Goal: Task Accomplishment & Management: Manage account settings

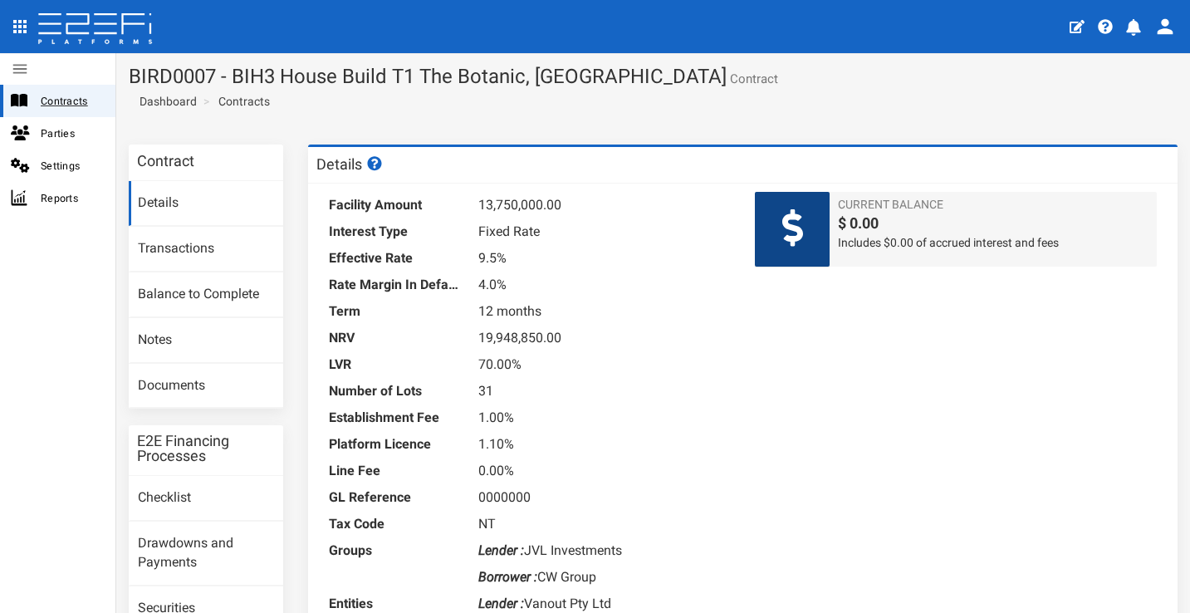
click at [79, 103] on span "Contracts" at bounding box center [71, 100] width 61 height 19
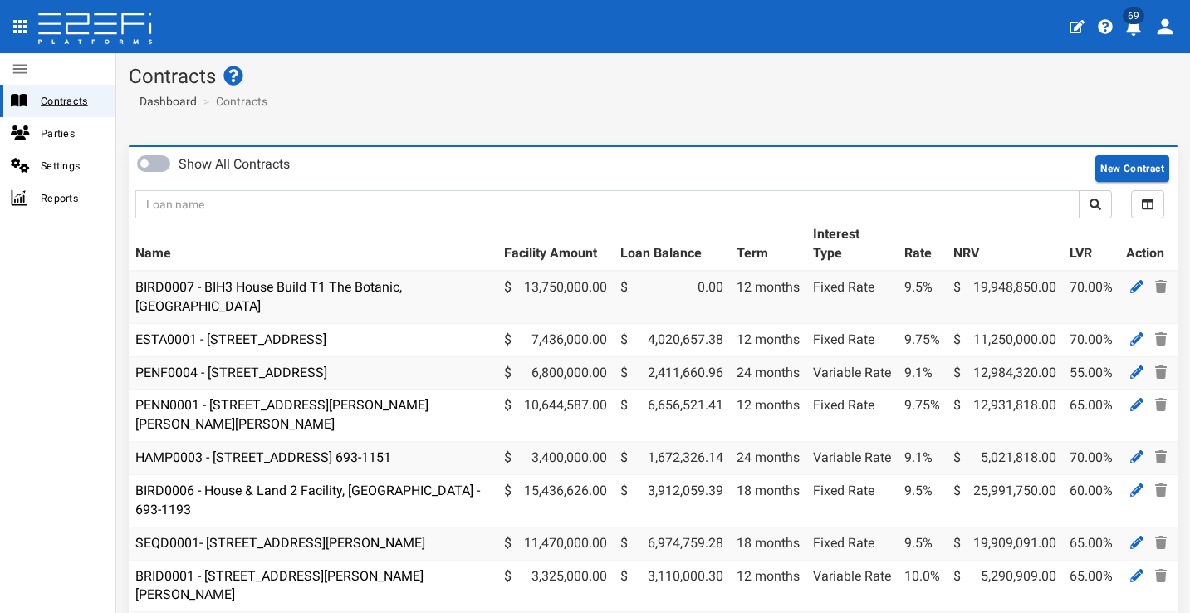
click at [86, 97] on span "Contracts" at bounding box center [71, 100] width 61 height 19
click at [243, 280] on link "BIRD0007 - BIH3 House Build T1 The Botanic, [GEOGRAPHIC_DATA]" at bounding box center [268, 296] width 267 height 35
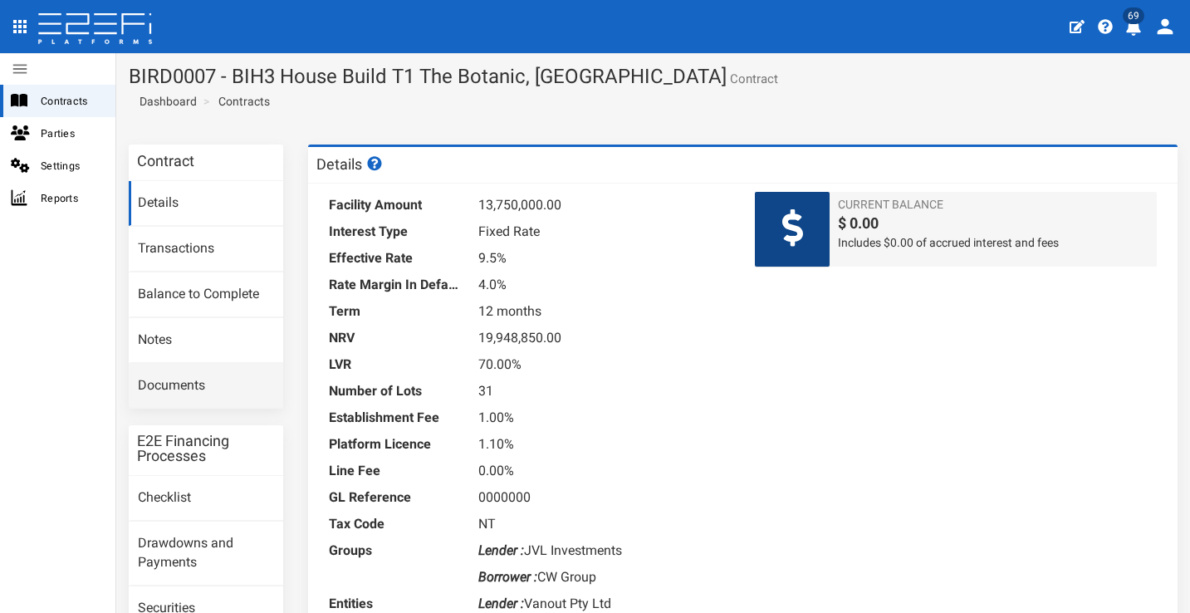
click at [202, 377] on link "Documents" at bounding box center [206, 386] width 155 height 45
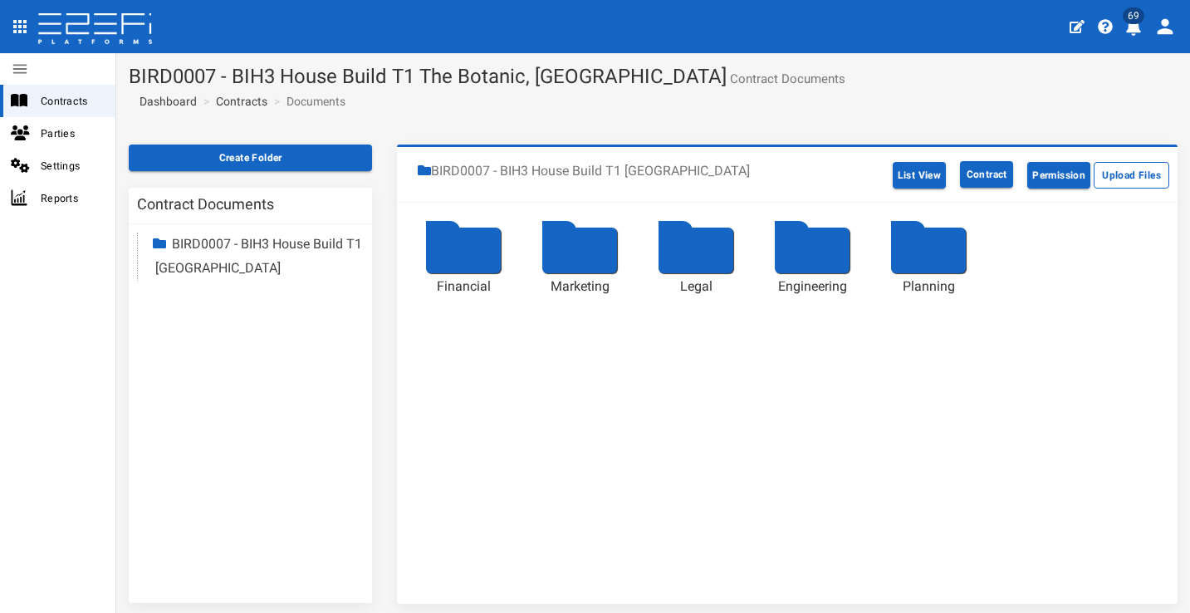
click at [450, 252] on div at bounding box center [463, 251] width 75 height 46
click at [468, 246] on div at bounding box center [463, 251] width 75 height 46
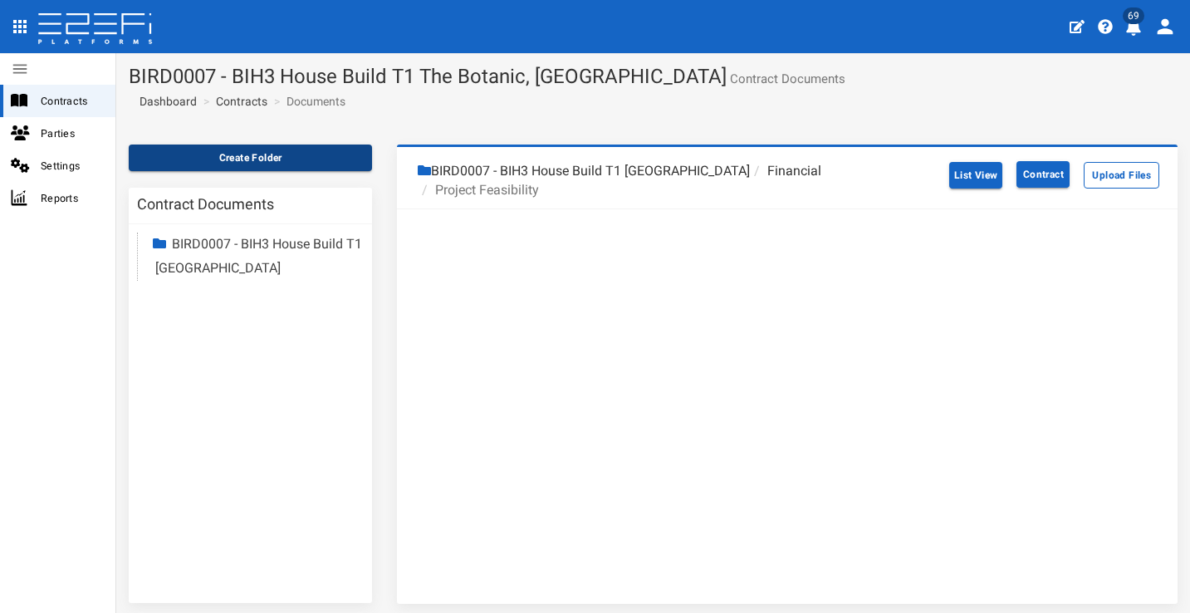
click at [275, 162] on button "Create Folder" at bounding box center [250, 158] width 243 height 27
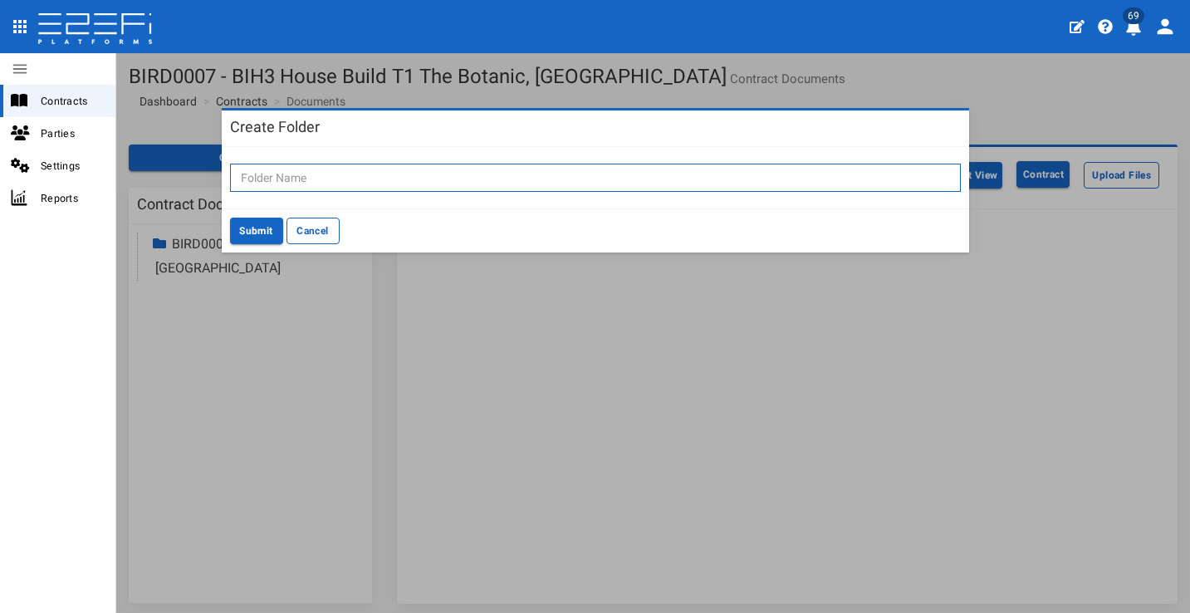
click at [810, 171] on input "text" at bounding box center [595, 178] width 731 height 28
type input "Due Diligence"
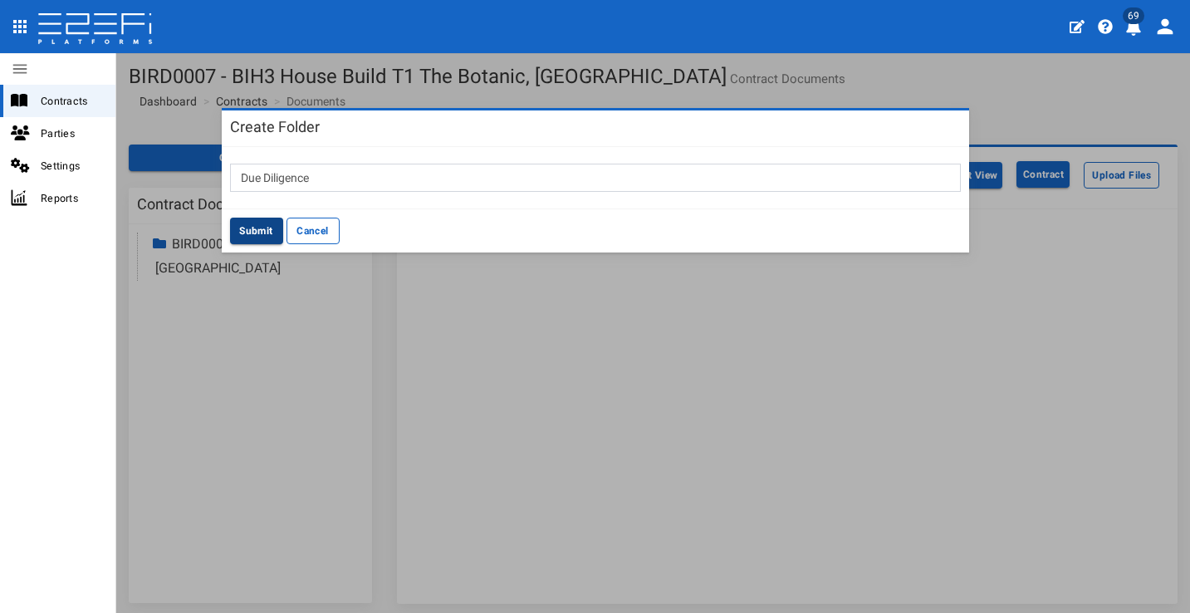
click at [253, 228] on button "Submit" at bounding box center [256, 231] width 53 height 27
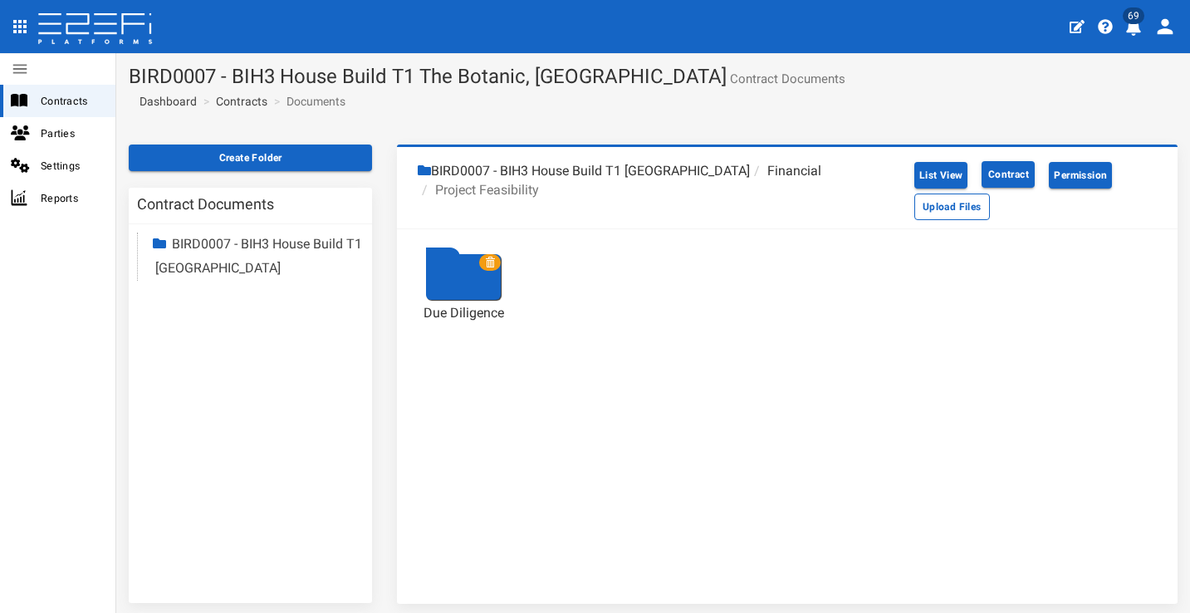
click at [458, 282] on div at bounding box center [463, 277] width 75 height 46
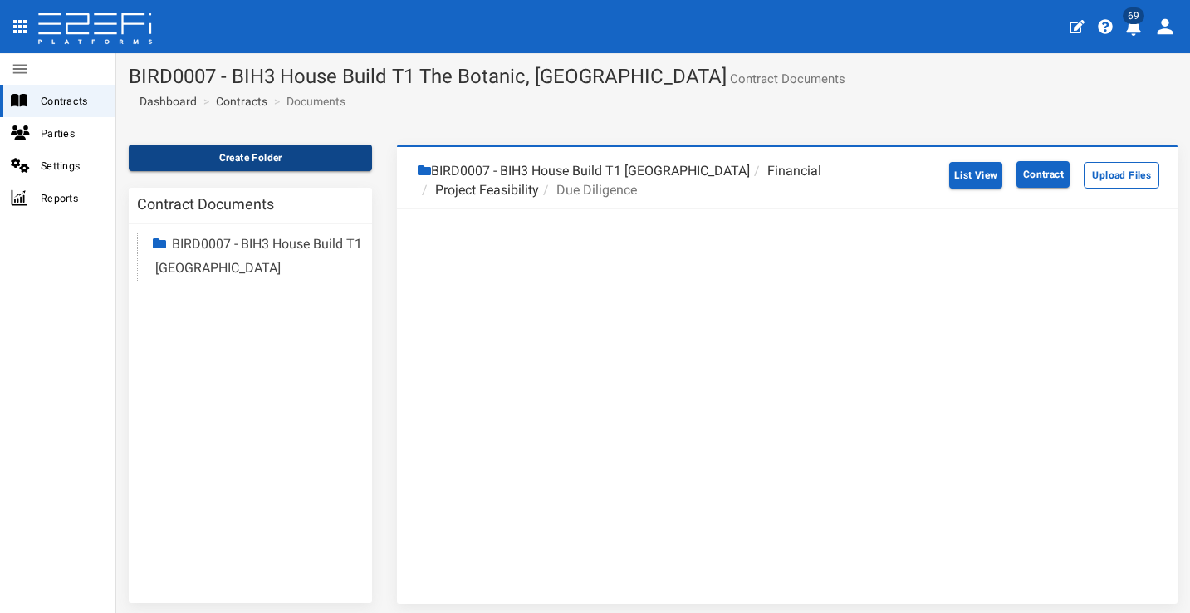
click at [264, 157] on button "Create Folder" at bounding box center [250, 158] width 243 height 27
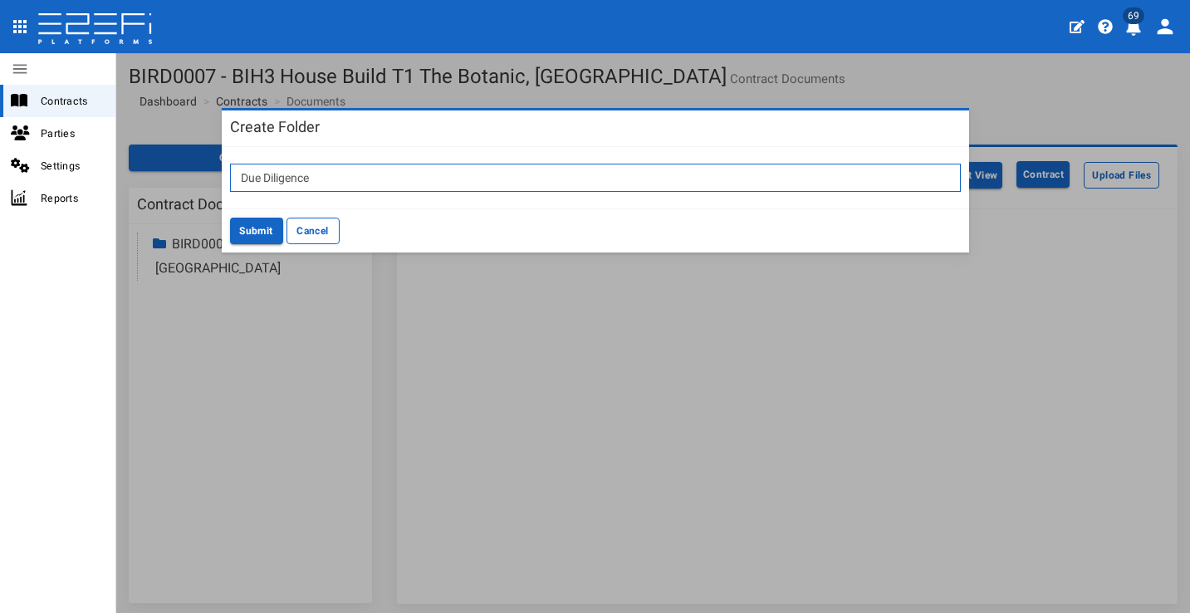
click at [330, 181] on input "Due Diligence" at bounding box center [595, 178] width 731 height 28
type input "Lot 201"
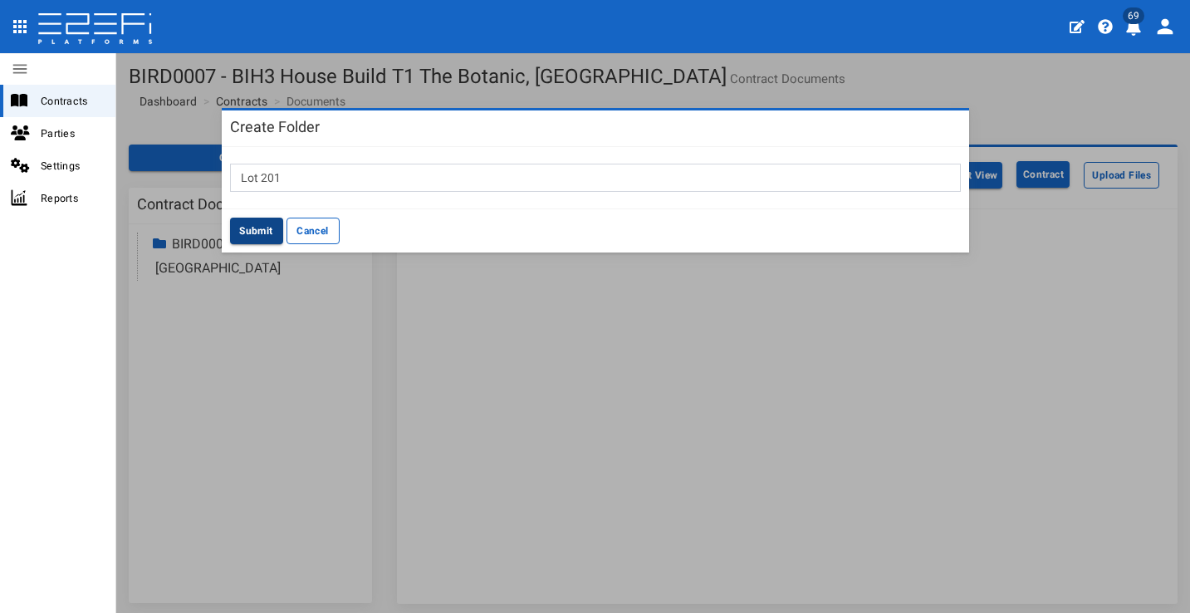
click at [261, 222] on button "Submit" at bounding box center [256, 231] width 53 height 27
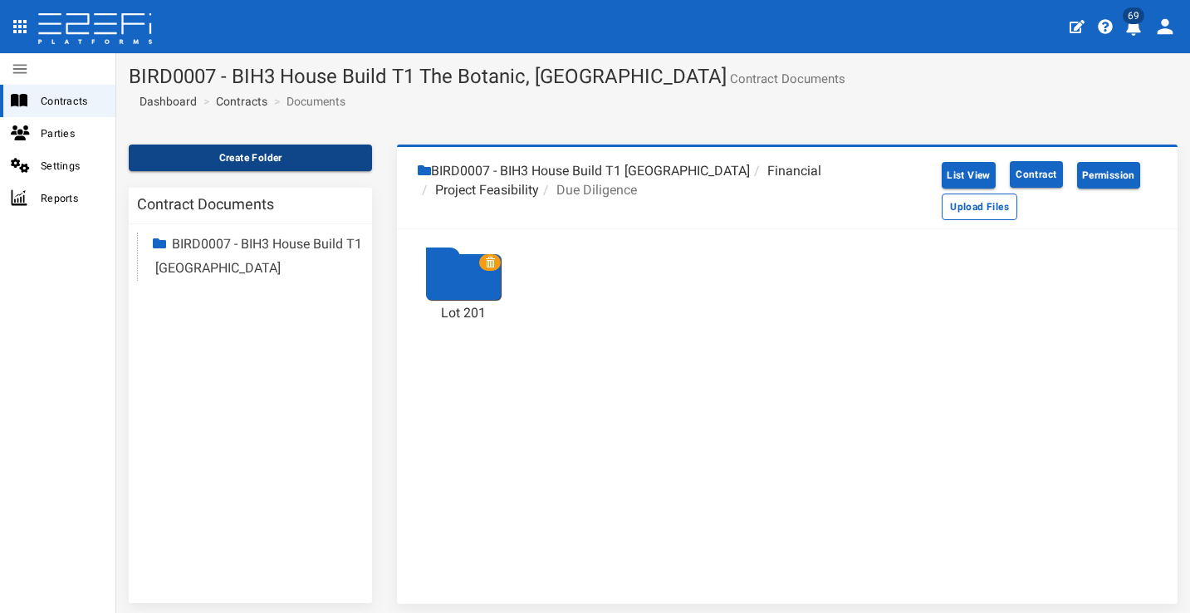
click at [264, 156] on button "Create Folder" at bounding box center [250, 158] width 243 height 27
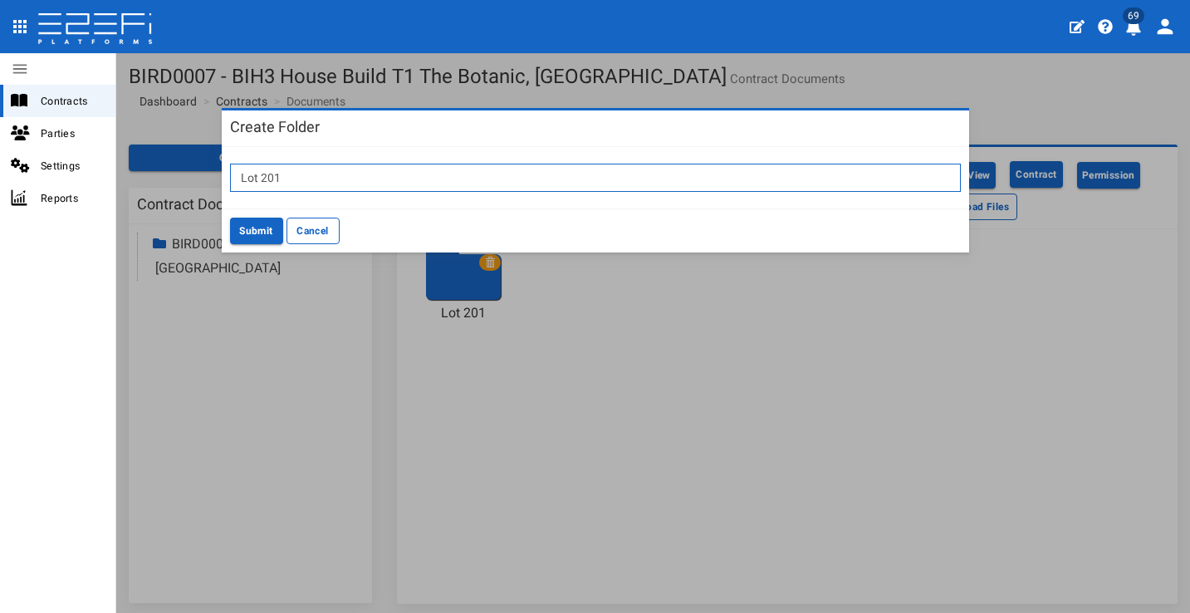
click at [391, 179] on input "Lot 201" at bounding box center [595, 178] width 731 height 28
type input "Lot 205"
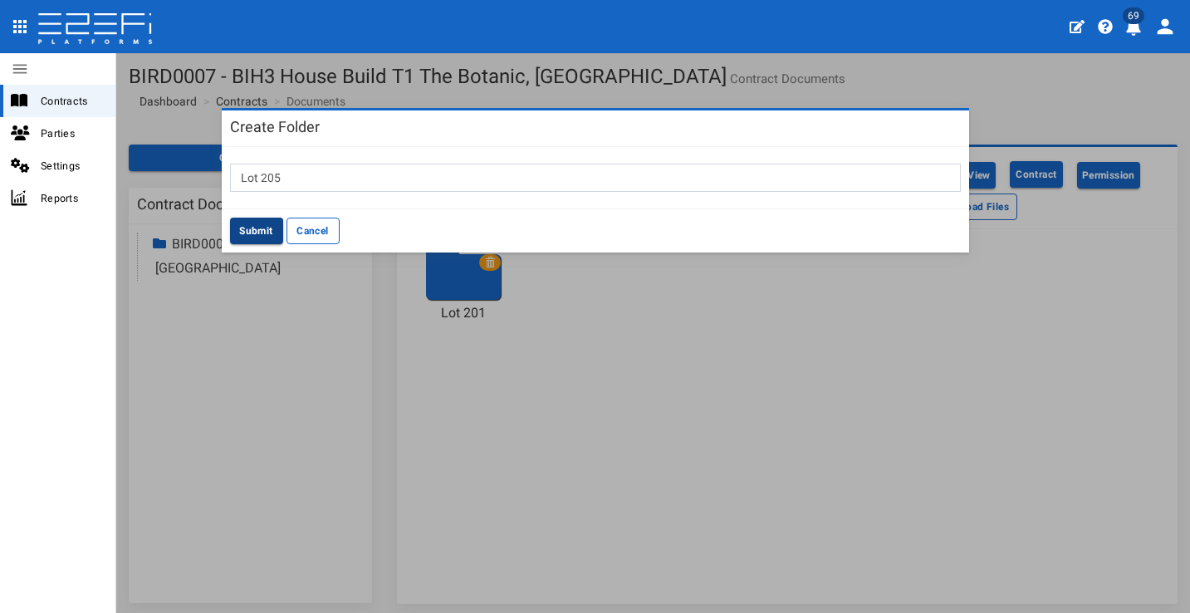
click at [236, 234] on button "Submit" at bounding box center [256, 231] width 53 height 27
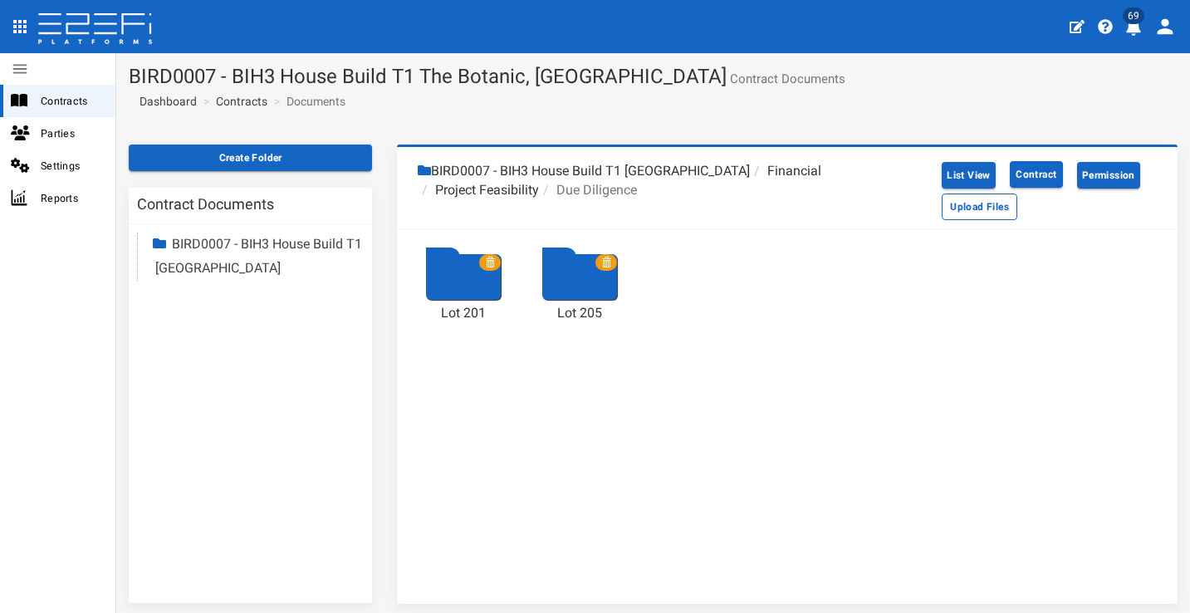
drag, startPoint x: 221, startPoint y: 154, endPoint x: 260, endPoint y: 180, distance: 47.2
click at [221, 154] on button "Create Folder" at bounding box center [250, 158] width 243 height 27
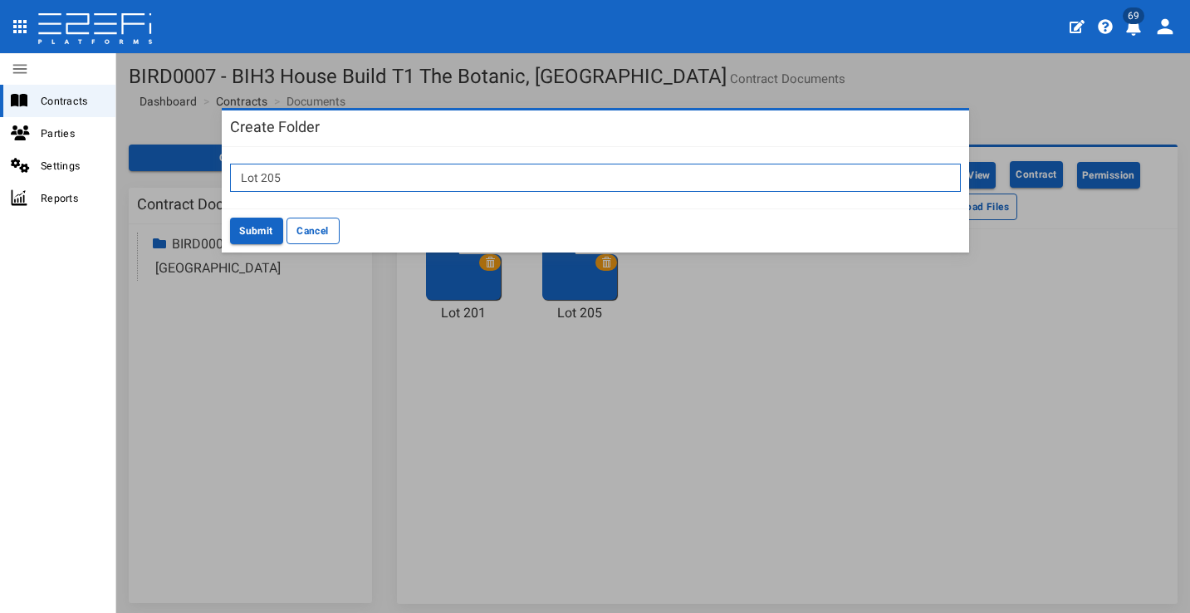
click at [452, 176] on input "Lot 205" at bounding box center [595, 178] width 731 height 28
type input "Lot 207"
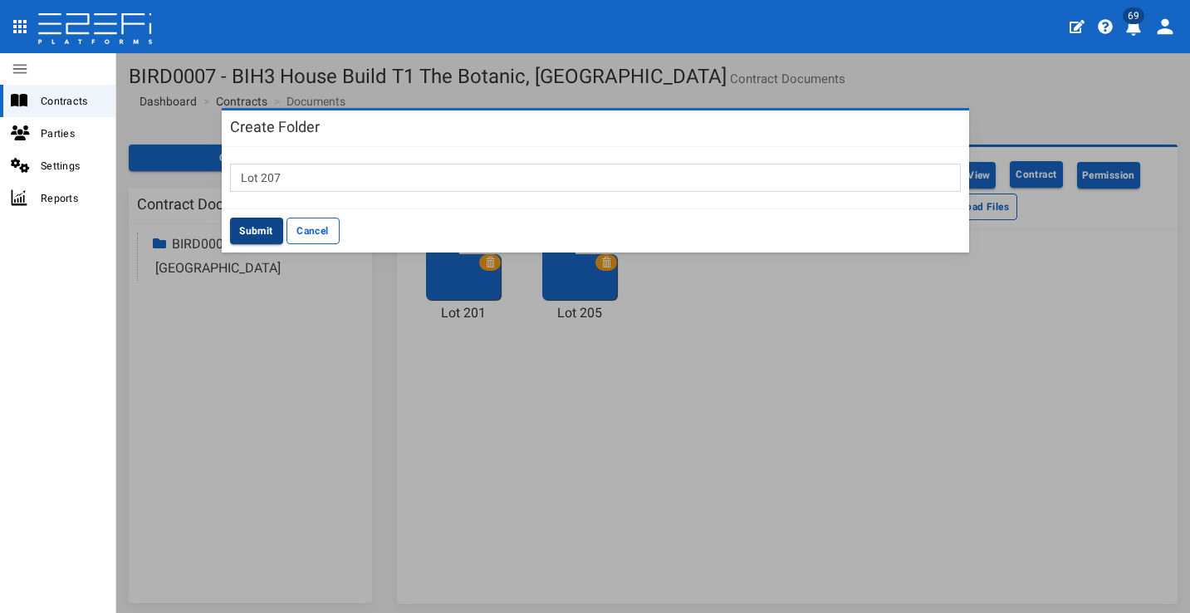
click at [262, 228] on button "Submit" at bounding box center [256, 231] width 53 height 27
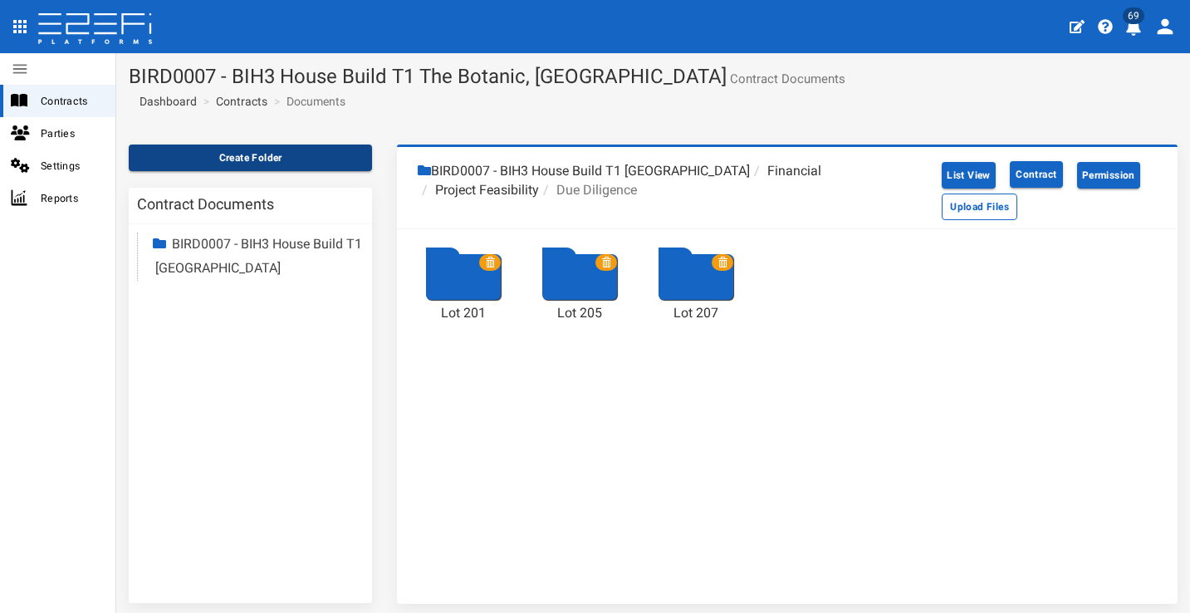
click at [307, 163] on button "Create Folder" at bounding box center [250, 158] width 243 height 27
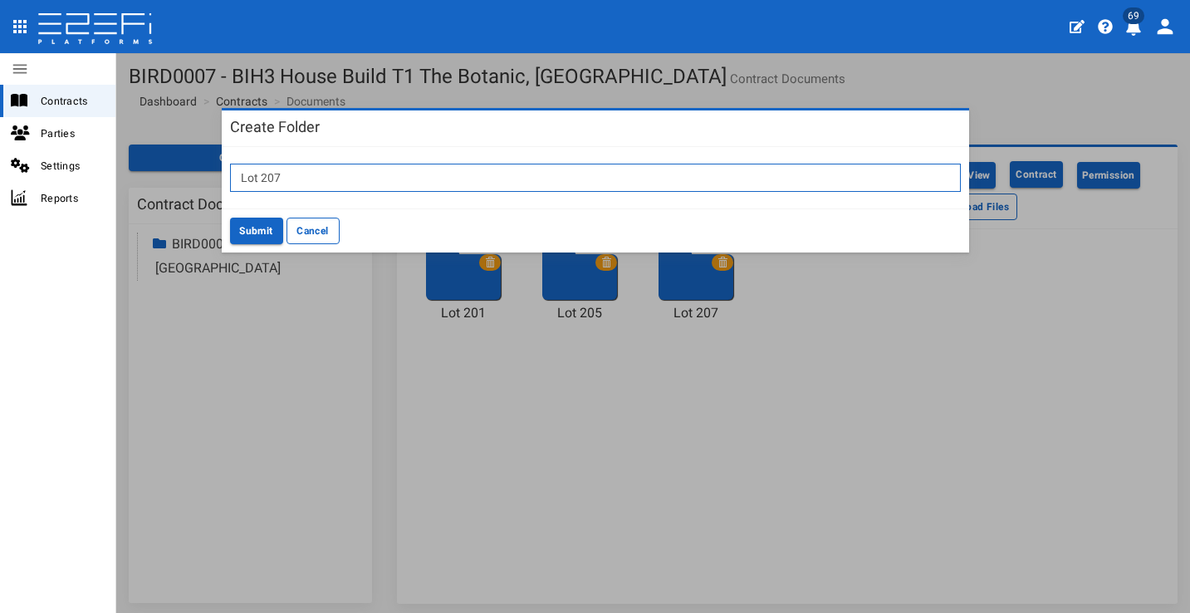
click at [473, 182] on input "Lot 207" at bounding box center [595, 178] width 731 height 28
type input "Lot 208"
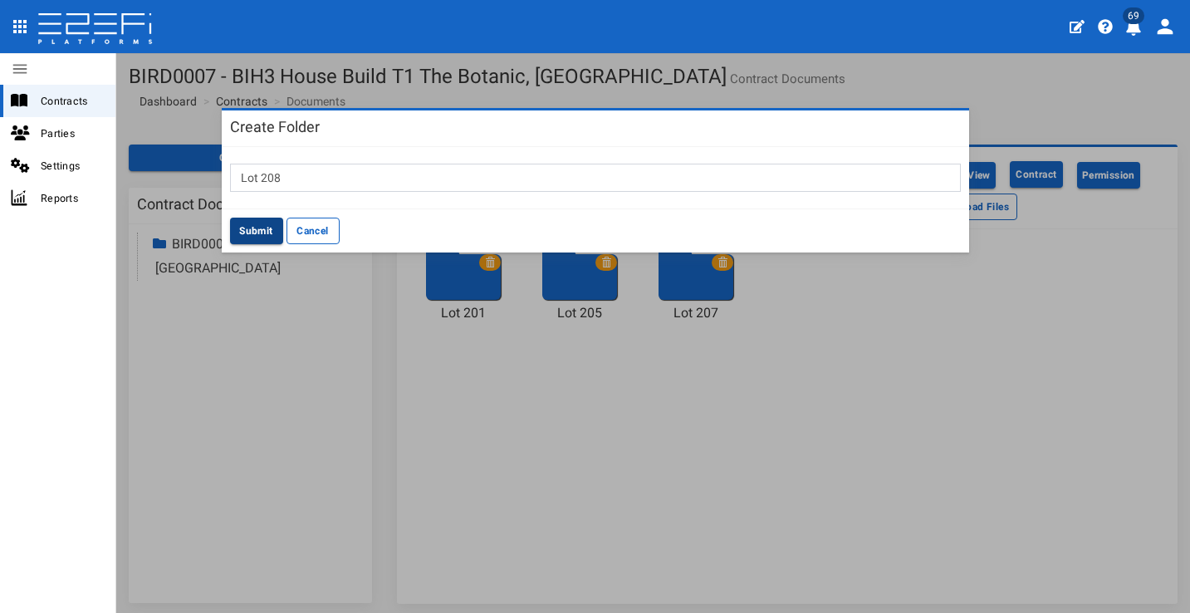
click at [239, 226] on button "Submit" at bounding box center [256, 231] width 53 height 27
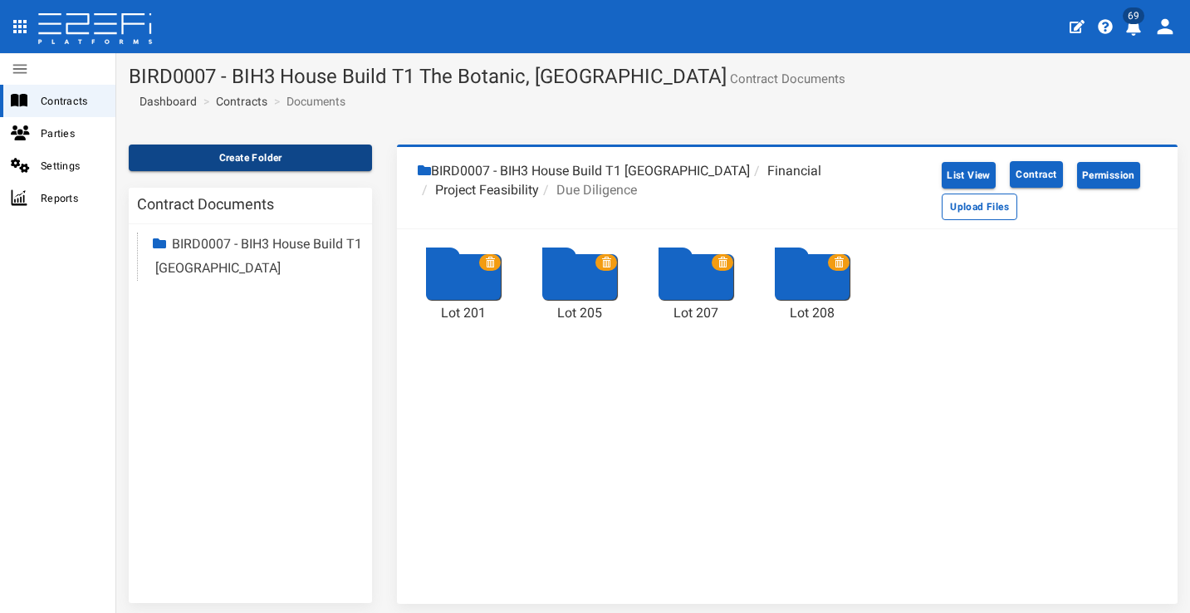
click at [285, 152] on button "Create Folder" at bounding box center [250, 158] width 243 height 27
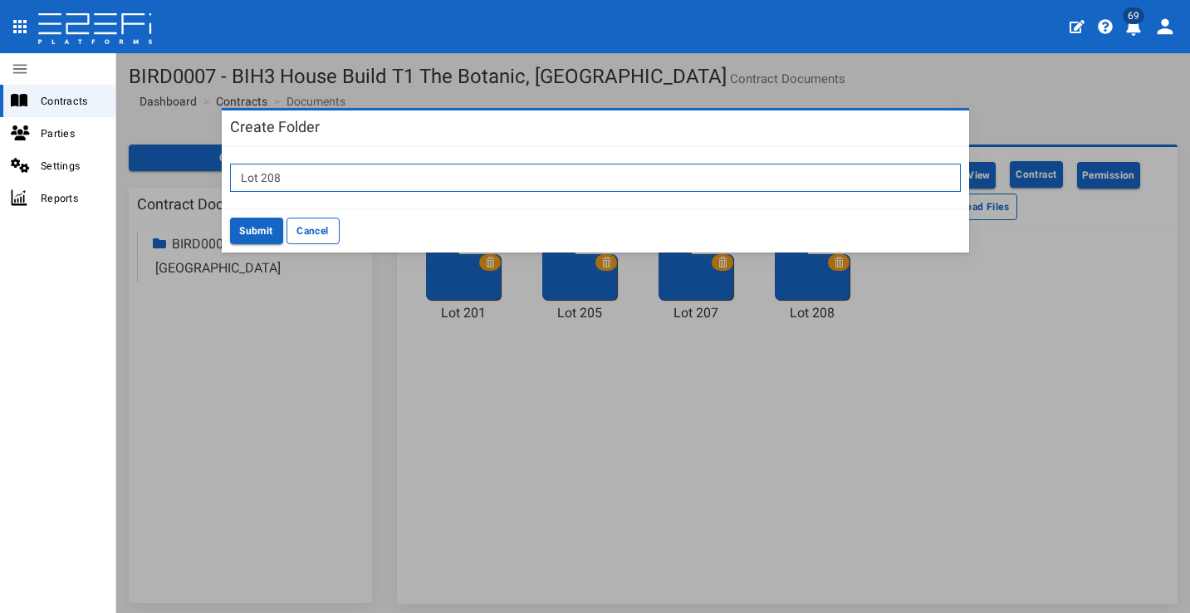
click at [418, 176] on input "Lot 208" at bounding box center [595, 178] width 731 height 28
type input "Lot 209"
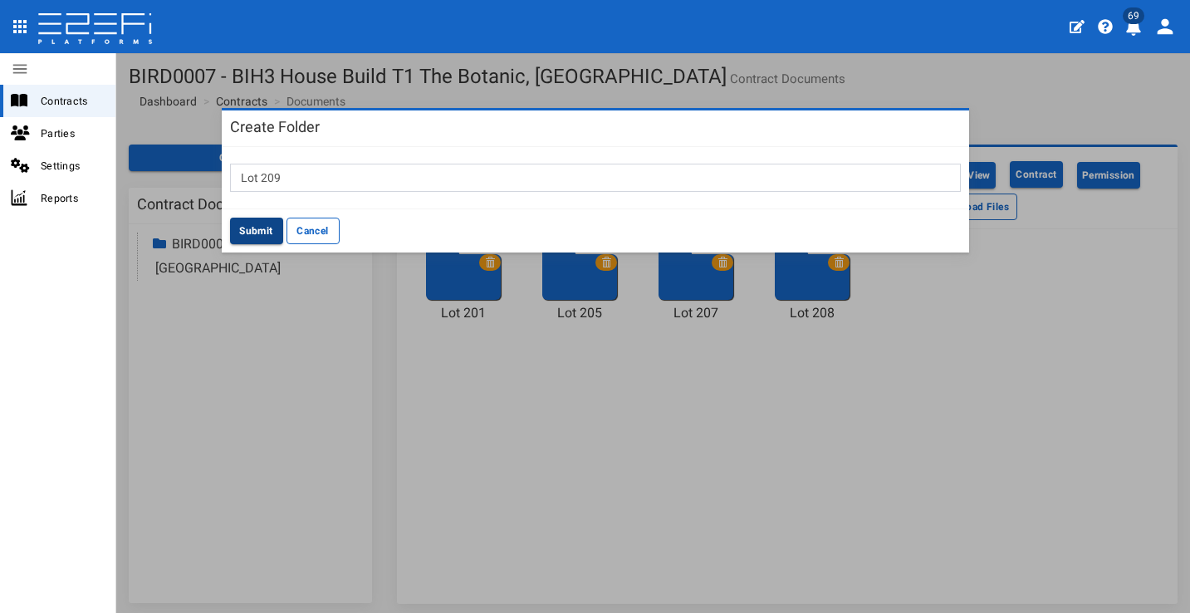
click at [258, 226] on button "Submit" at bounding box center [256, 231] width 53 height 27
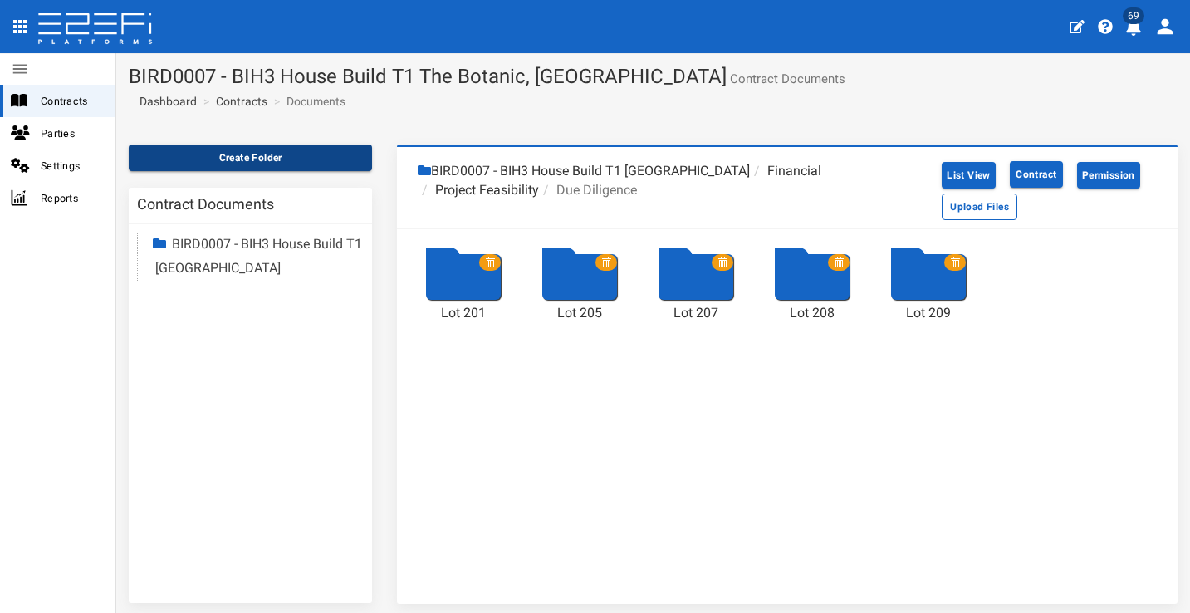
click at [262, 158] on button "Create Folder" at bounding box center [250, 158] width 243 height 27
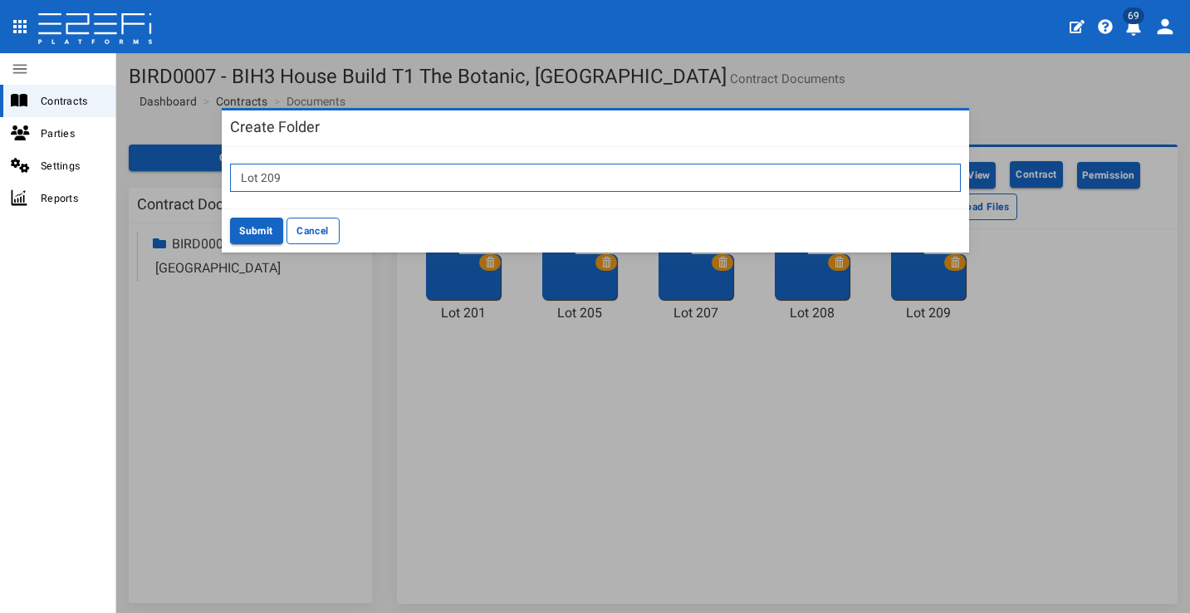
click at [367, 172] on input "Lot 209" at bounding box center [595, 178] width 731 height 28
type input "Lot 211"
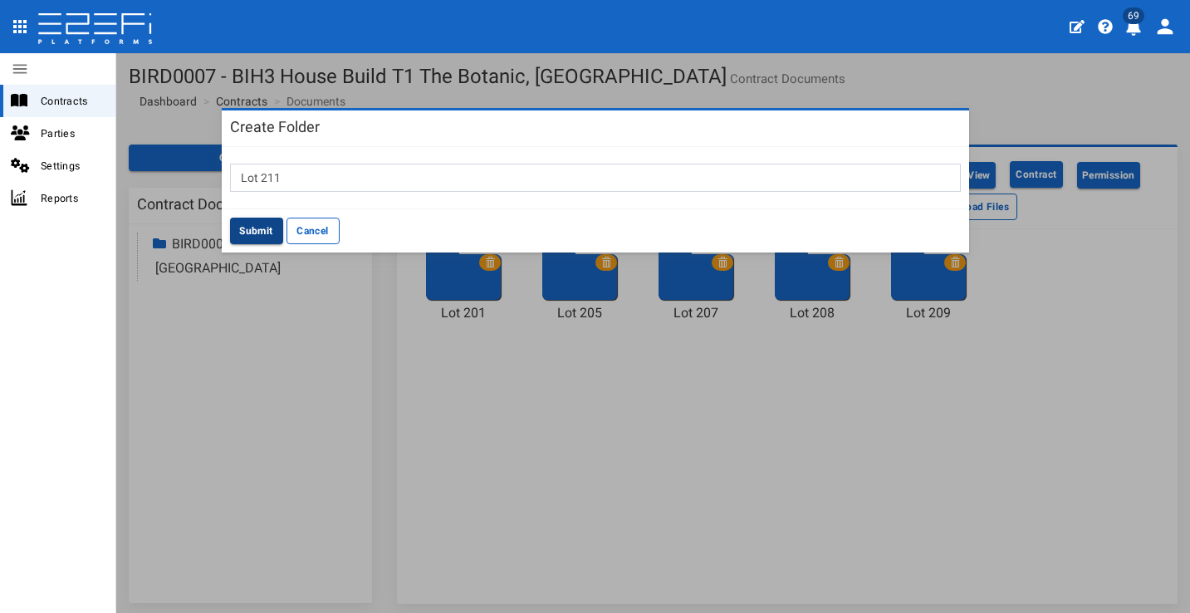
click at [251, 230] on button "Submit" at bounding box center [256, 231] width 53 height 27
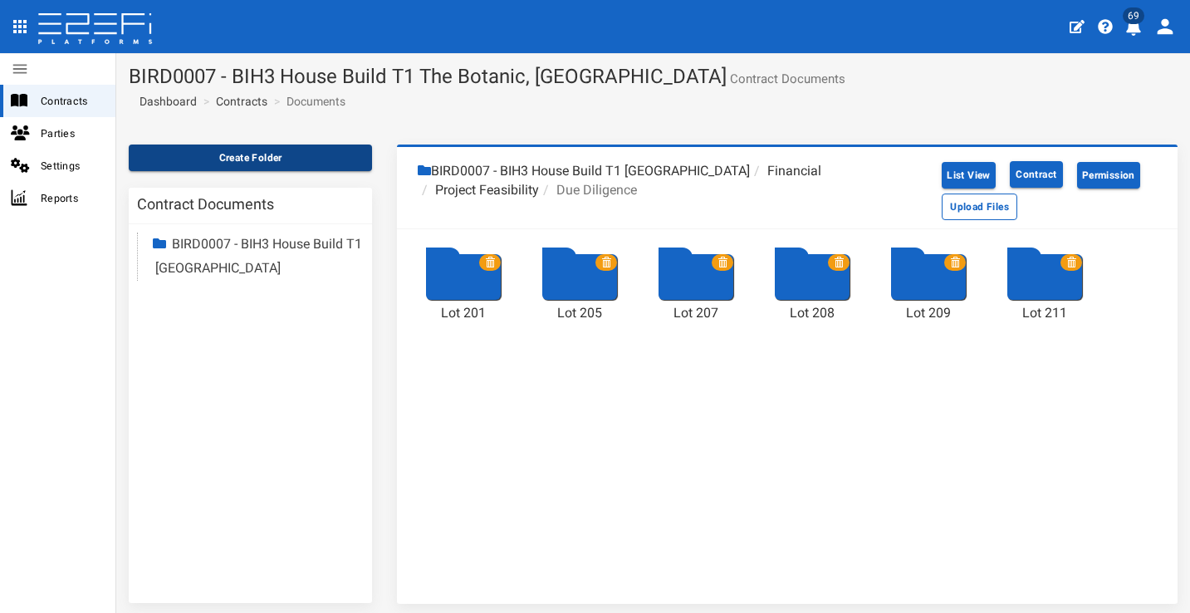
click at [249, 165] on button "Create Folder" at bounding box center [250, 158] width 243 height 27
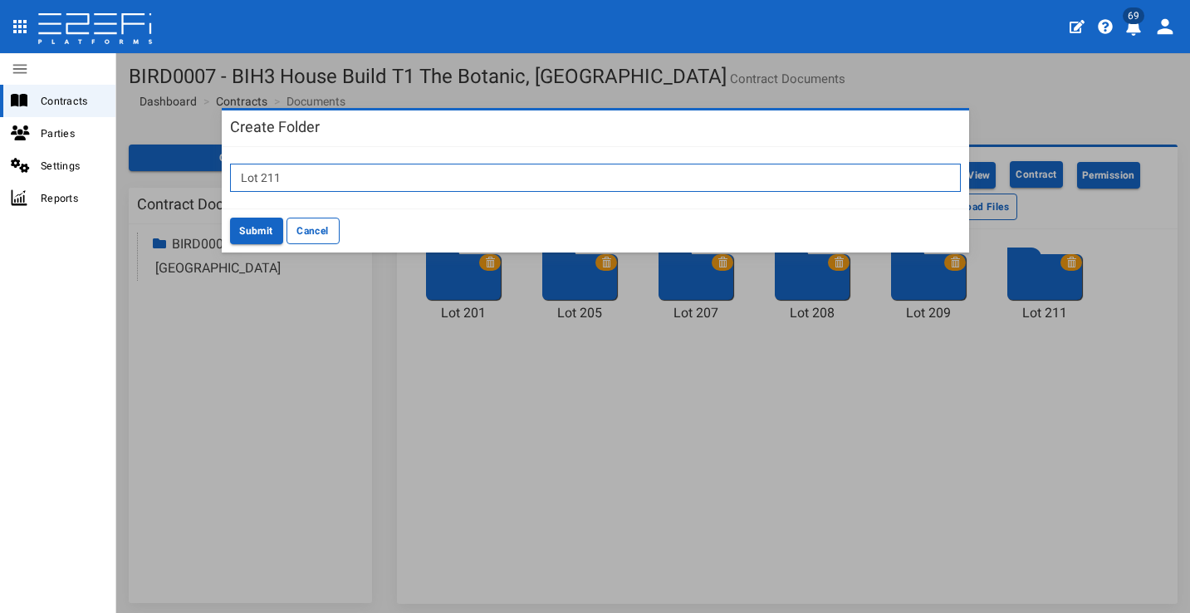
click at [330, 182] on input "Lot 211" at bounding box center [595, 178] width 731 height 28
type input "Lot 213"
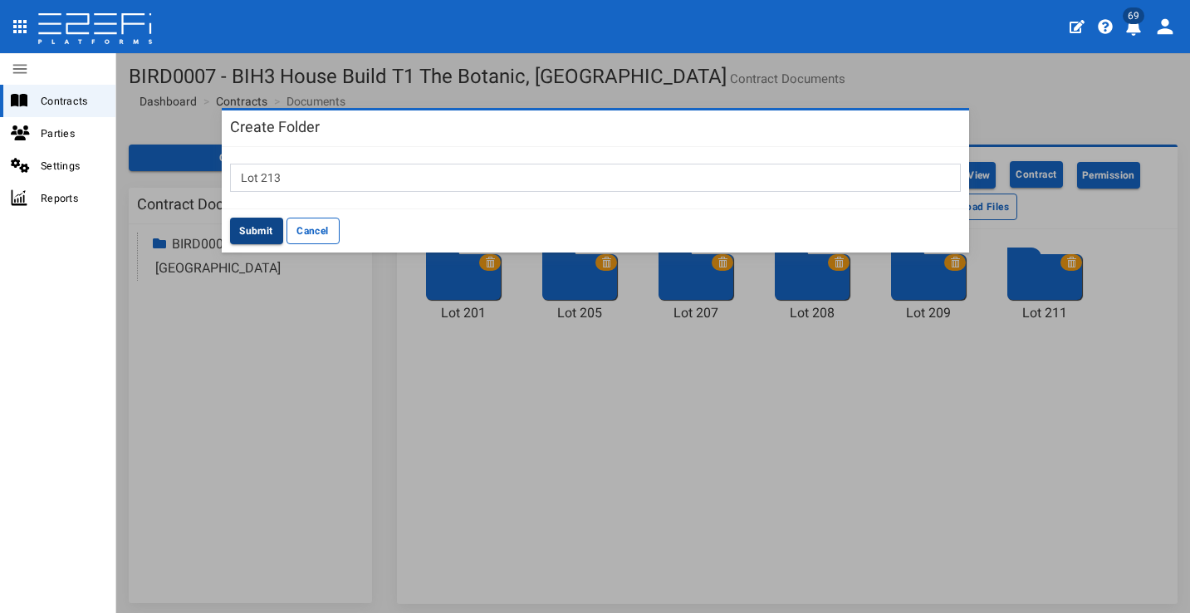
click at [243, 226] on button "Submit" at bounding box center [256, 231] width 53 height 27
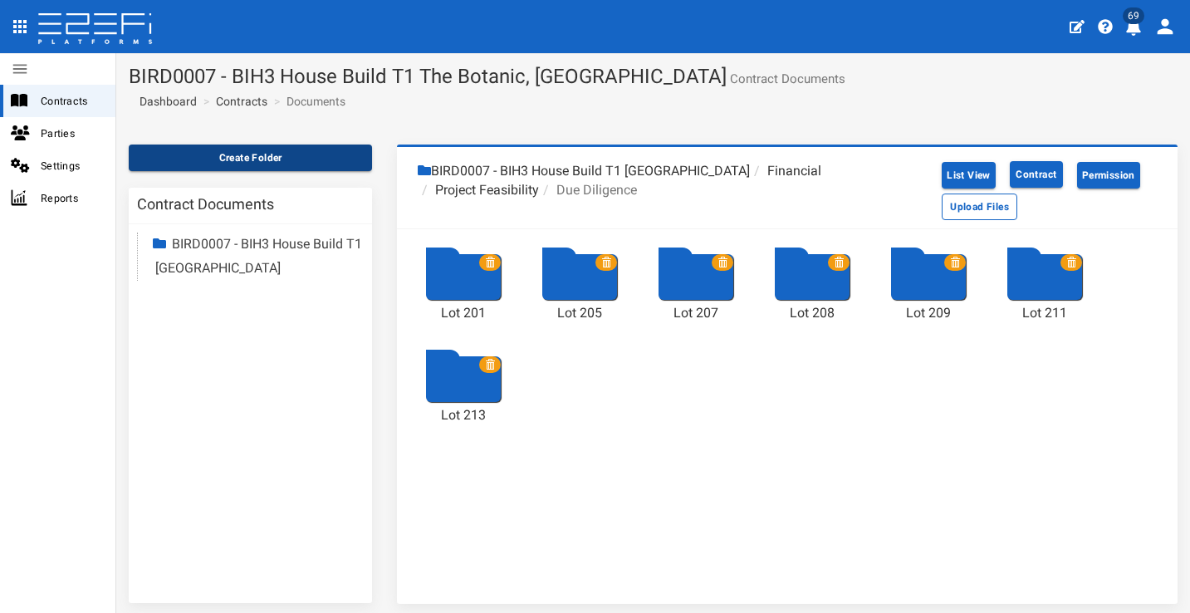
click at [286, 162] on button "Create Folder" at bounding box center [250, 158] width 243 height 27
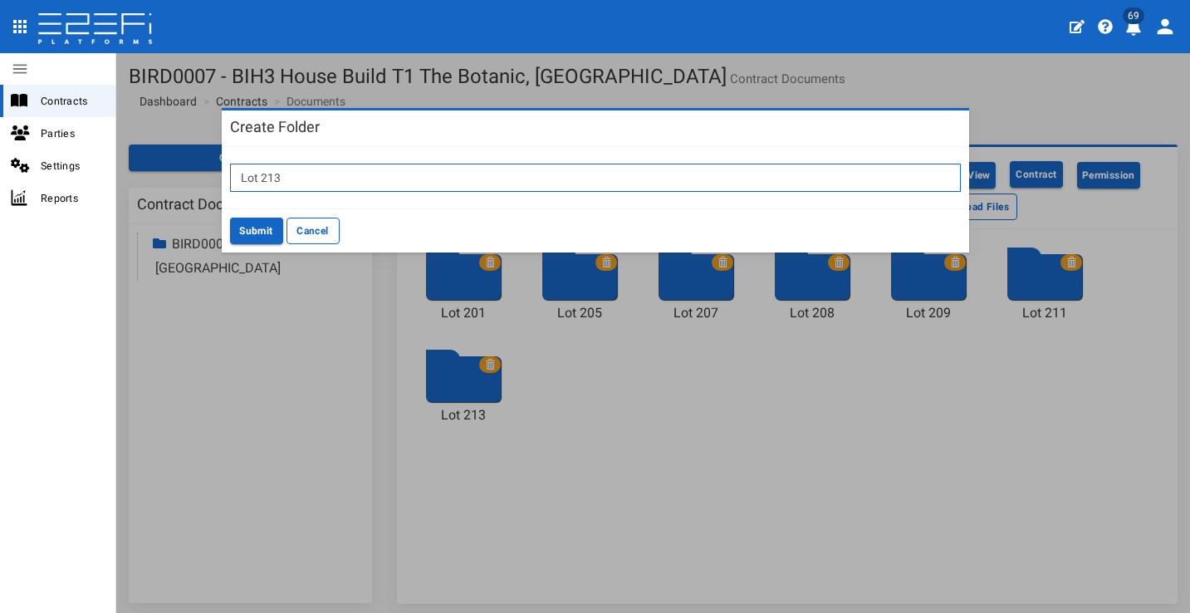
click at [362, 177] on input "Lot 213" at bounding box center [595, 178] width 731 height 28
type input "Lot 217"
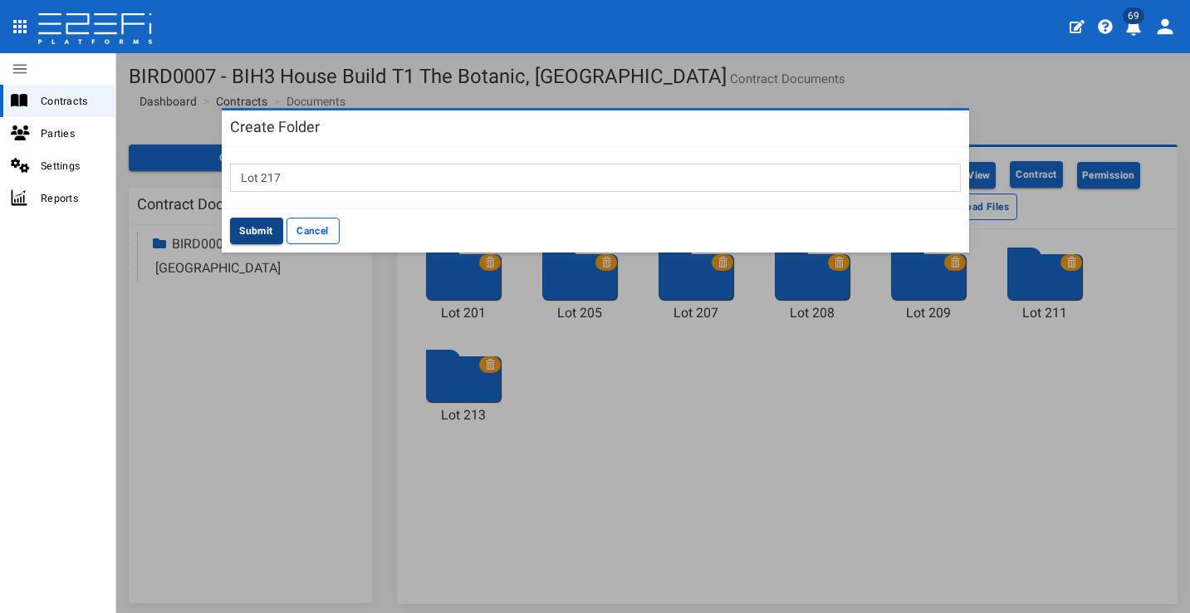
click at [236, 236] on button "Submit" at bounding box center [256, 231] width 53 height 27
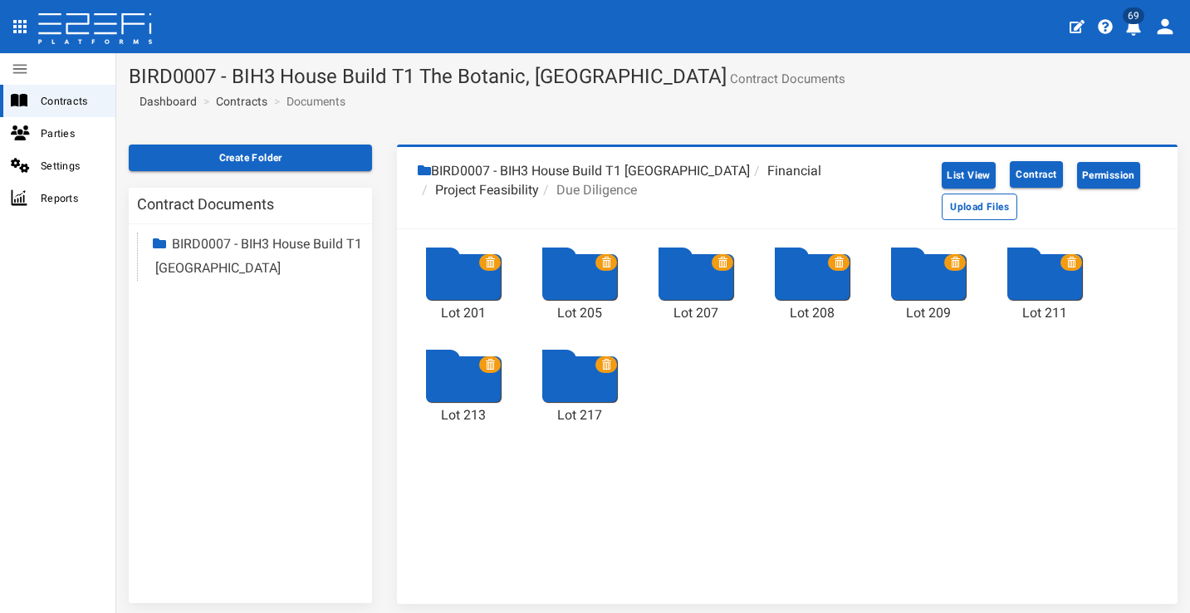
scroll to position [3, 0]
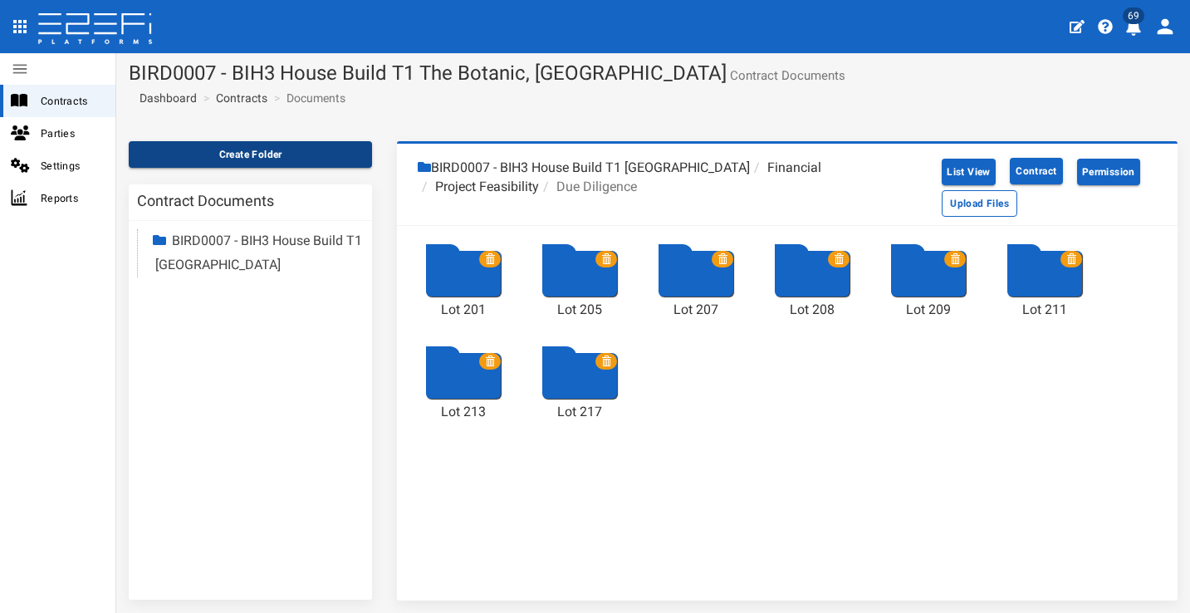
click at [307, 160] on button "Create Folder" at bounding box center [250, 154] width 243 height 27
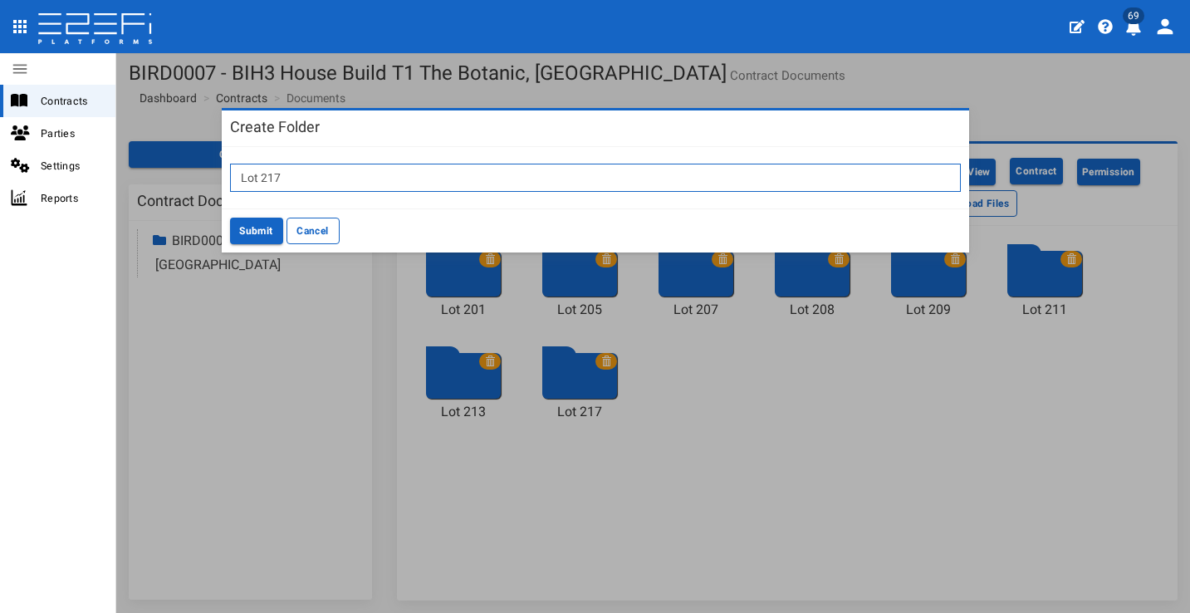
click at [384, 173] on input "Lot 217" at bounding box center [595, 178] width 731 height 28
type input "Lot 218"
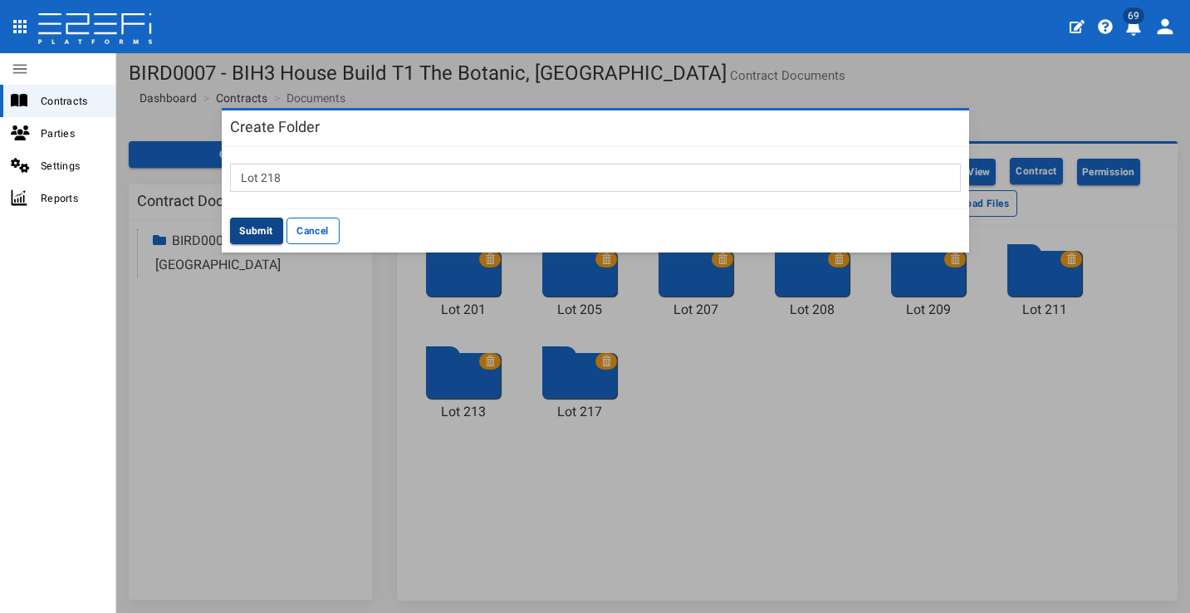
click at [247, 228] on button "Submit" at bounding box center [256, 231] width 53 height 27
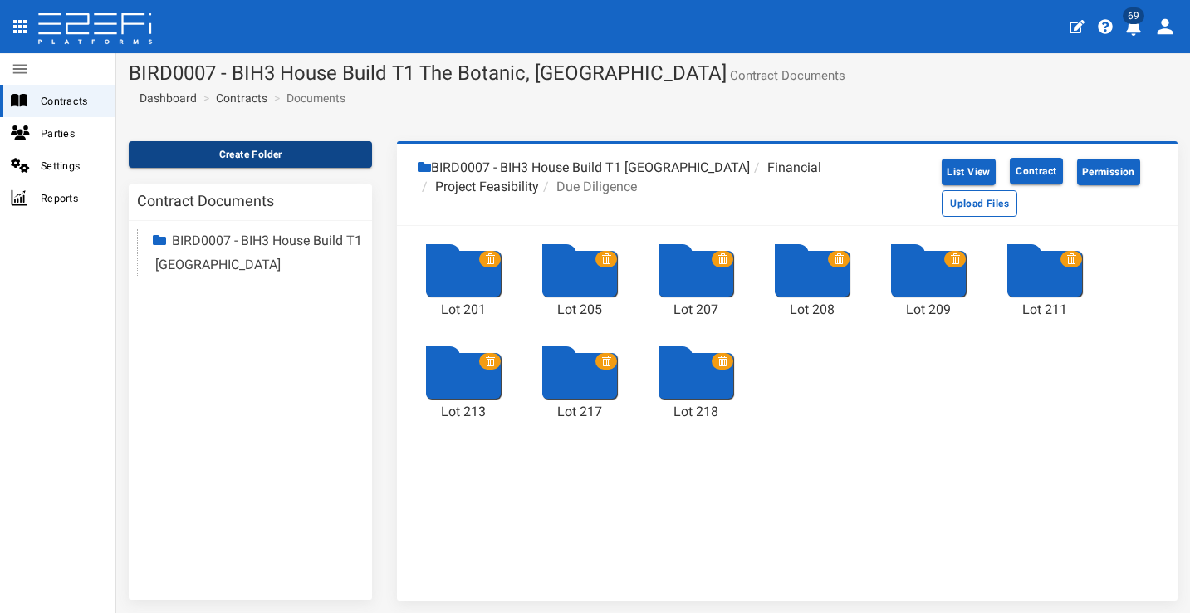
click at [254, 157] on button "Create Folder" at bounding box center [250, 154] width 243 height 27
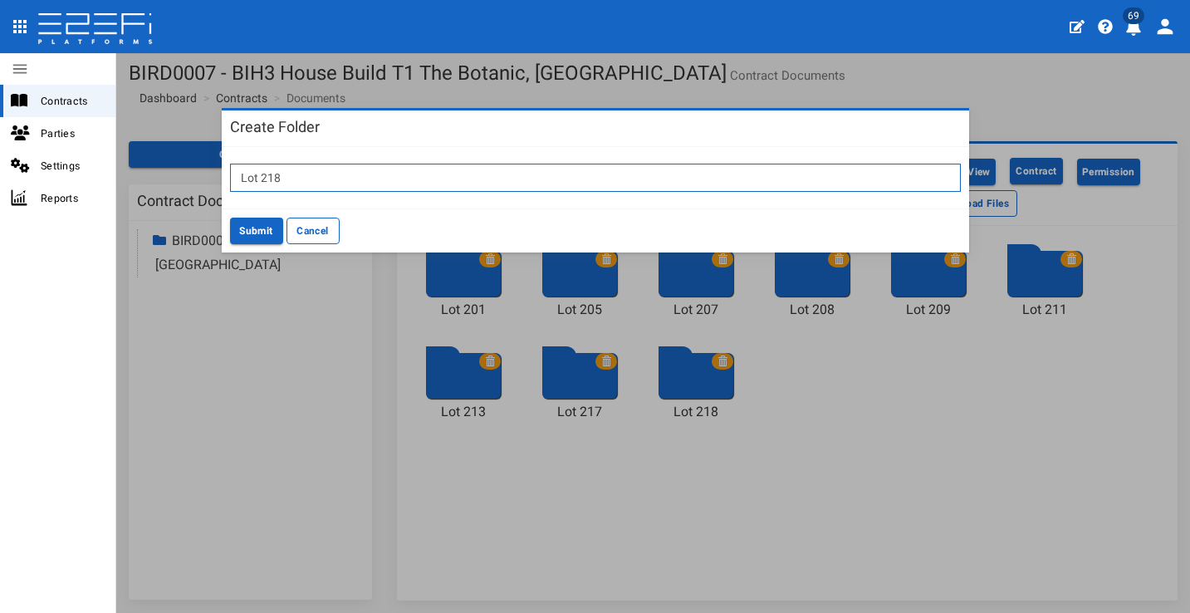
click at [400, 172] on input "Lot 218" at bounding box center [595, 178] width 731 height 28
type input "Lot 108"
click at [321, 230] on button "Cancel" at bounding box center [313, 231] width 53 height 27
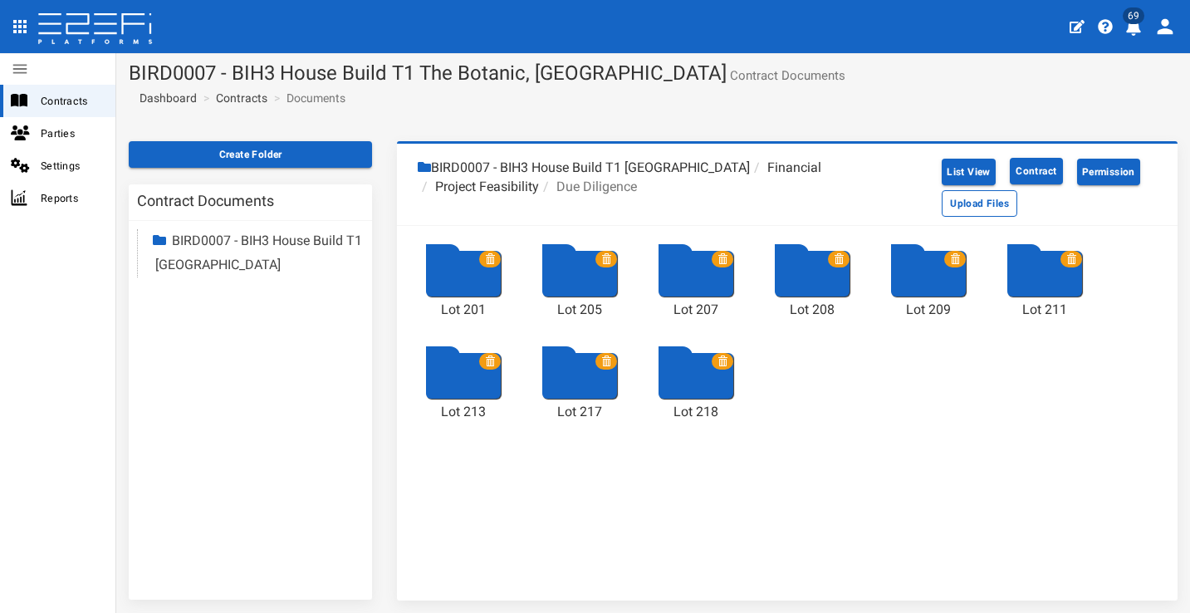
click at [489, 357] on icon at bounding box center [490, 361] width 10 height 10
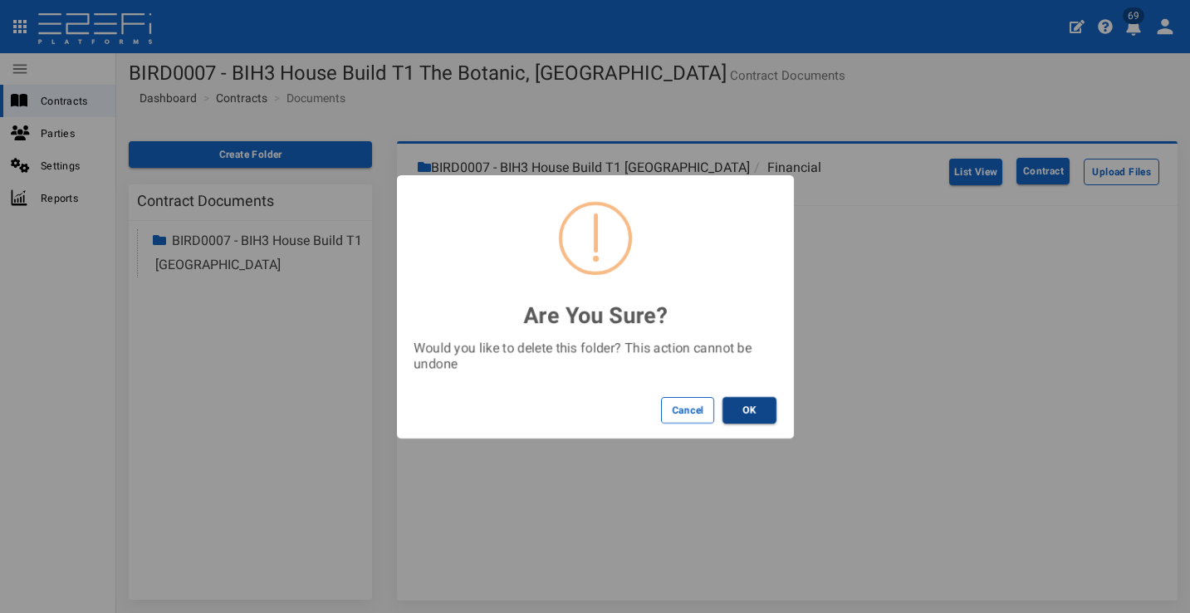
click at [757, 405] on button "OK" at bounding box center [750, 410] width 54 height 27
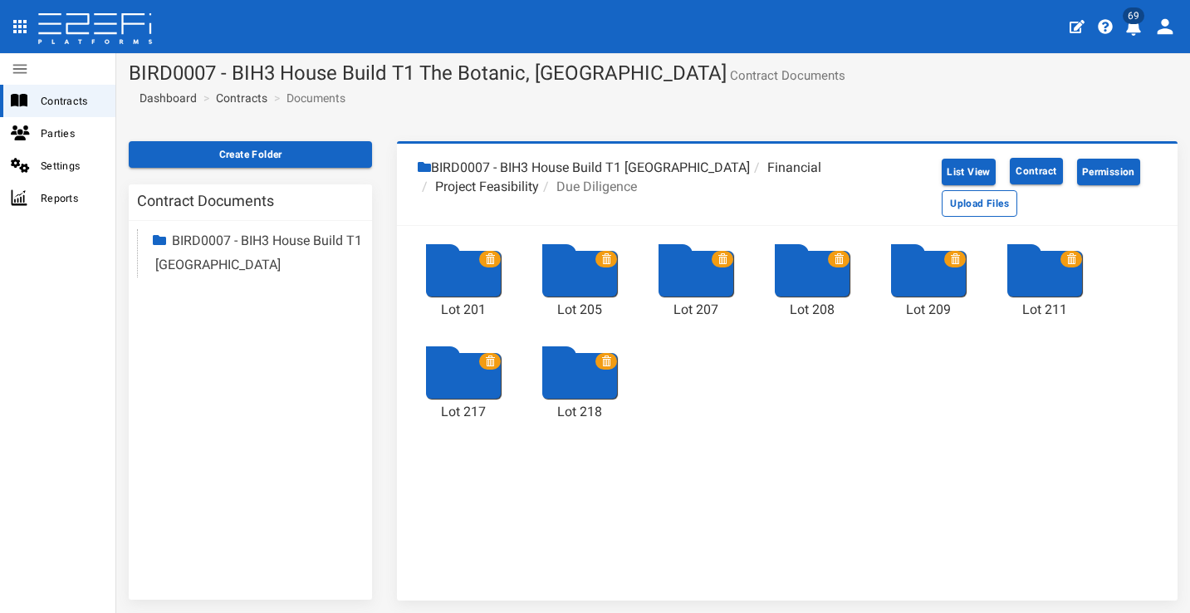
click at [481, 255] on span at bounding box center [490, 259] width 22 height 17
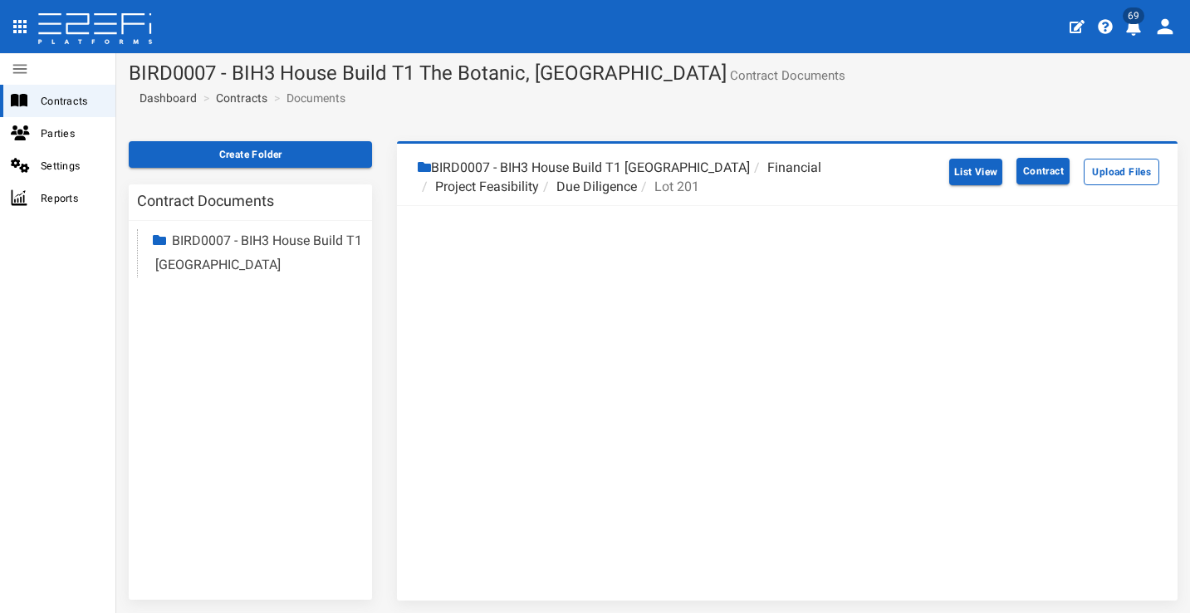
click at [598, 184] on li "Due Diligence" at bounding box center [588, 187] width 98 height 19
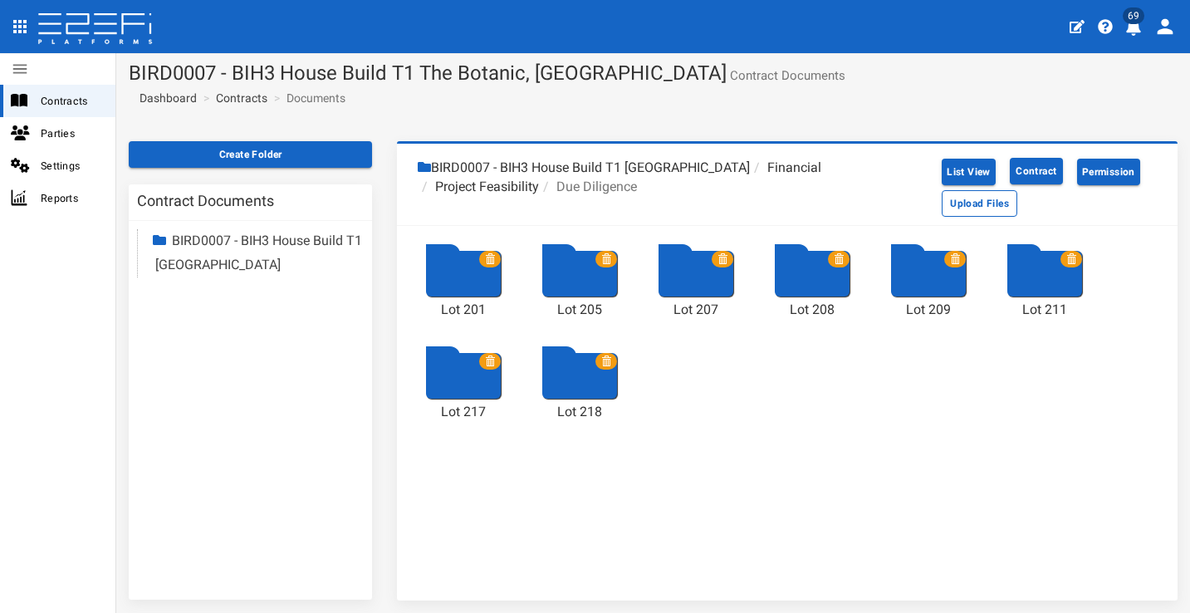
click at [489, 252] on span at bounding box center [490, 259] width 22 height 17
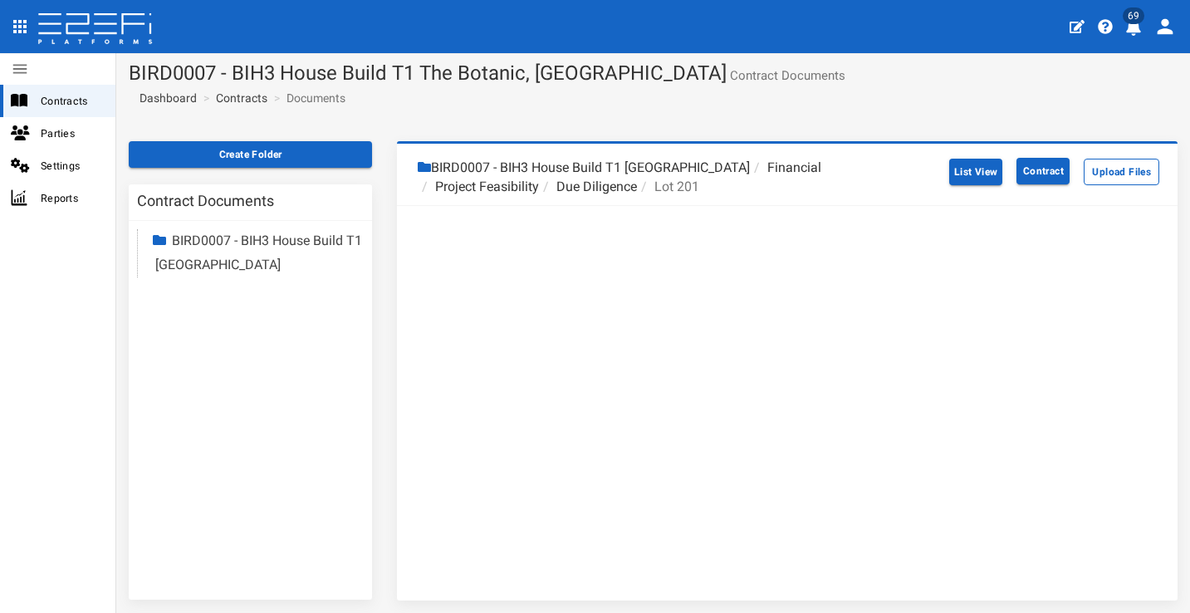
click at [591, 187] on li "Due Diligence" at bounding box center [588, 187] width 98 height 19
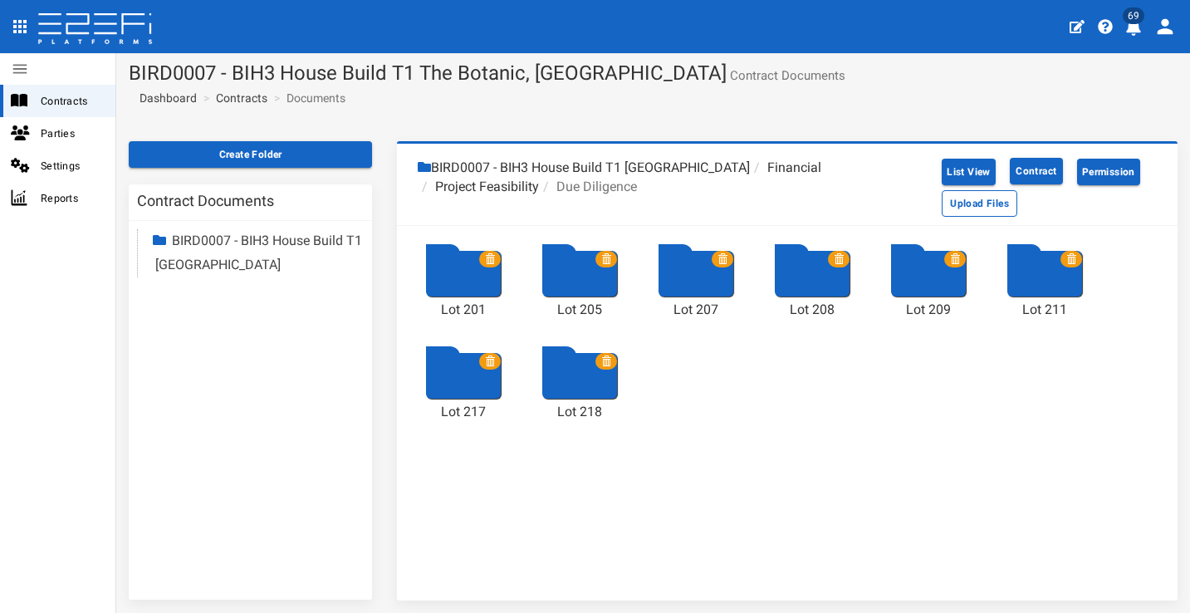
click at [488, 255] on icon at bounding box center [490, 259] width 10 height 10
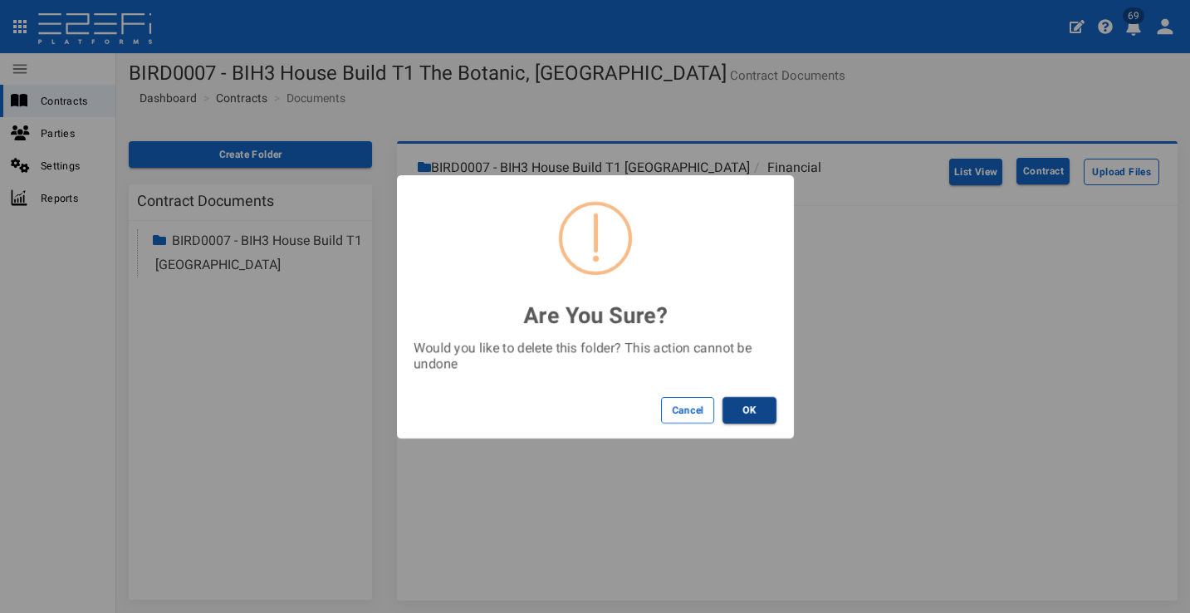
click at [740, 403] on button "OK" at bounding box center [750, 410] width 54 height 27
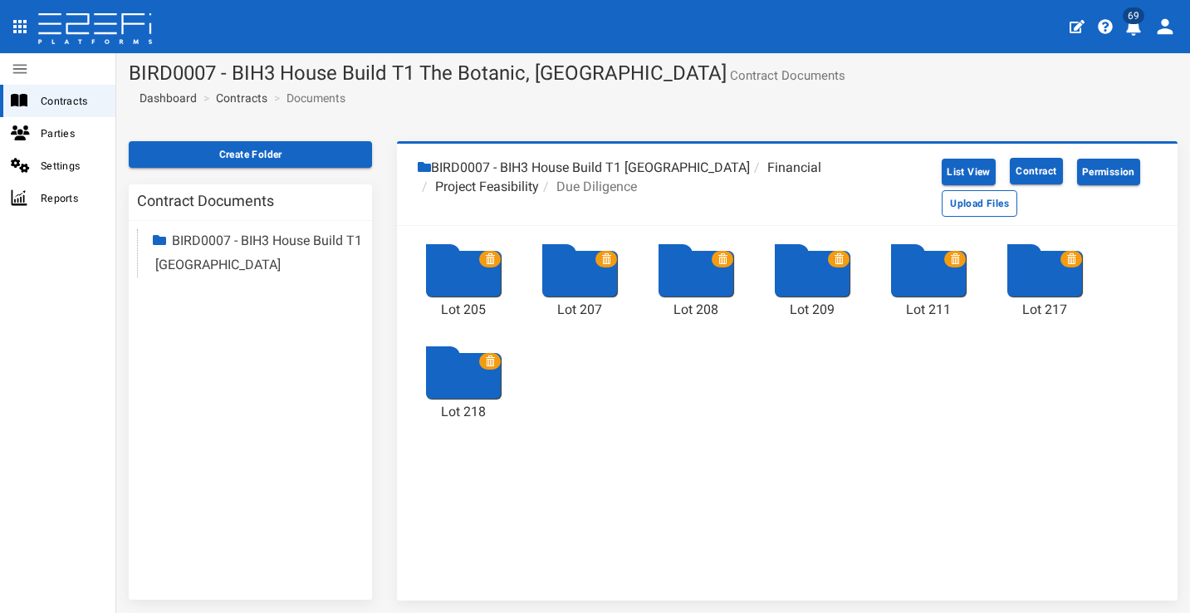
click at [492, 259] on icon at bounding box center [490, 259] width 10 height 10
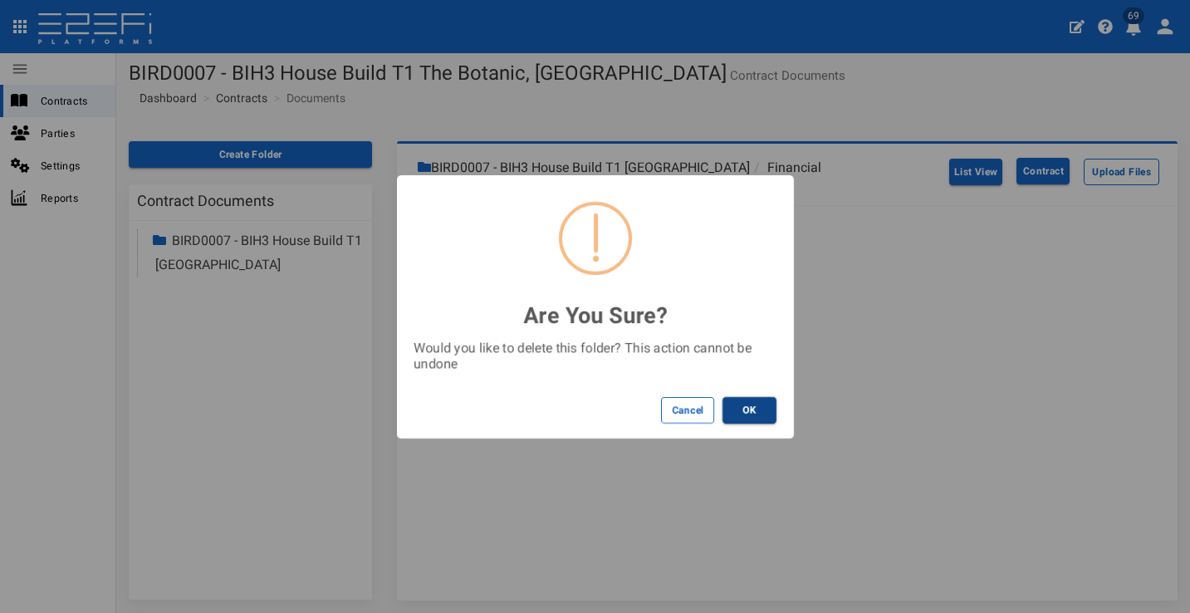
click at [759, 405] on button "OK" at bounding box center [750, 410] width 54 height 27
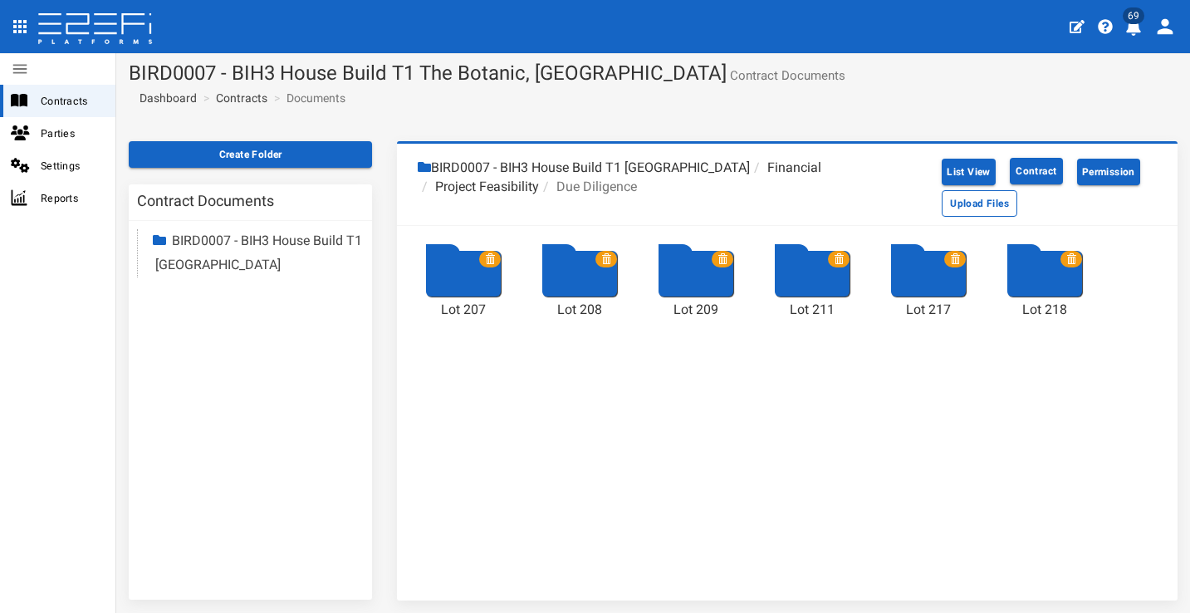
click at [488, 257] on icon at bounding box center [490, 259] width 10 height 10
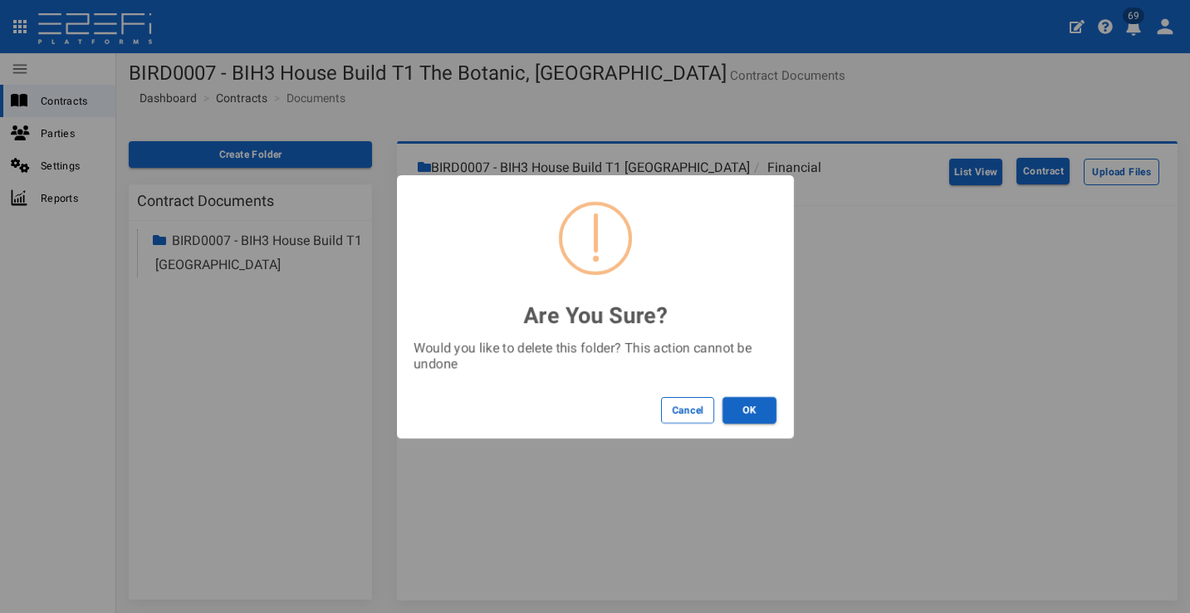
drag, startPoint x: 756, startPoint y: 411, endPoint x: 748, endPoint y: 402, distance: 11.8
click at [755, 411] on button "OK" at bounding box center [750, 410] width 54 height 27
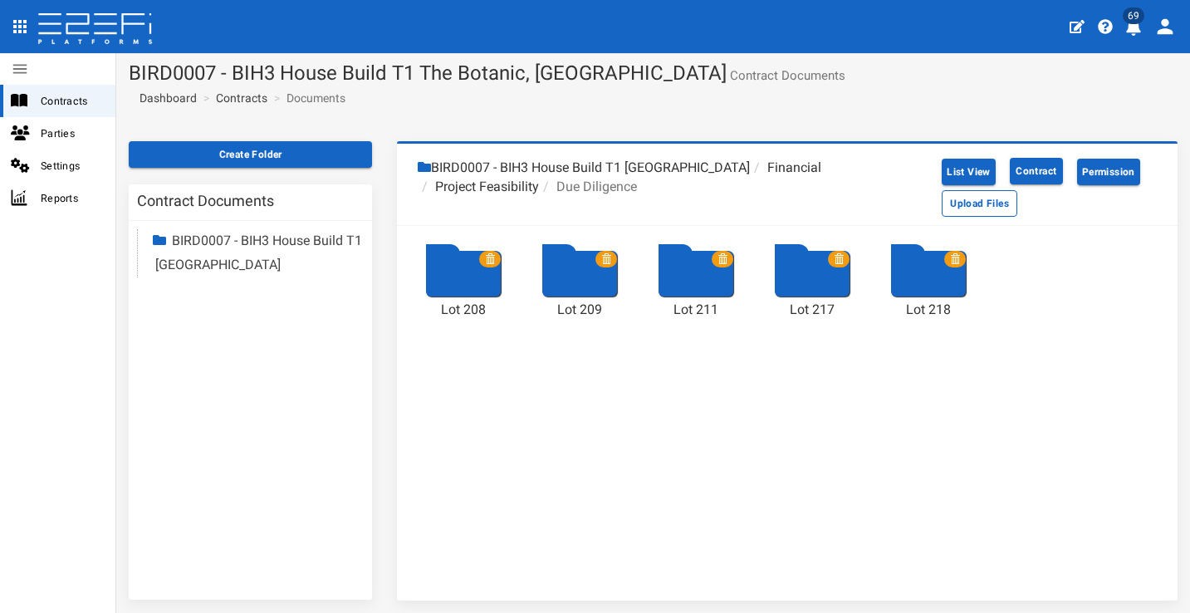
click at [487, 260] on icon at bounding box center [490, 259] width 10 height 10
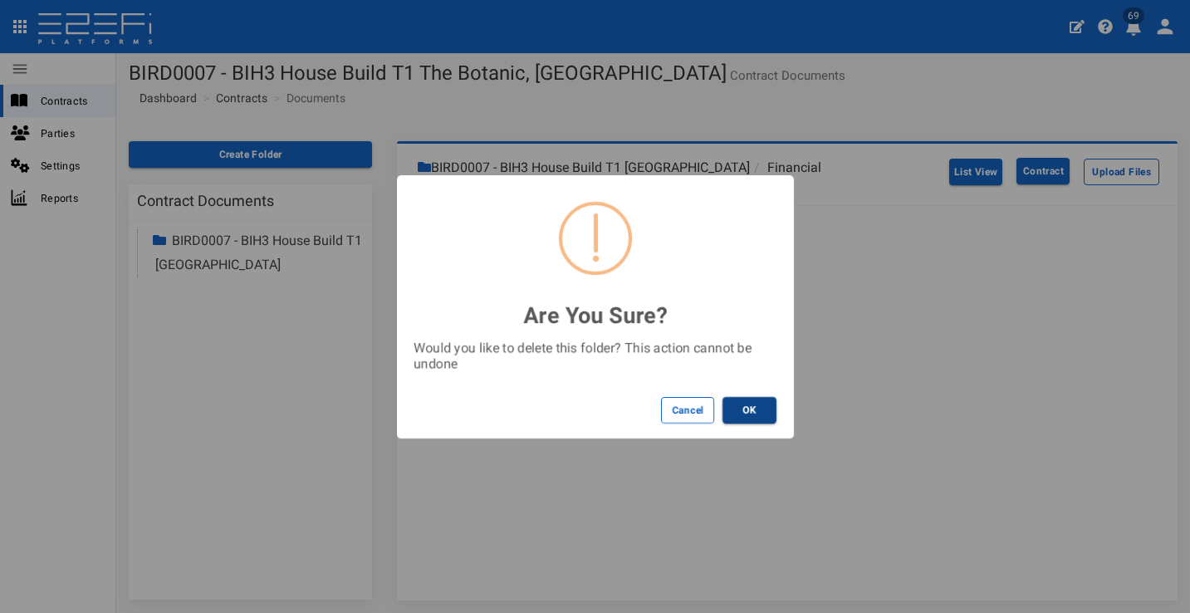
click at [757, 408] on button "OK" at bounding box center [750, 410] width 54 height 27
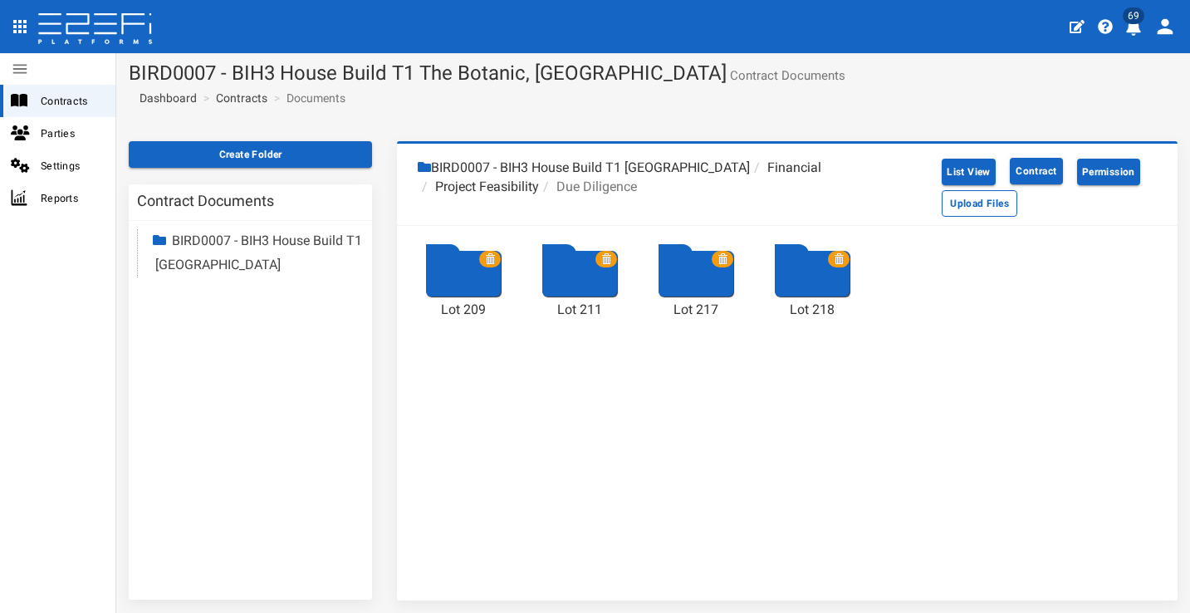
click at [485, 259] on icon at bounding box center [490, 259] width 10 height 10
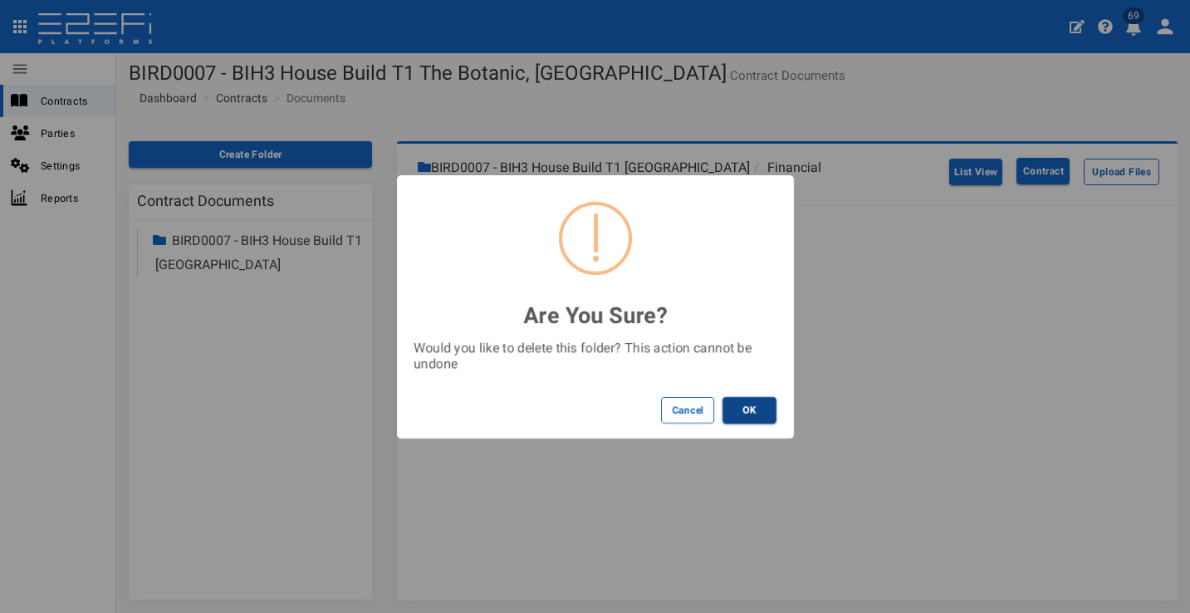
click at [748, 407] on button "OK" at bounding box center [750, 410] width 54 height 27
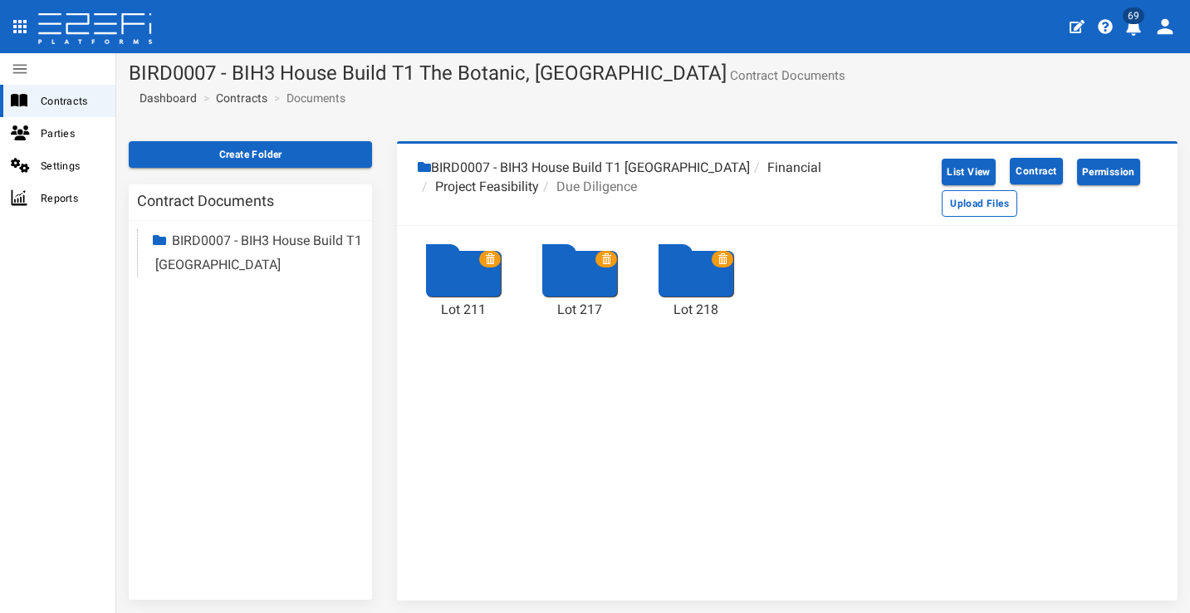
drag, startPoint x: 491, startPoint y: 254, endPoint x: 511, endPoint y: 259, distance: 20.5
click at [492, 254] on icon at bounding box center [490, 259] width 10 height 10
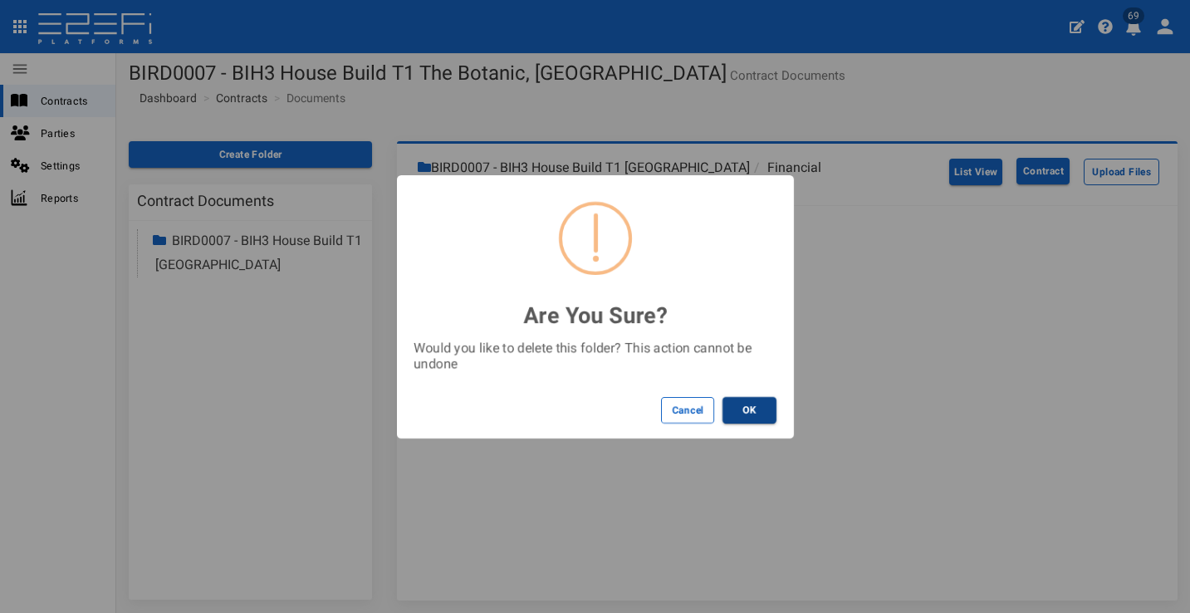
click at [741, 402] on button "OK" at bounding box center [750, 410] width 54 height 27
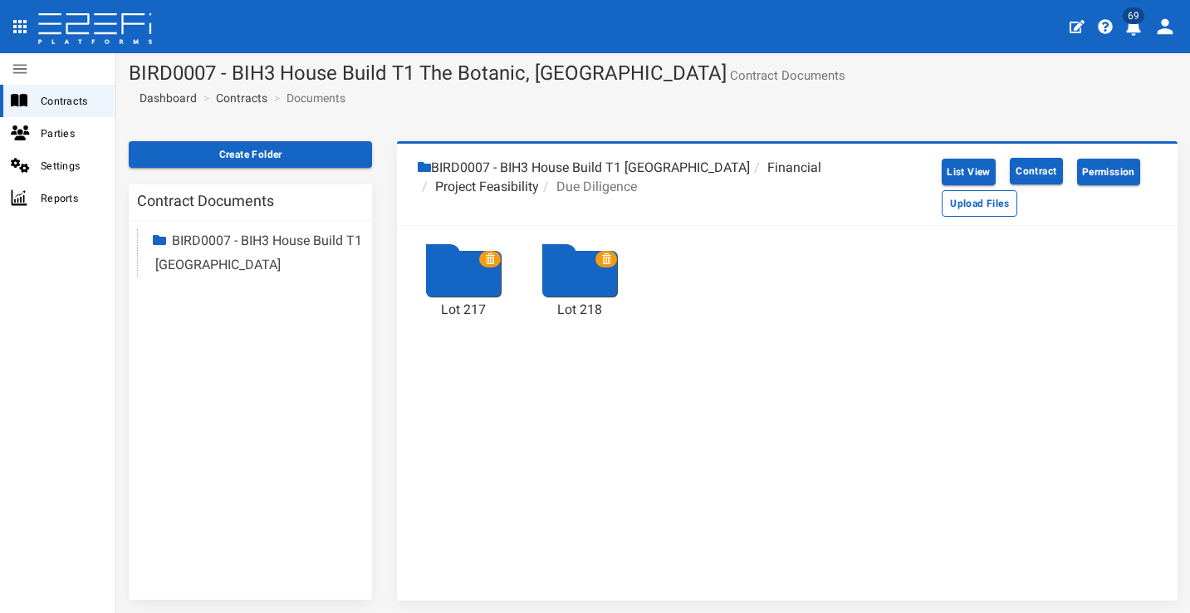
click at [606, 254] on icon at bounding box center [606, 259] width 10 height 10
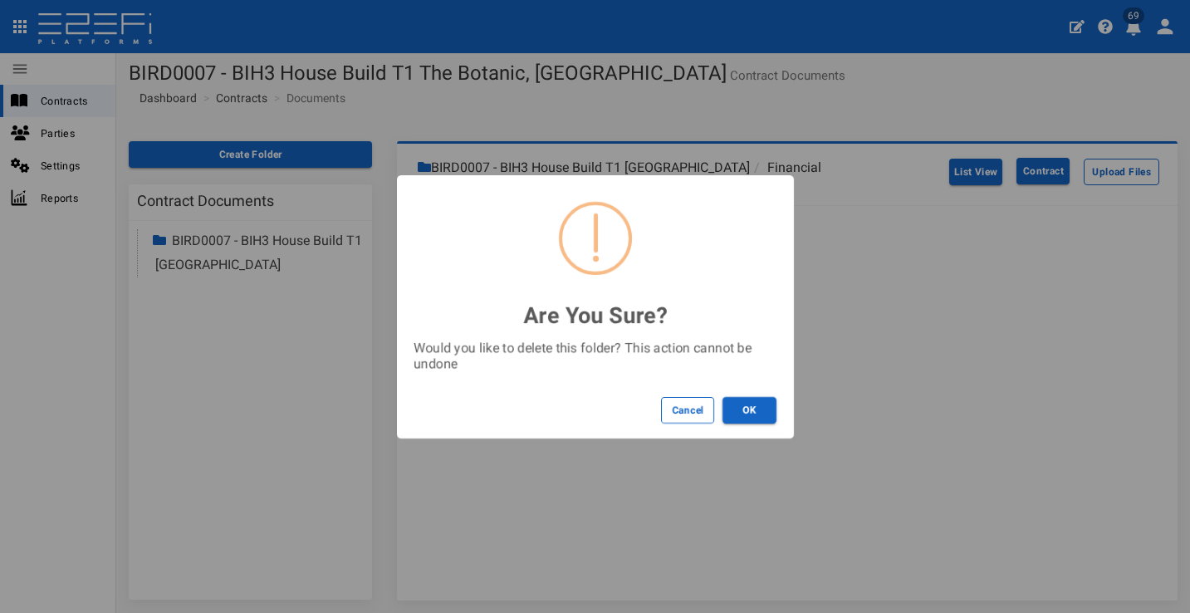
drag, startPoint x: 754, startPoint y: 405, endPoint x: 581, endPoint y: 306, distance: 199.8
click at [753, 404] on button "OK" at bounding box center [750, 410] width 54 height 27
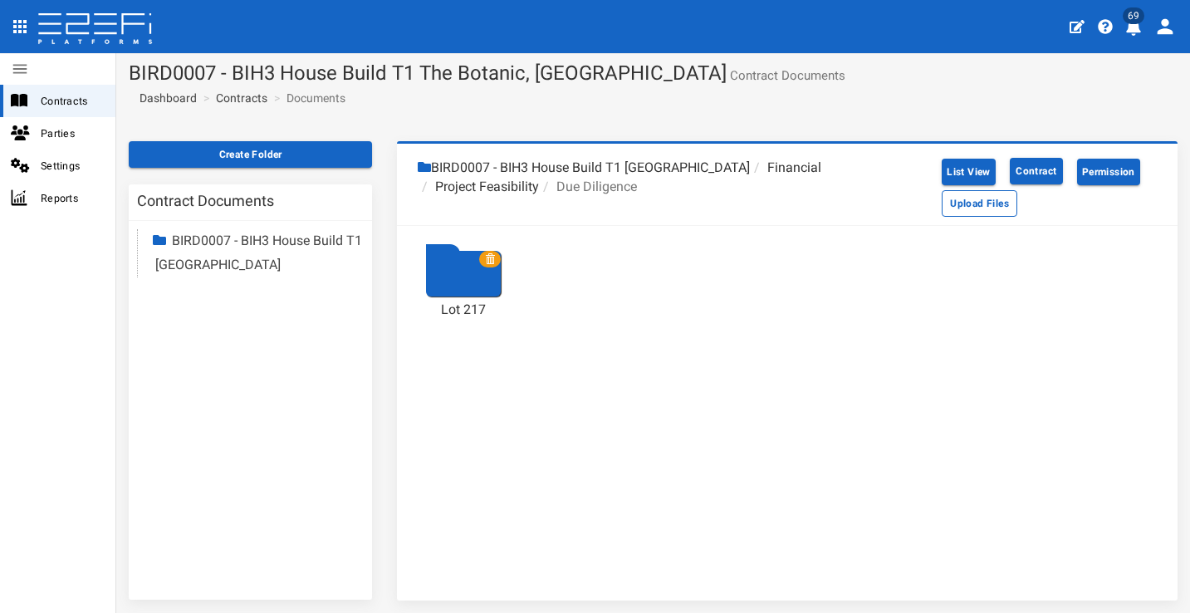
click at [493, 258] on span at bounding box center [490, 259] width 22 height 17
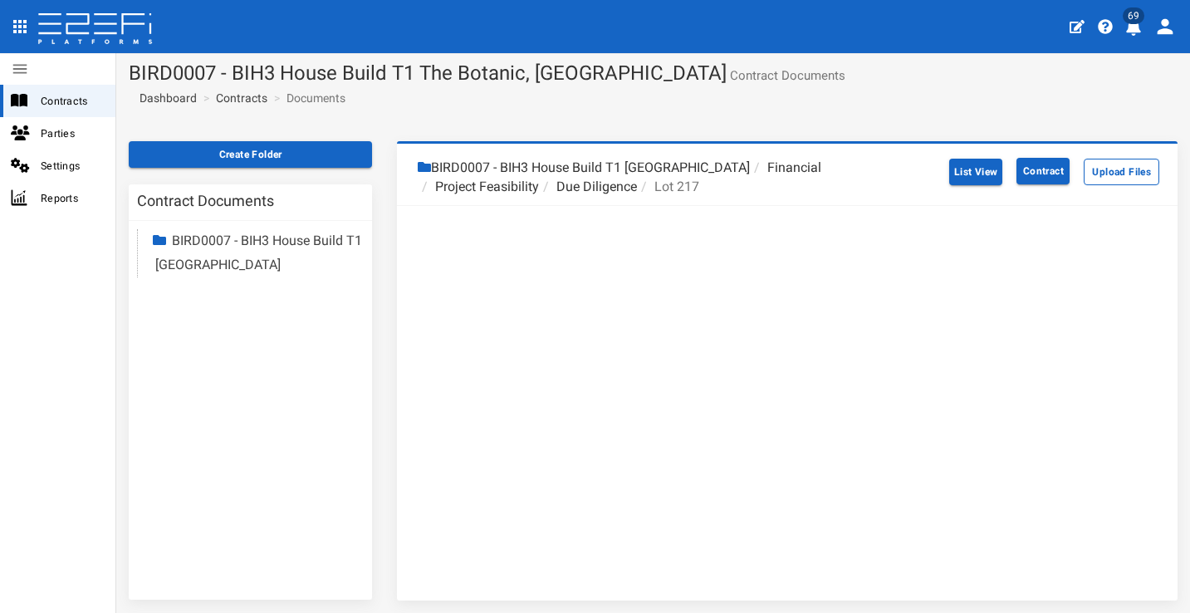
click at [594, 189] on li "Due Diligence" at bounding box center [588, 187] width 98 height 19
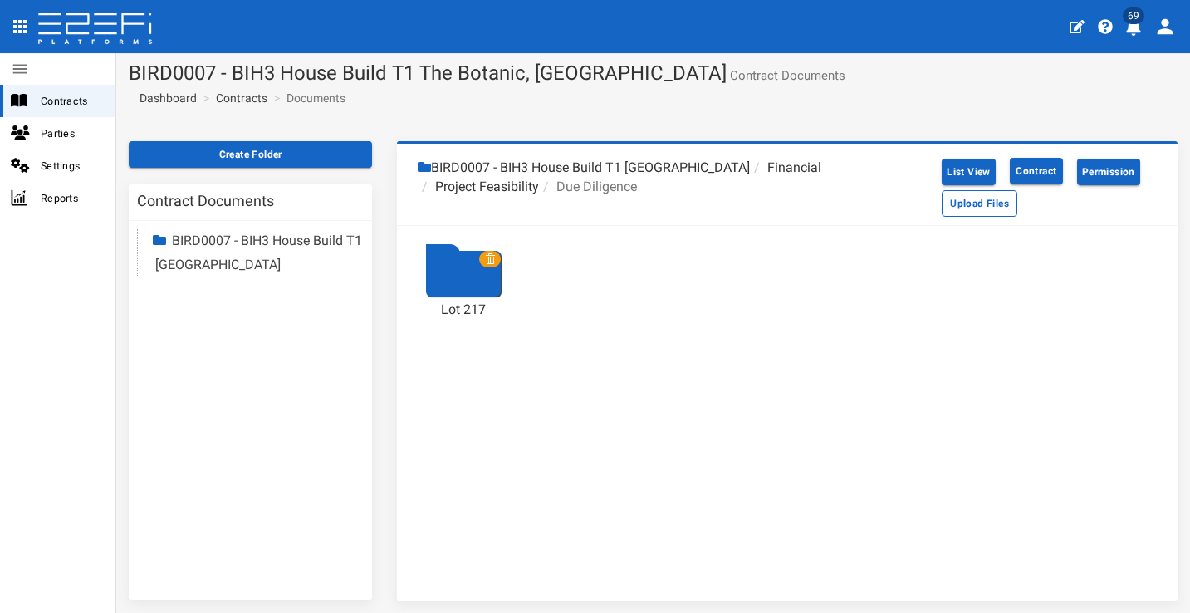
click at [493, 253] on span at bounding box center [490, 259] width 22 height 17
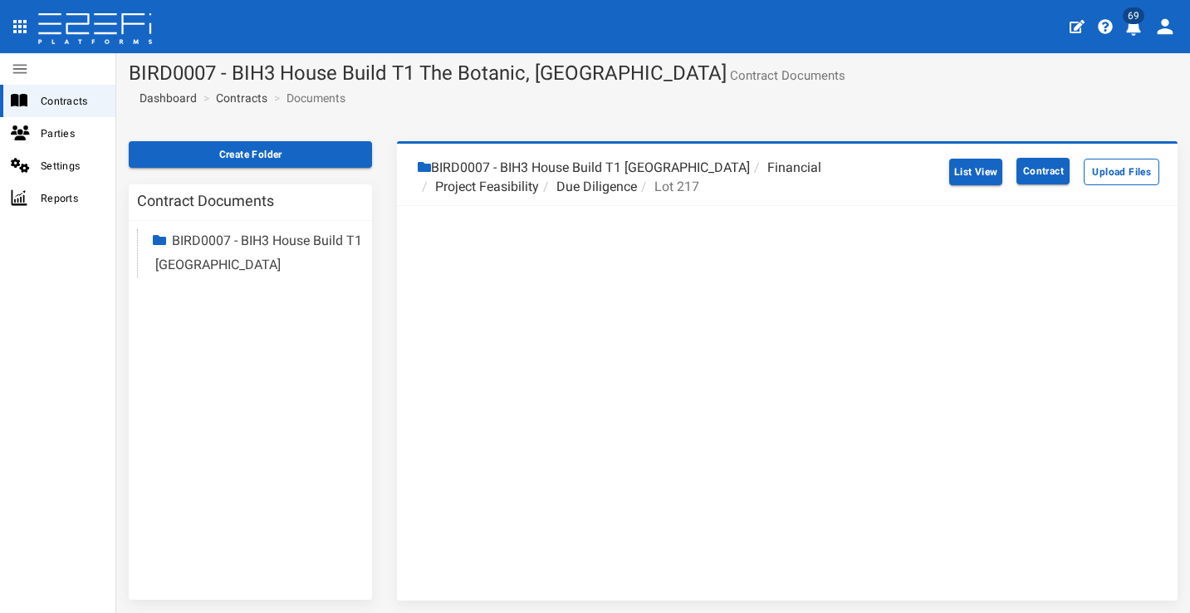
click at [575, 185] on li "Due Diligence" at bounding box center [588, 187] width 98 height 19
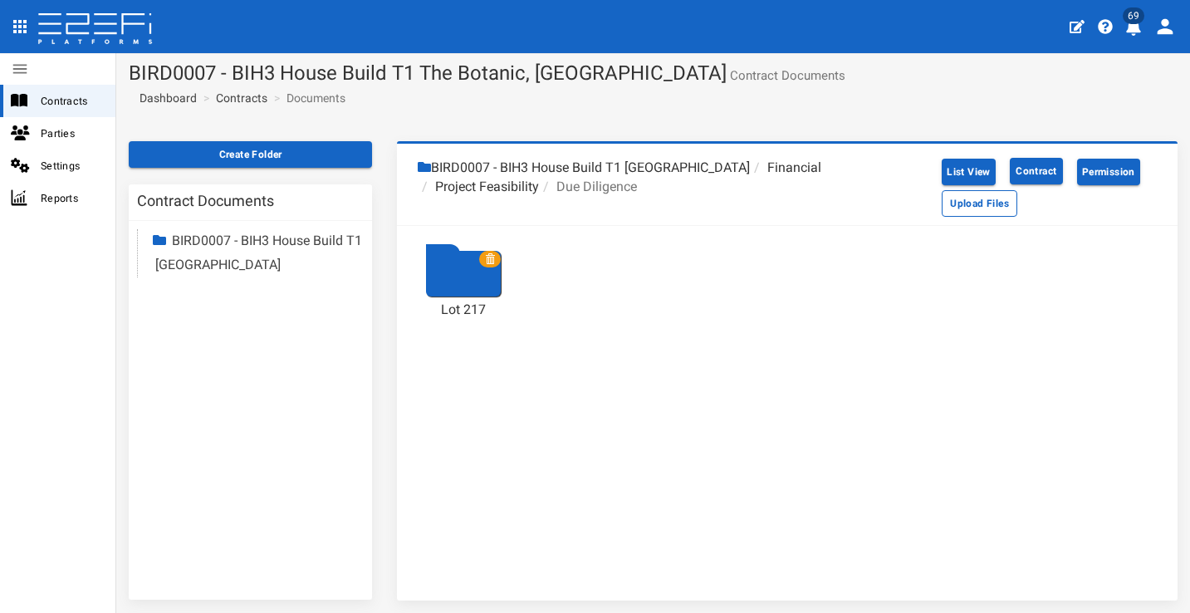
click at [493, 254] on span at bounding box center [490, 259] width 22 height 17
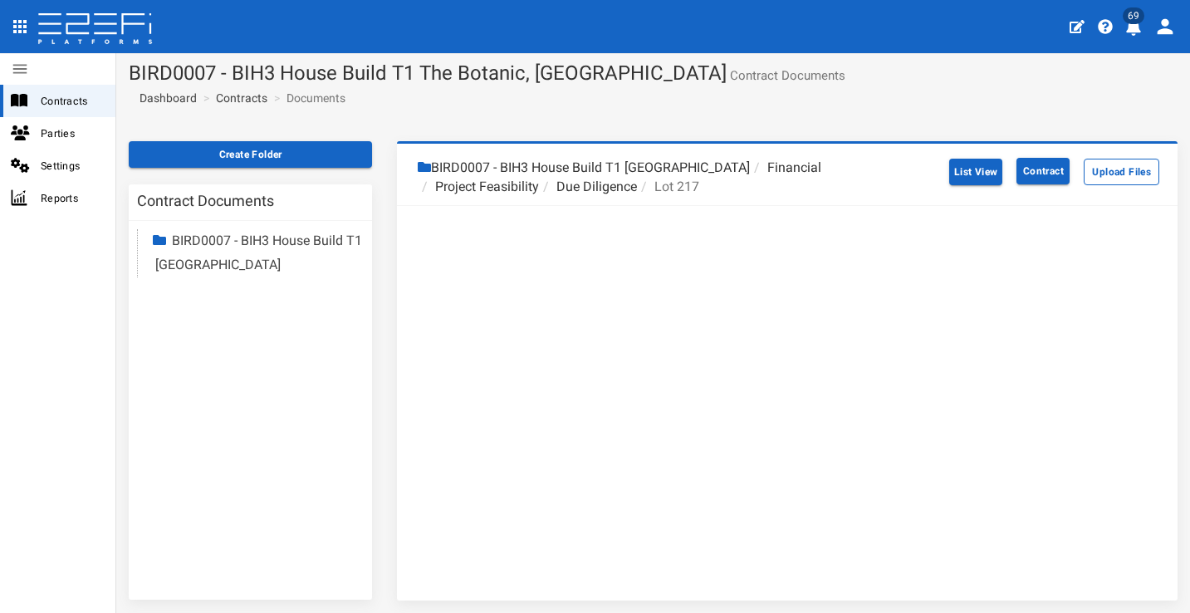
click at [487, 185] on li "Project Feasibility" at bounding box center [478, 187] width 121 height 19
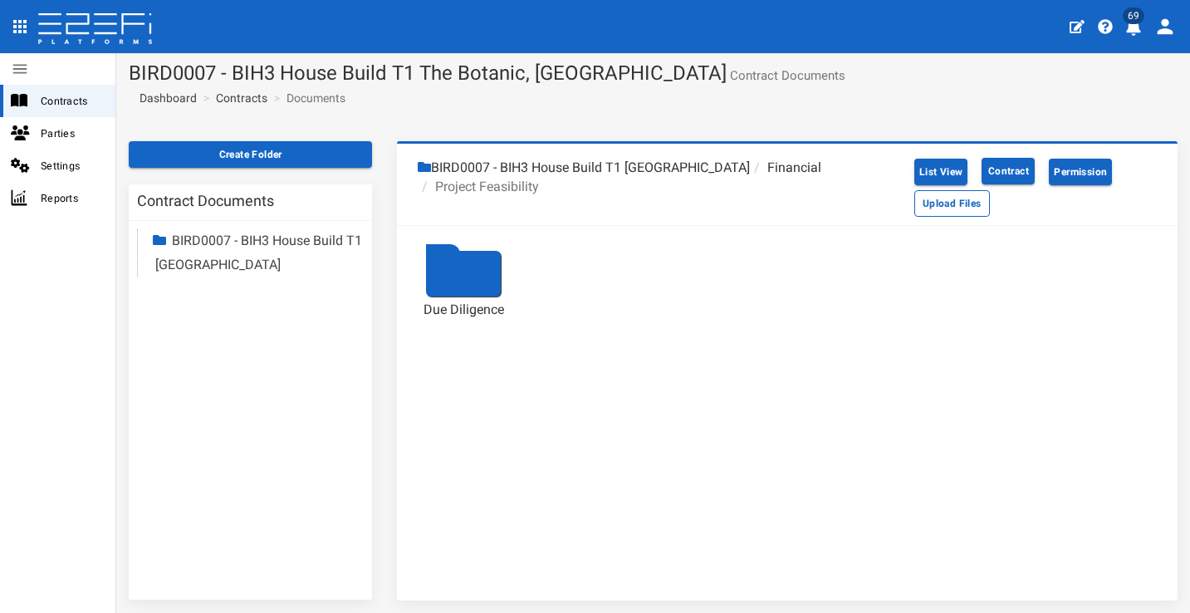
click at [483, 271] on div at bounding box center [463, 274] width 75 height 46
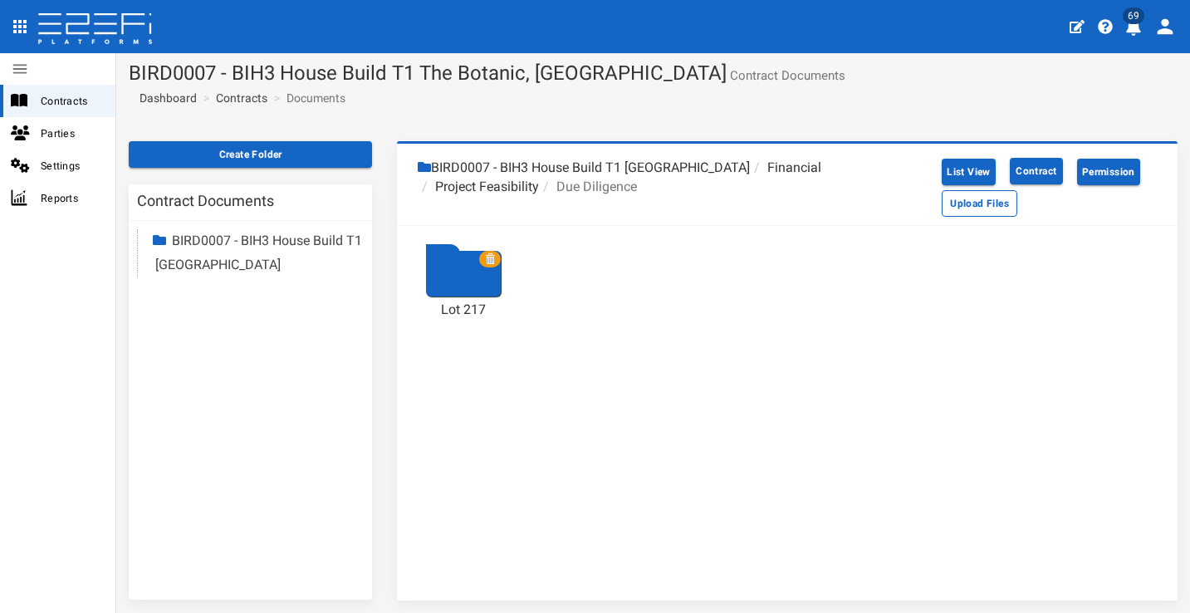
click at [493, 258] on span at bounding box center [490, 259] width 22 height 17
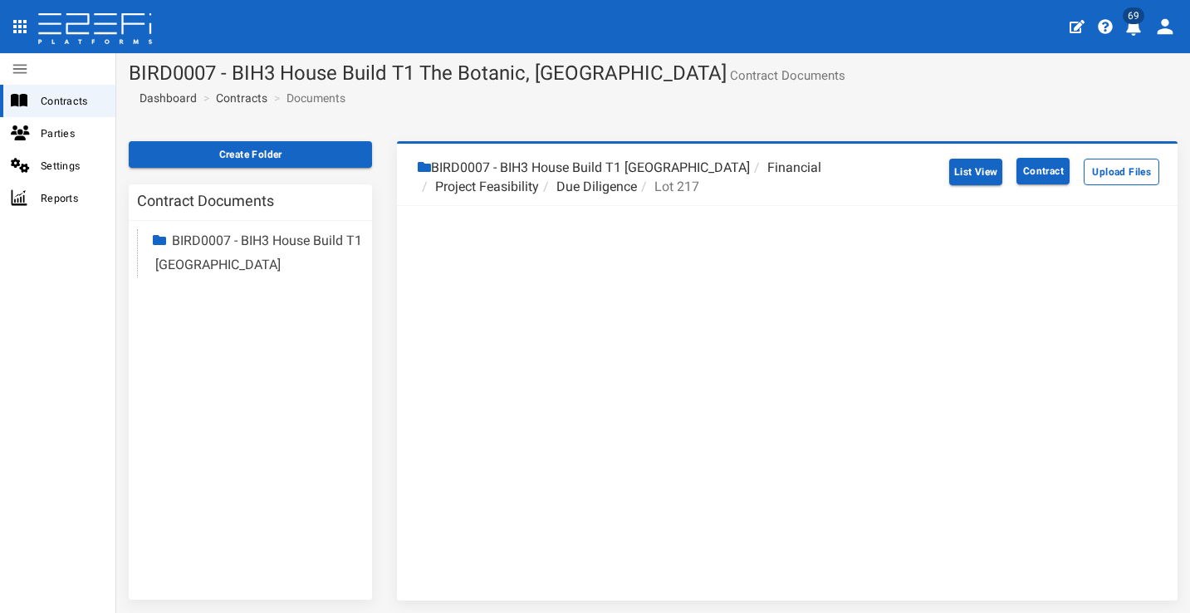
click at [598, 183] on li "Due Diligence" at bounding box center [588, 187] width 98 height 19
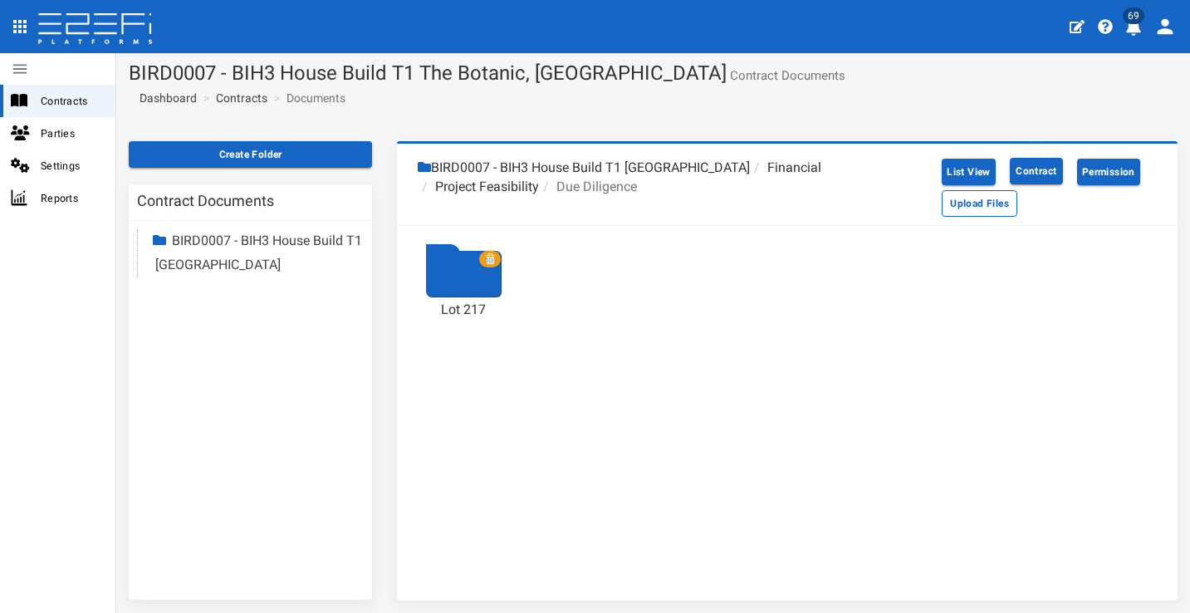
click at [491, 254] on icon at bounding box center [490, 259] width 10 height 10
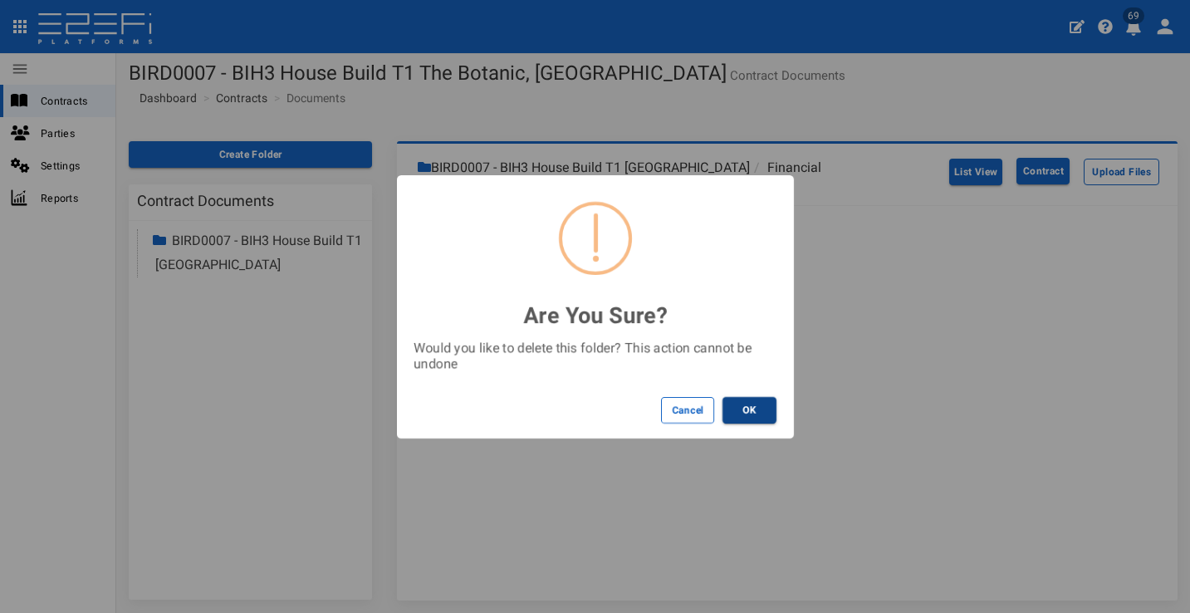
click at [739, 409] on button "OK" at bounding box center [750, 410] width 54 height 27
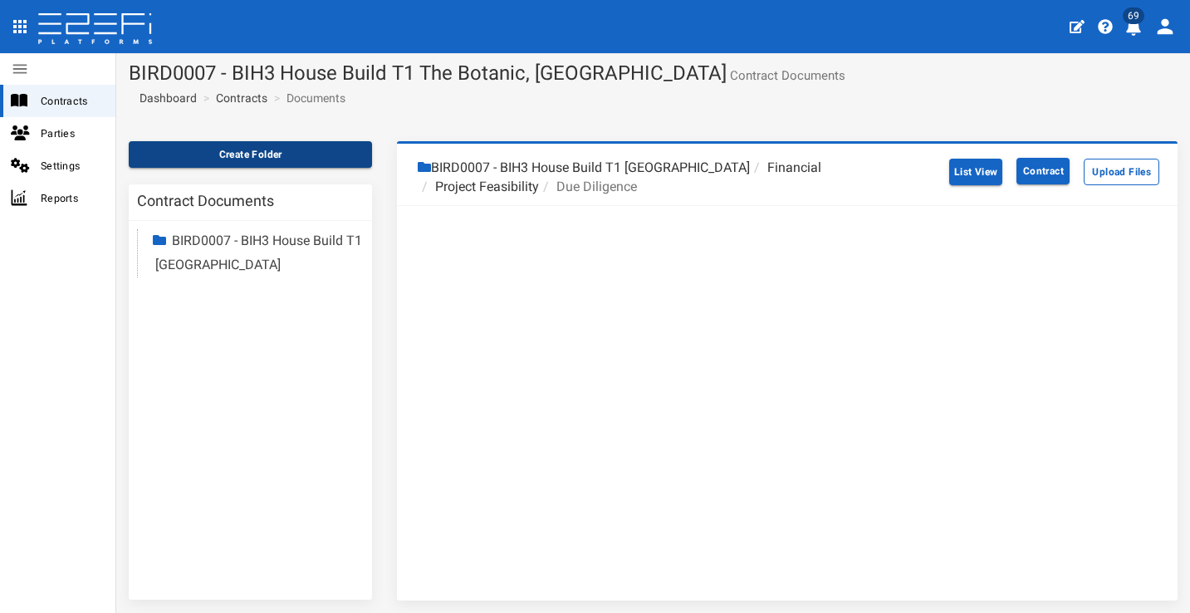
click at [335, 160] on button "Create Folder" at bounding box center [250, 154] width 243 height 27
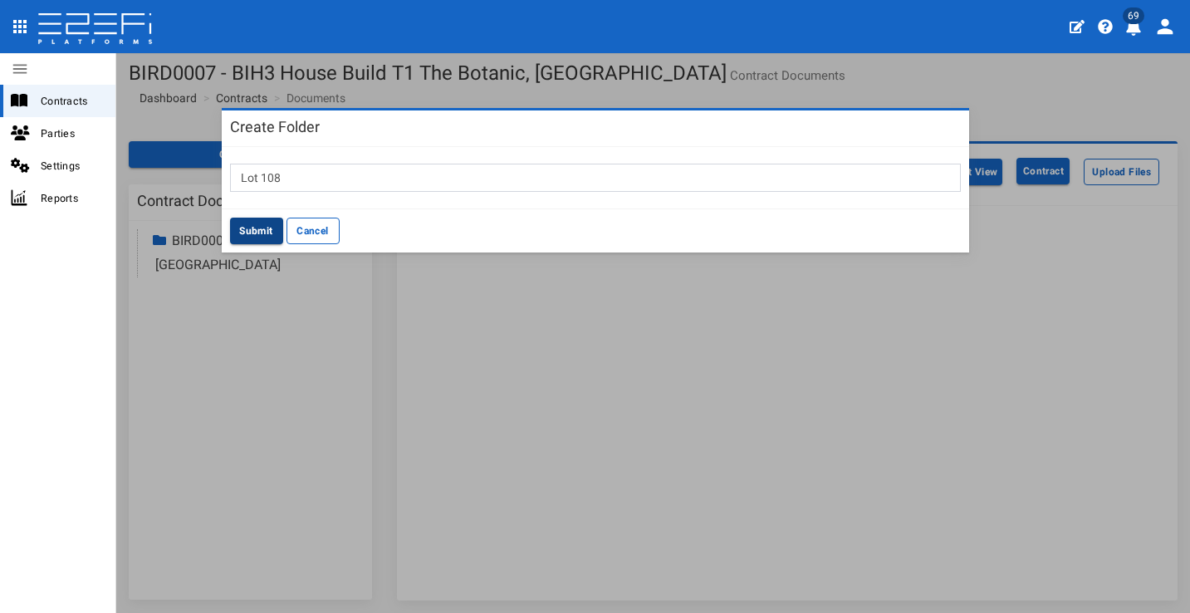
click at [251, 224] on button "Submit" at bounding box center [256, 231] width 53 height 27
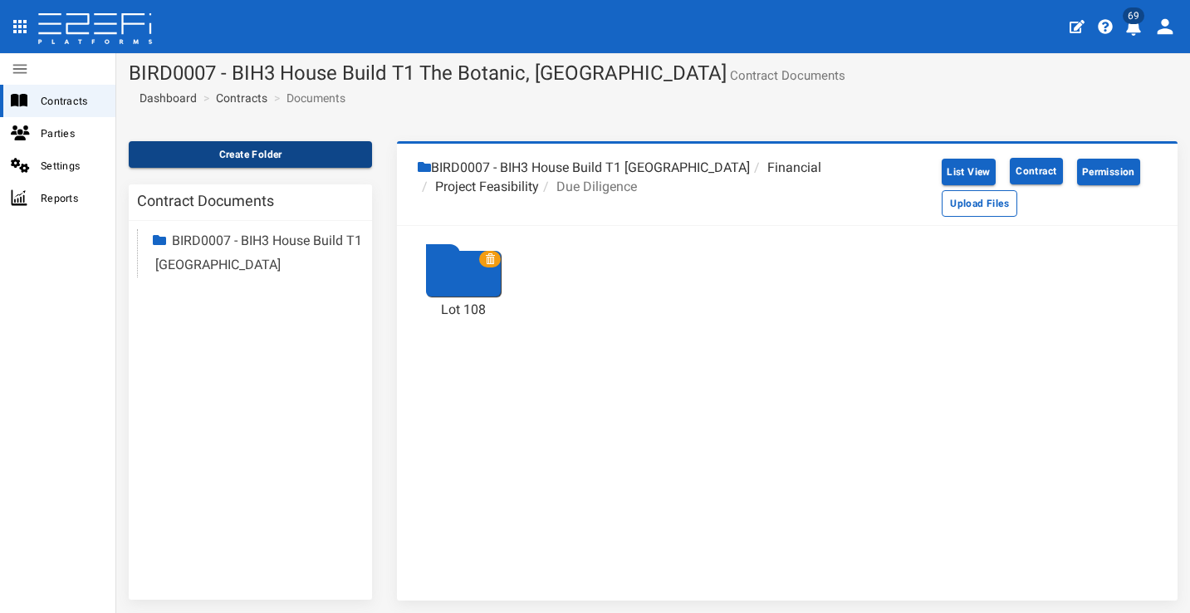
click at [260, 153] on button "Create Folder" at bounding box center [250, 154] width 243 height 27
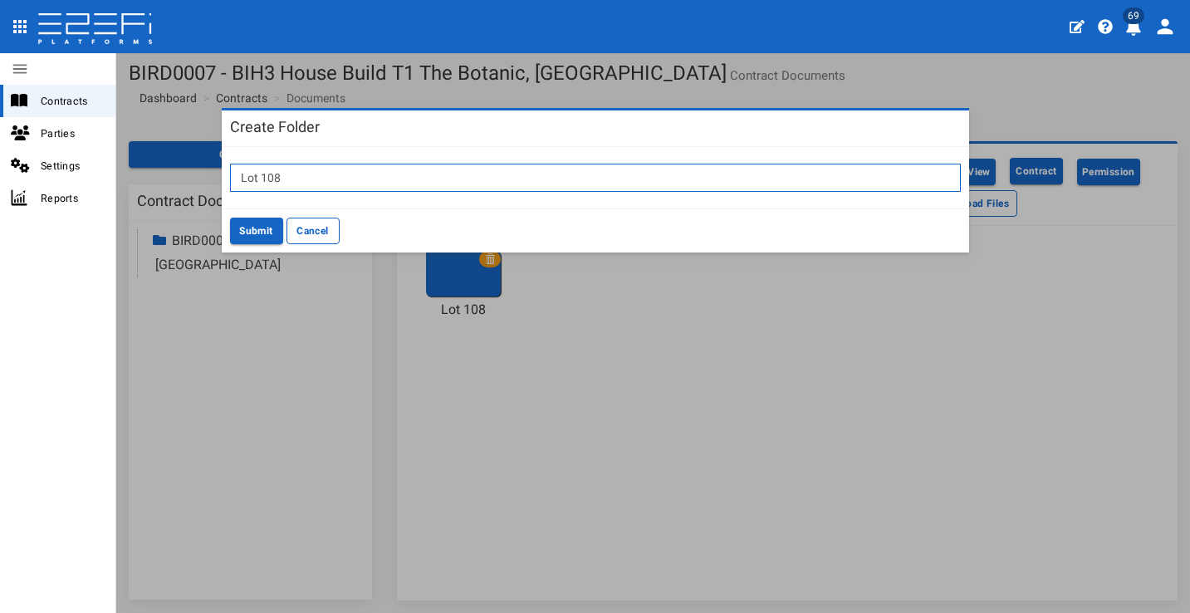
click at [306, 179] on input "Lot 108" at bounding box center [595, 178] width 731 height 28
type input "Lot 110"
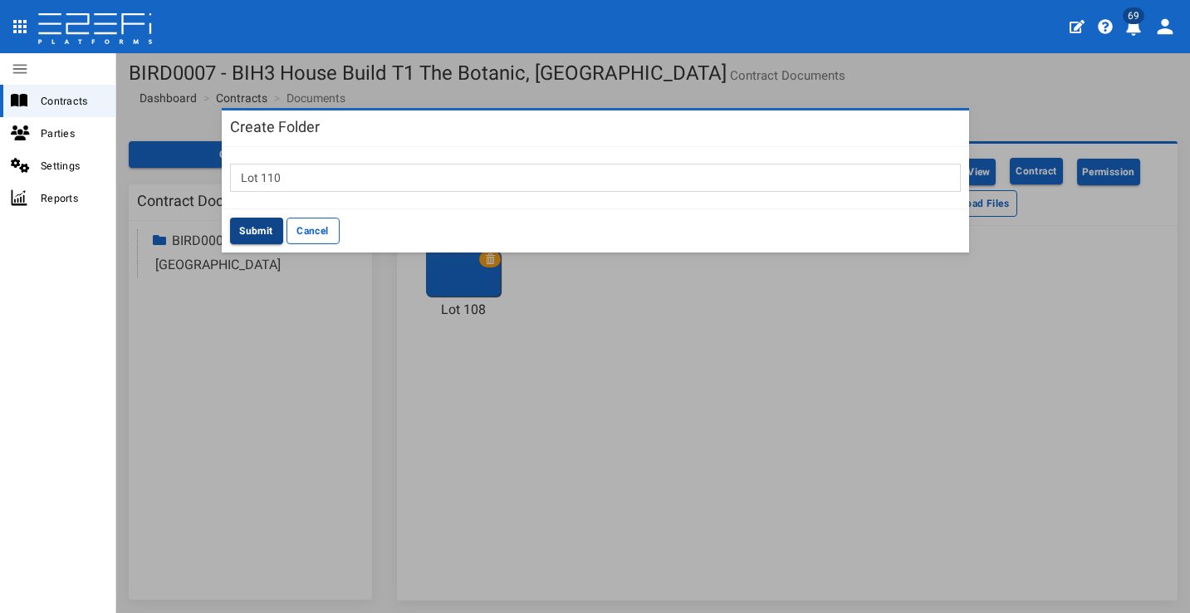
click at [248, 228] on button "Submit" at bounding box center [256, 231] width 53 height 27
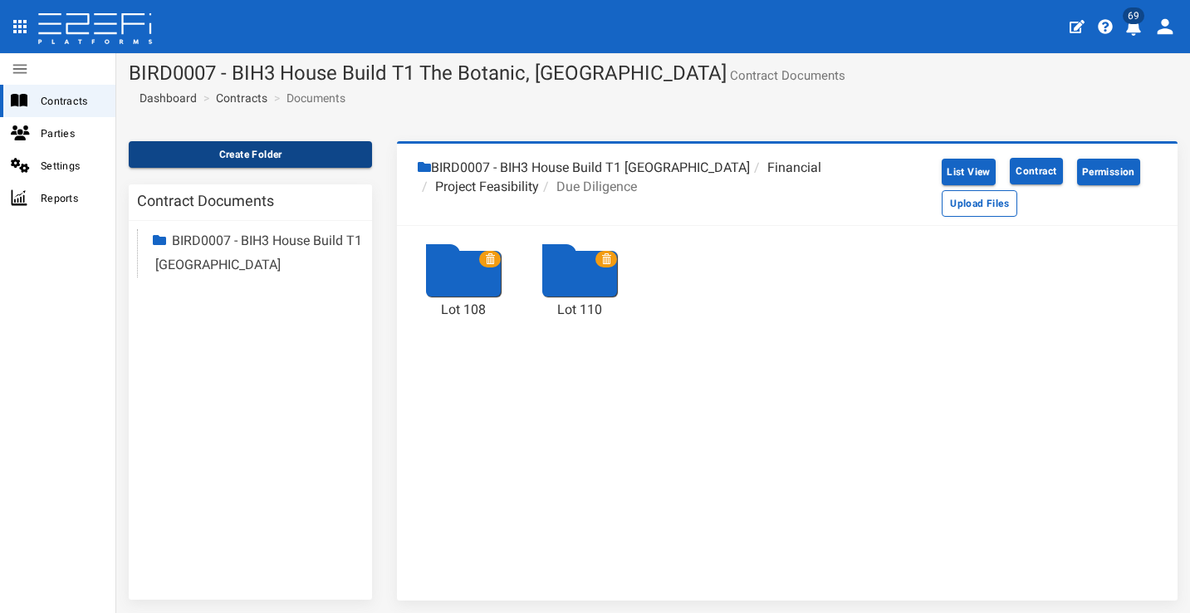
click at [280, 157] on button "Create Folder" at bounding box center [250, 154] width 243 height 27
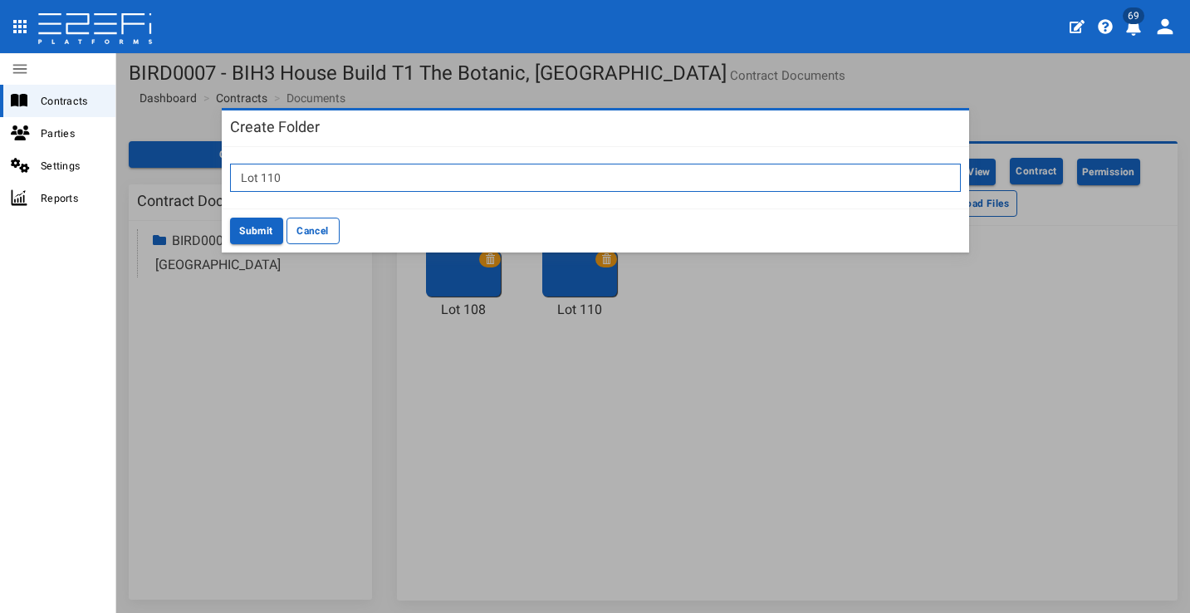
click at [350, 181] on input "Lot 110" at bounding box center [595, 178] width 731 height 28
type input "Lot 114"
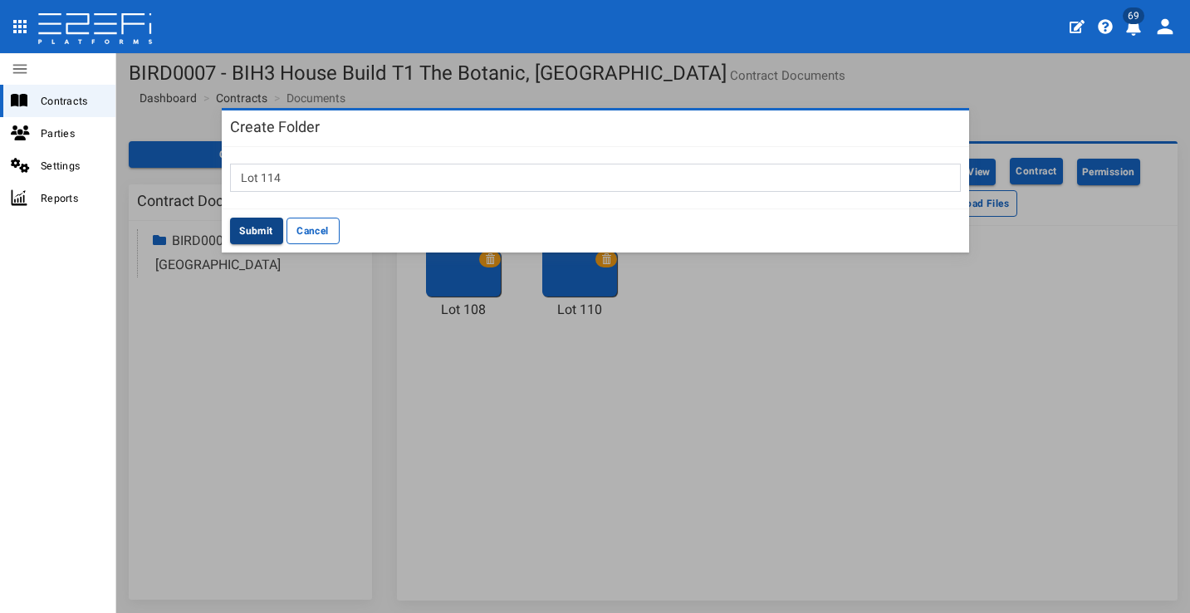
drag, startPoint x: 261, startPoint y: 230, endPoint x: 268, endPoint y: 223, distance: 10.0
click at [261, 230] on button "Submit" at bounding box center [256, 231] width 53 height 27
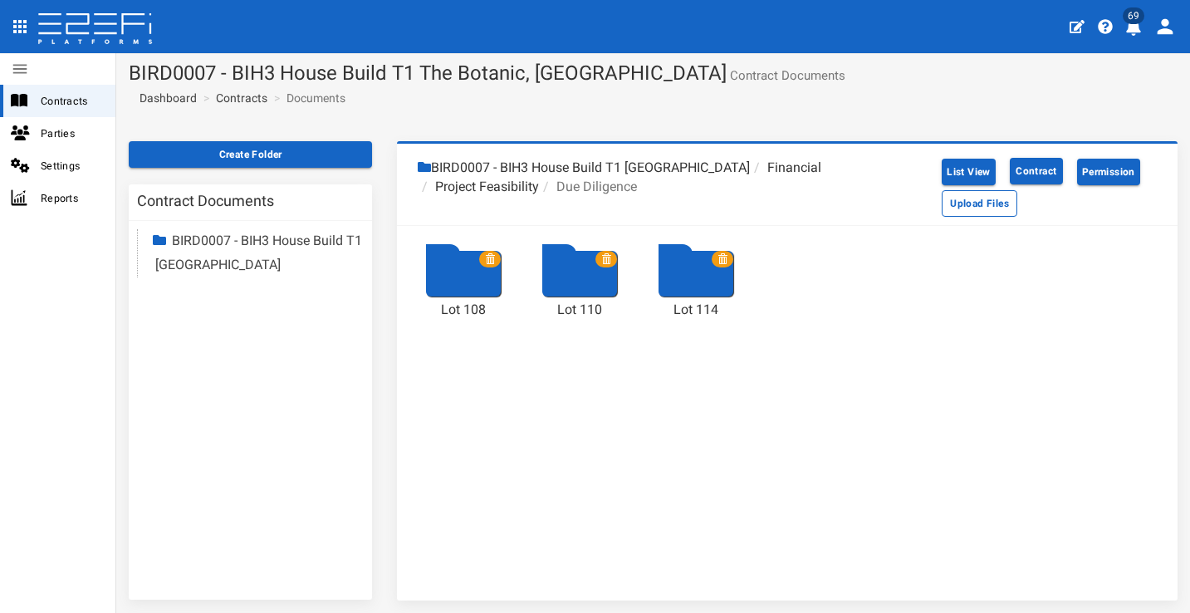
click at [317, 138] on section "Create Folder Contract Documents BIRD0007 - BIH3 House Build T1 The Botanic Hig…" at bounding box center [653, 379] width 1074 height 501
click at [334, 152] on button "Create Folder" at bounding box center [250, 154] width 243 height 27
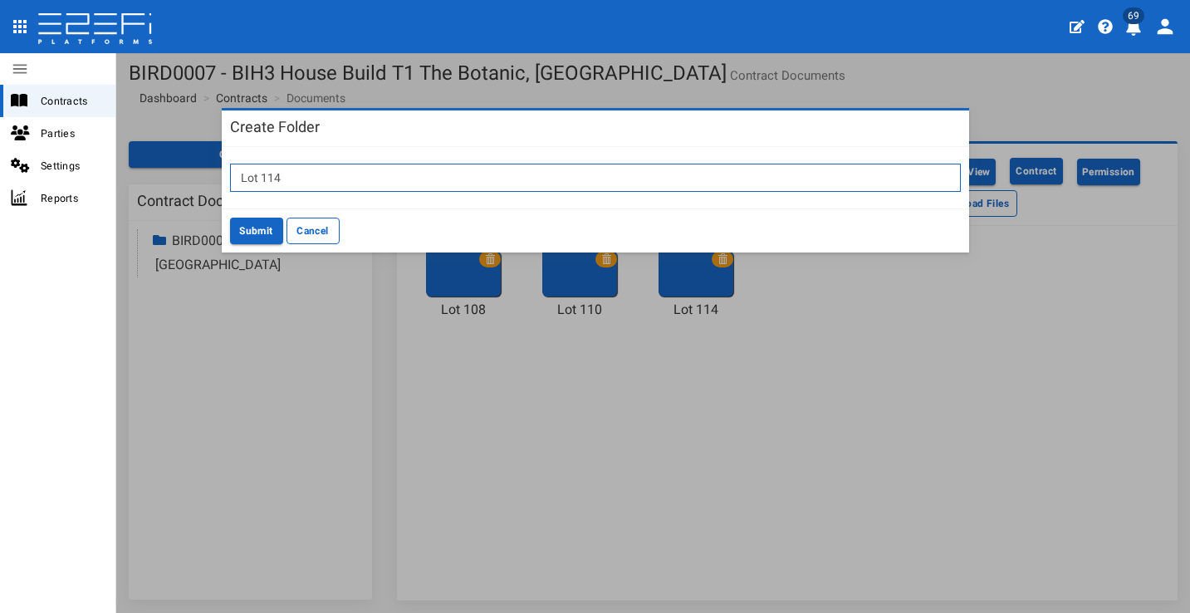
click at [440, 168] on input "Lot 114" at bounding box center [595, 178] width 731 height 28
type input "Lot 115"
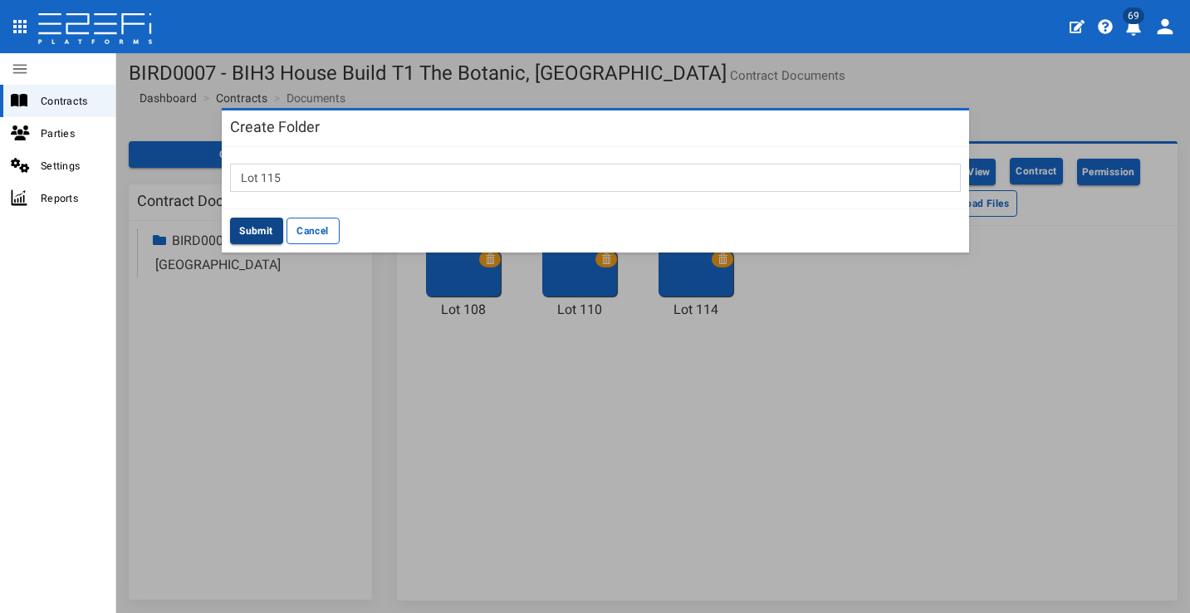
click at [272, 221] on button "Submit" at bounding box center [256, 231] width 53 height 27
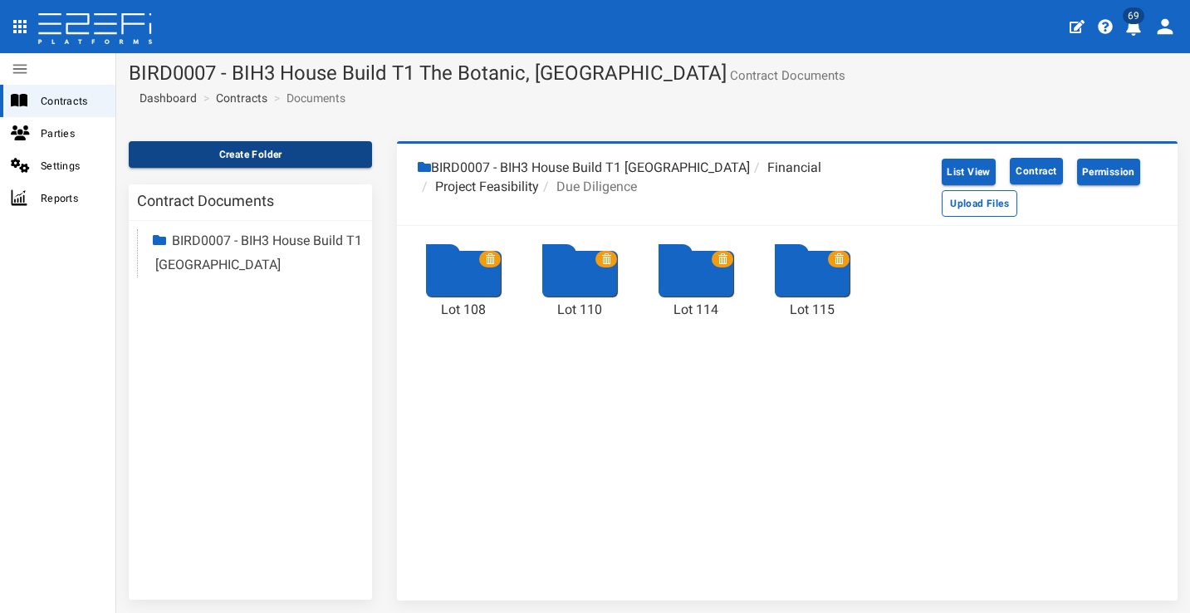
click at [289, 148] on button "Create Folder" at bounding box center [250, 154] width 243 height 27
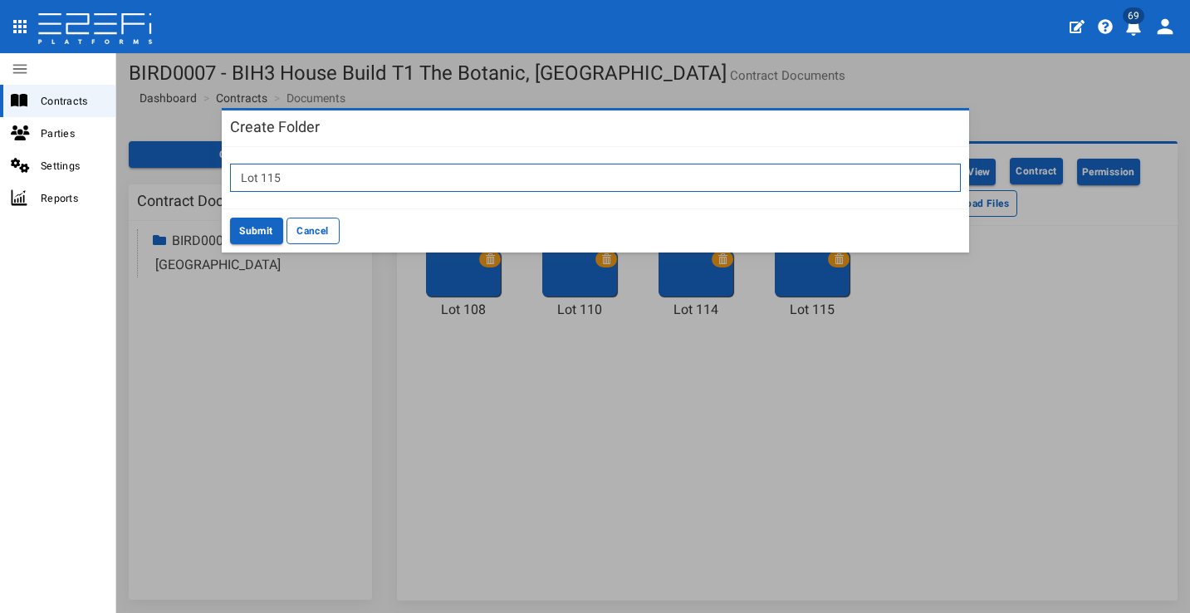
click at [424, 169] on input "Lot 115" at bounding box center [595, 178] width 731 height 28
type input "Lot 124"
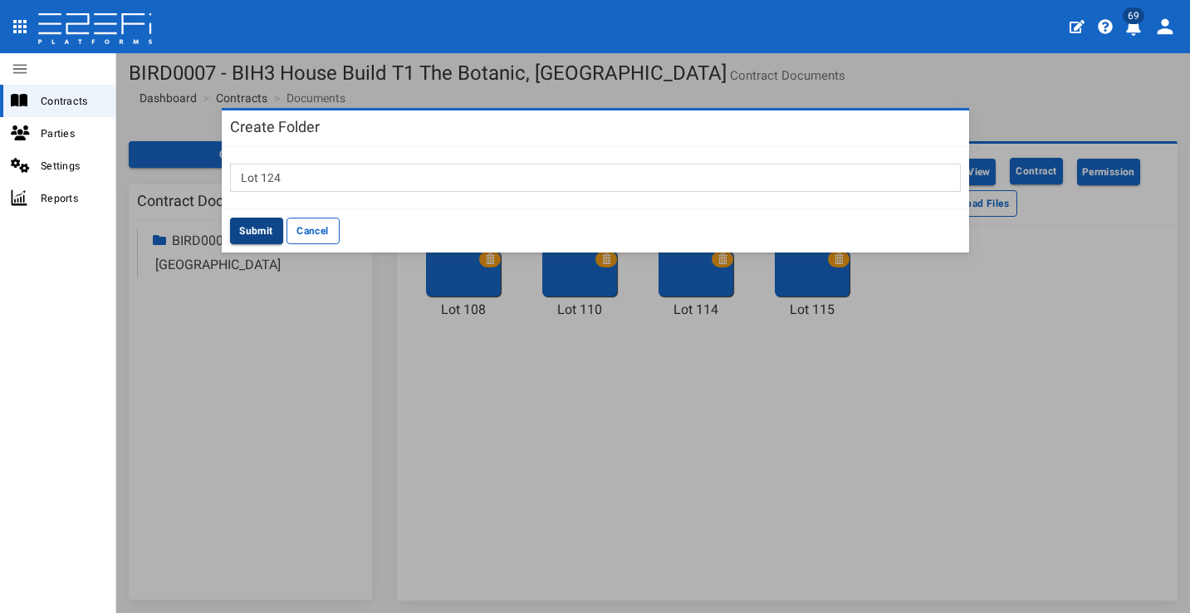
click at [267, 223] on button "Submit" at bounding box center [256, 231] width 53 height 27
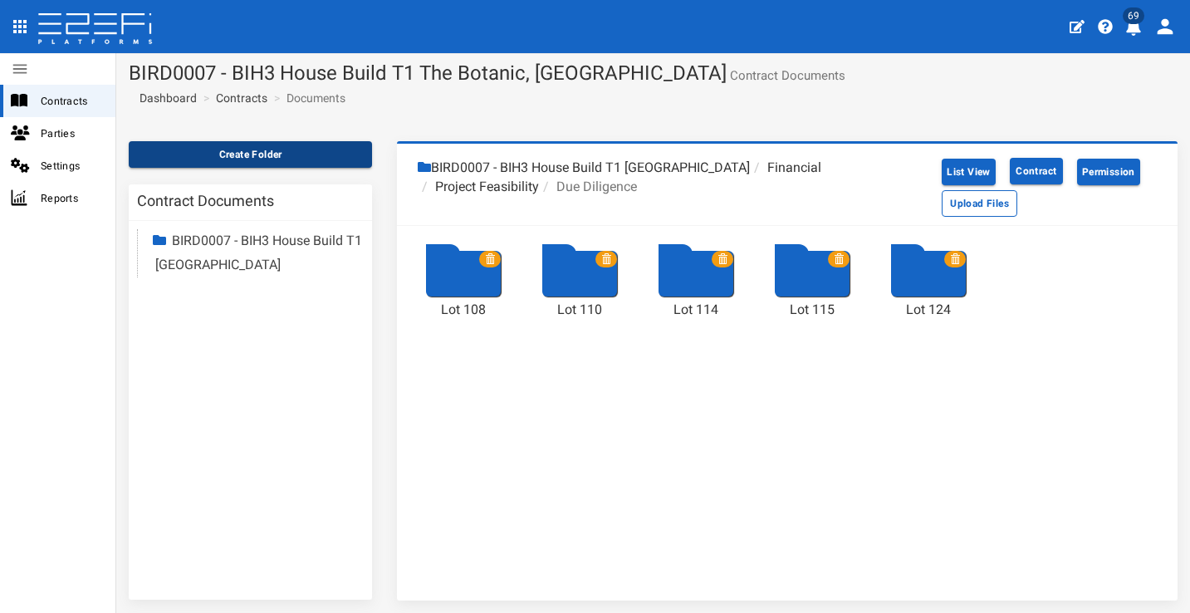
drag, startPoint x: 305, startPoint y: 147, endPoint x: 305, endPoint y: 156, distance: 9.1
click at [305, 148] on button "Create Folder" at bounding box center [250, 154] width 243 height 27
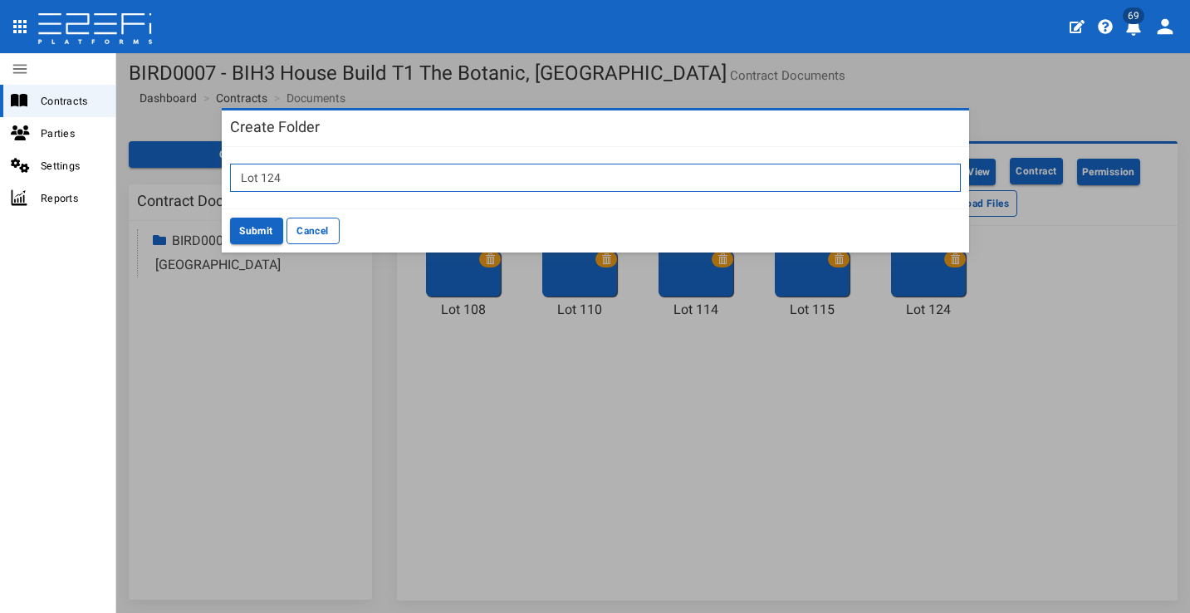
click at [321, 173] on input "Lot 124" at bounding box center [595, 178] width 731 height 28
type input "Lot 125"
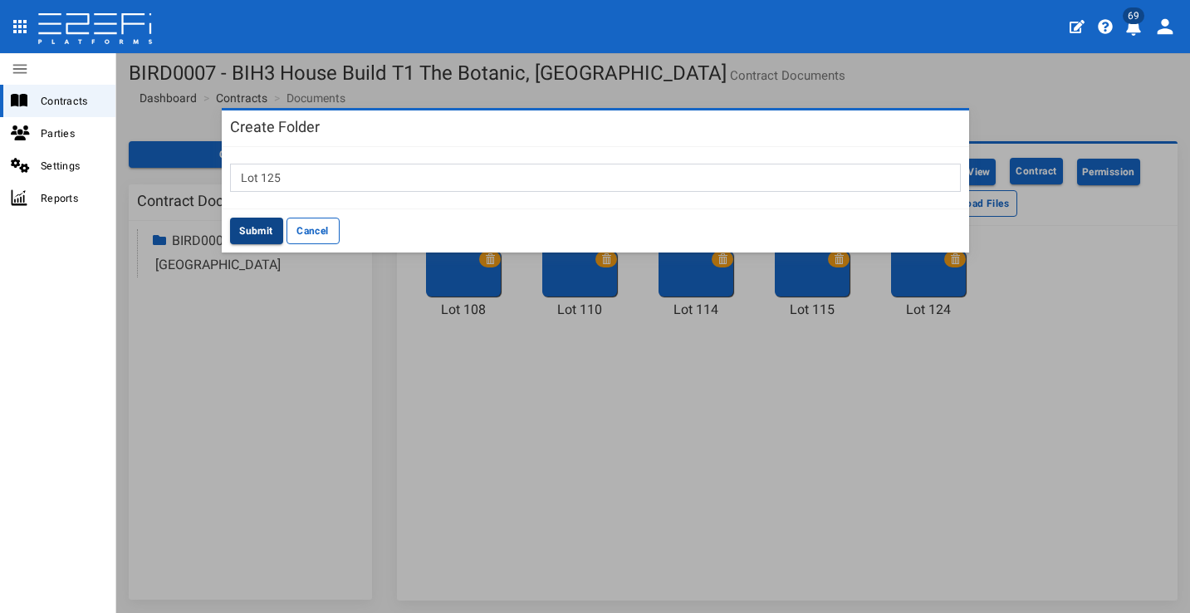
click at [254, 228] on button "Submit" at bounding box center [256, 231] width 53 height 27
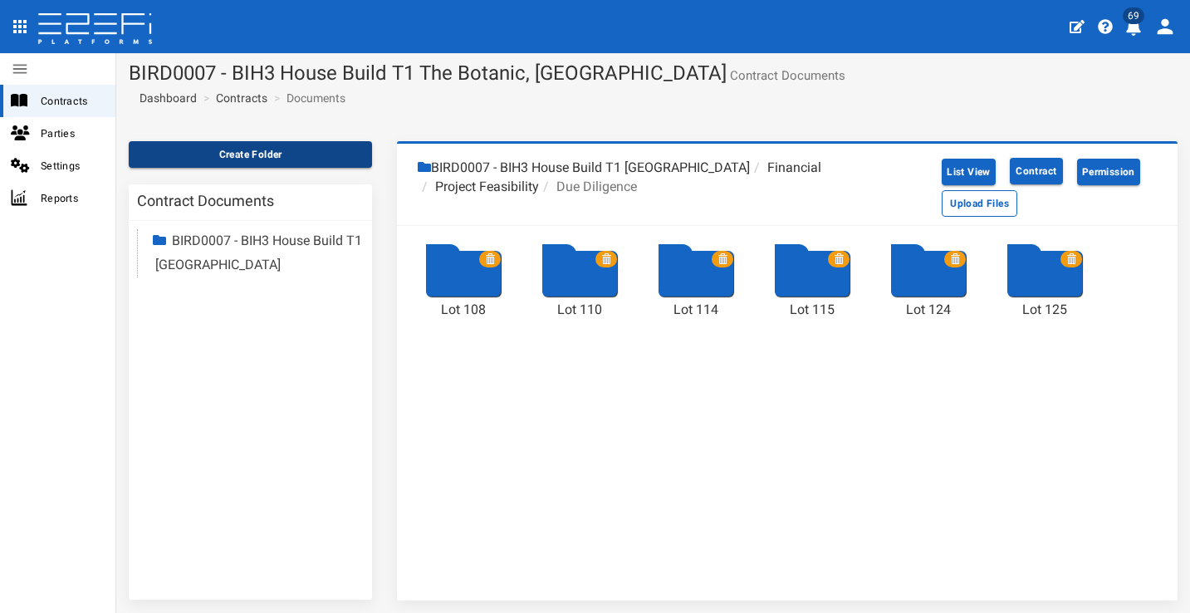
click at [265, 159] on button "Create Folder" at bounding box center [250, 154] width 243 height 27
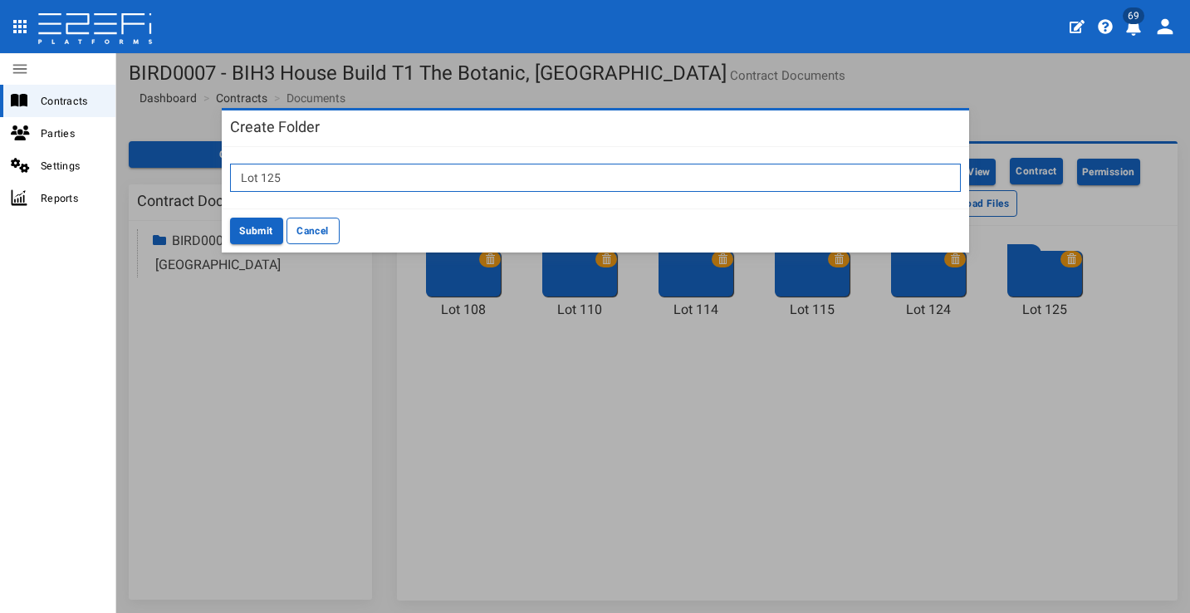
click at [356, 171] on input "Lot 125" at bounding box center [595, 178] width 731 height 28
type input "Lot 127"
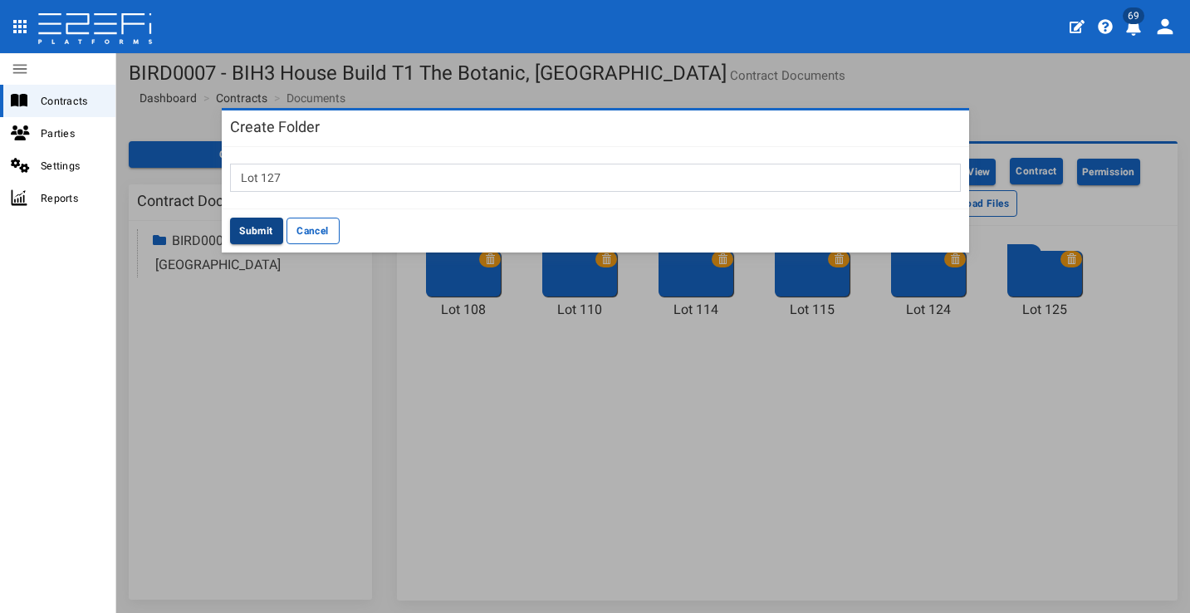
click at [267, 228] on button "Submit" at bounding box center [256, 231] width 53 height 27
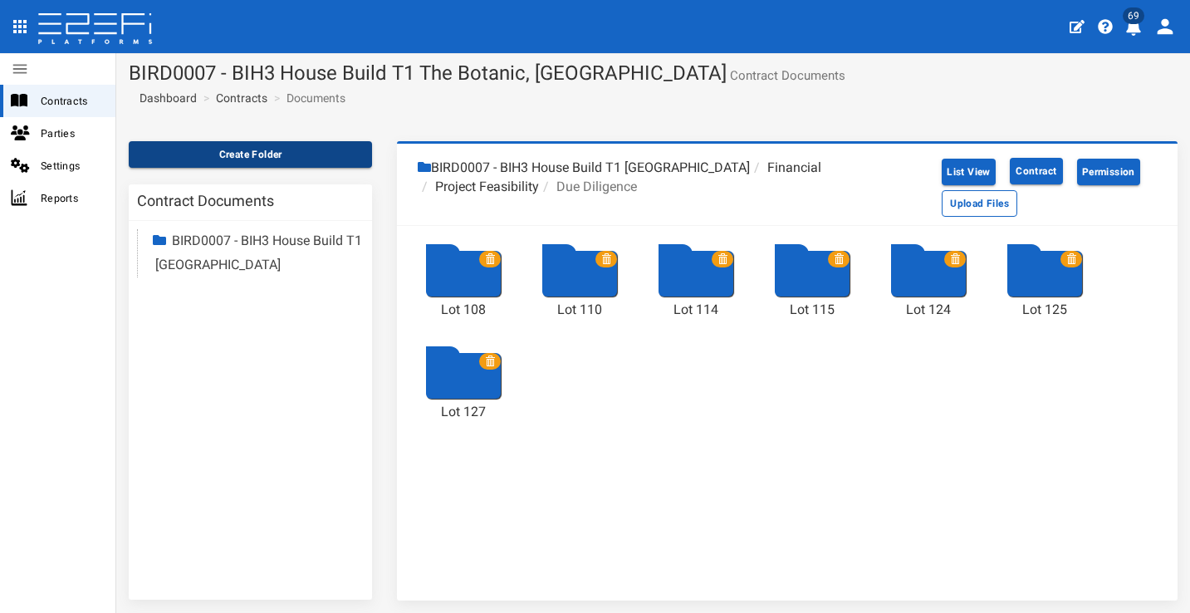
click at [284, 160] on button "Create Folder" at bounding box center [250, 154] width 243 height 27
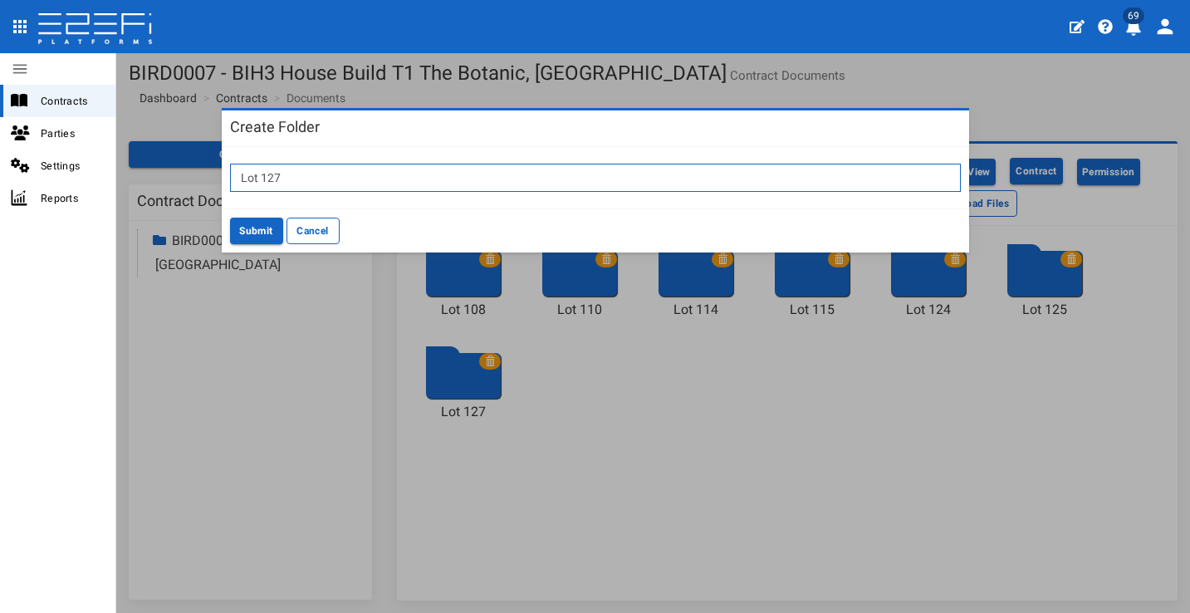
click at [420, 184] on input "Lot 127" at bounding box center [595, 178] width 731 height 28
type input "Lot 201"
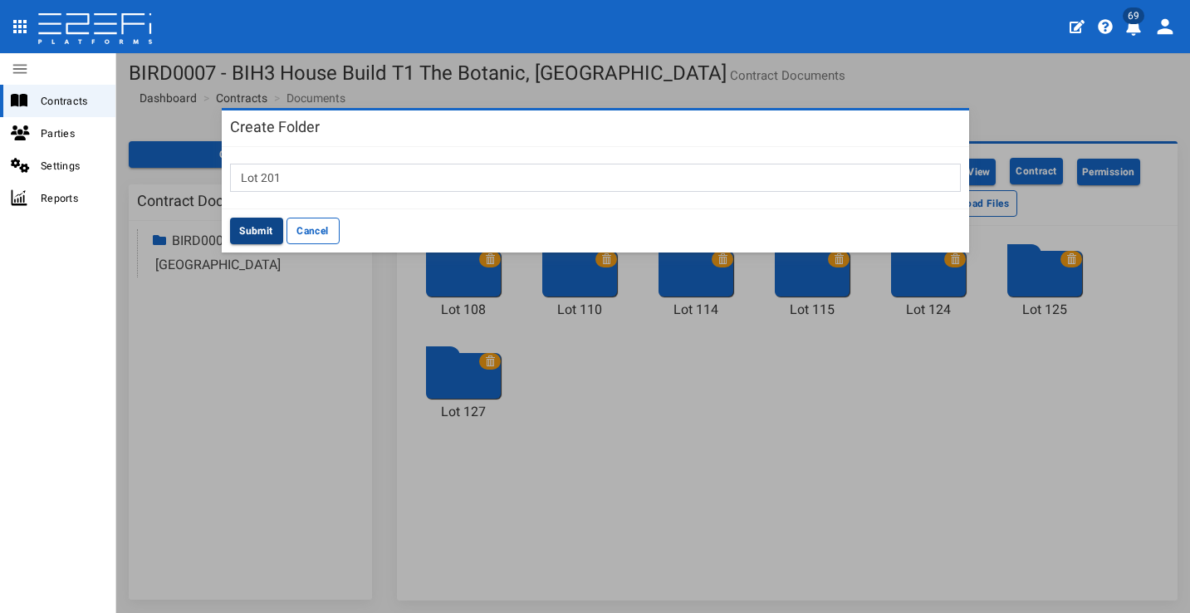
click at [264, 224] on button "Submit" at bounding box center [256, 231] width 53 height 27
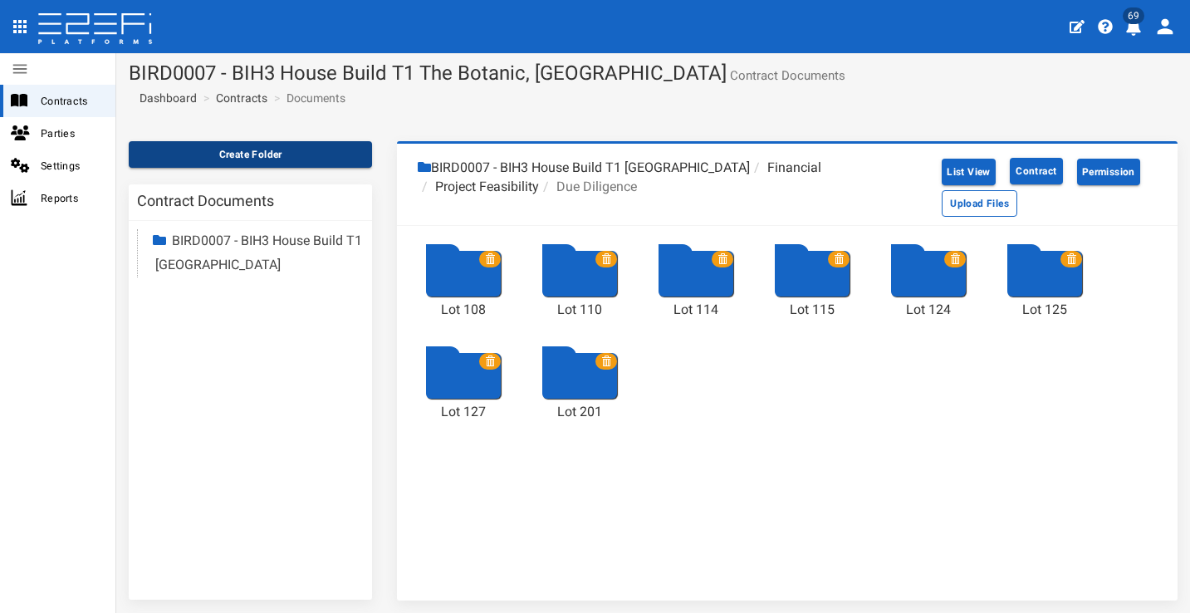
click at [274, 145] on button "Create Folder" at bounding box center [250, 154] width 243 height 27
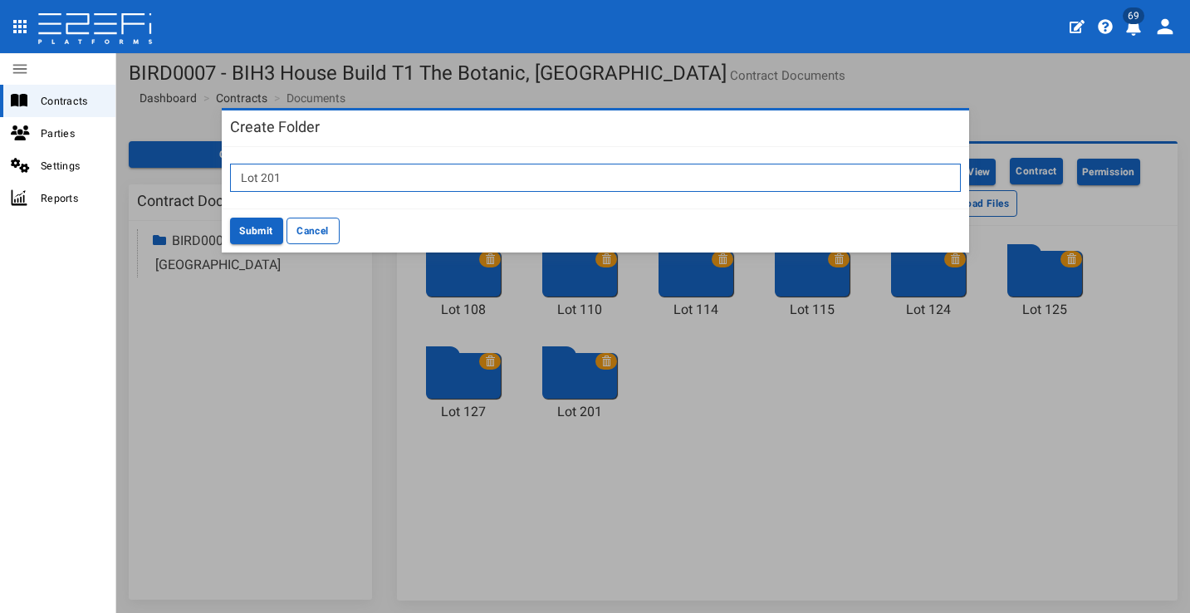
click at [333, 181] on input "Lot 201" at bounding box center [595, 178] width 731 height 28
type input "Lot 205"
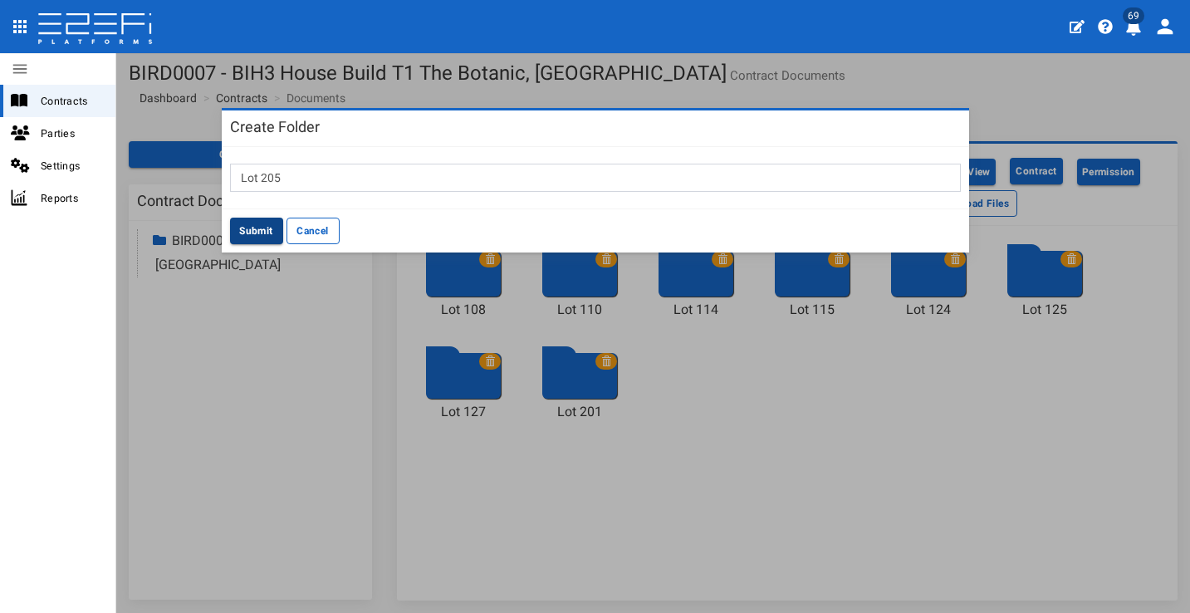
click at [259, 222] on button "Submit" at bounding box center [256, 231] width 53 height 27
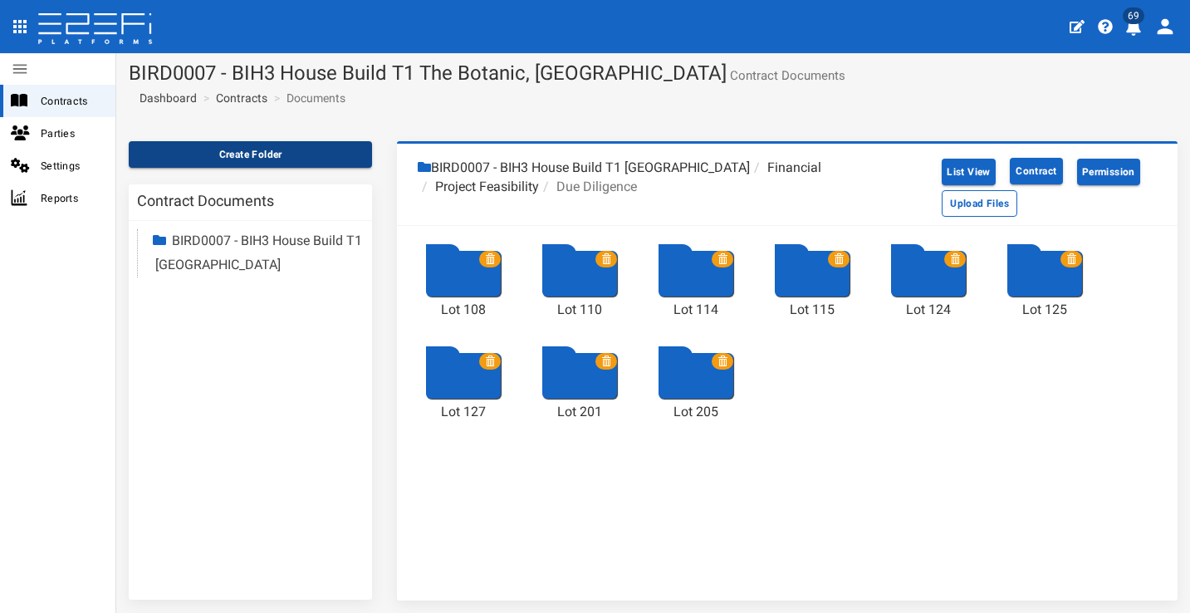
click at [249, 152] on button "Create Folder" at bounding box center [250, 154] width 243 height 27
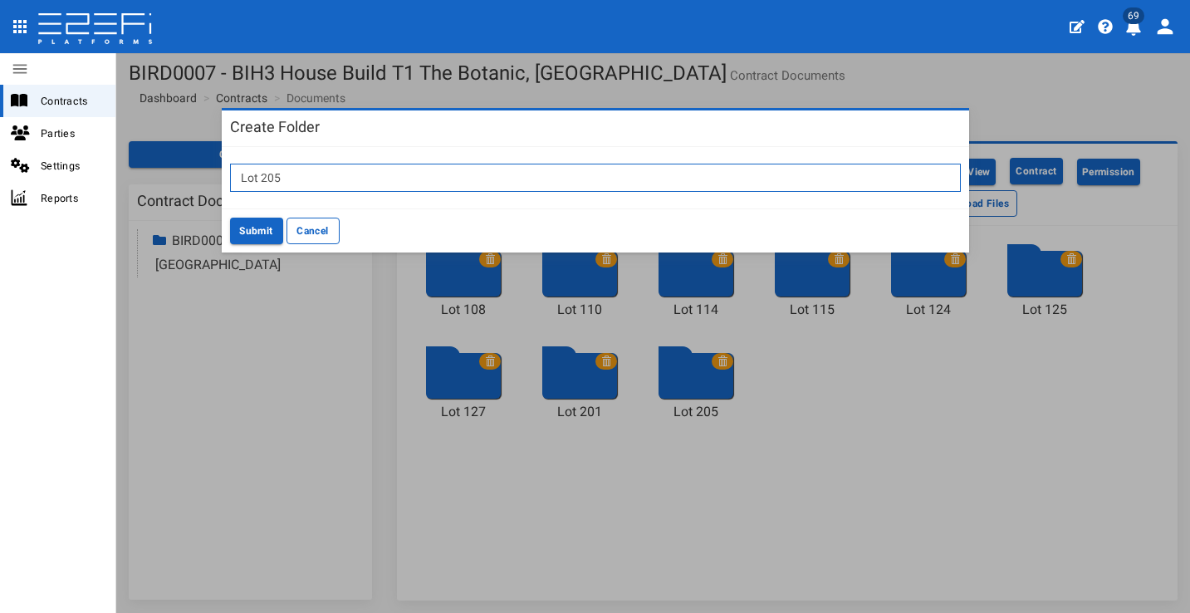
click at [297, 173] on input "Lot 205" at bounding box center [595, 178] width 731 height 28
type input "Lot 207"
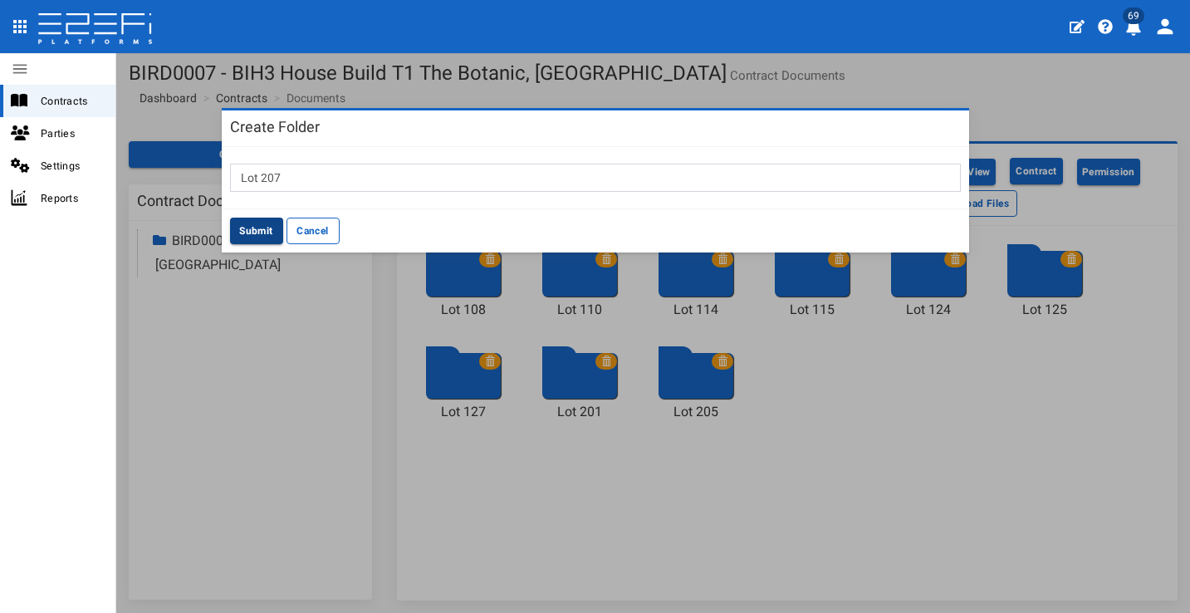
click at [273, 232] on button "Submit" at bounding box center [256, 231] width 53 height 27
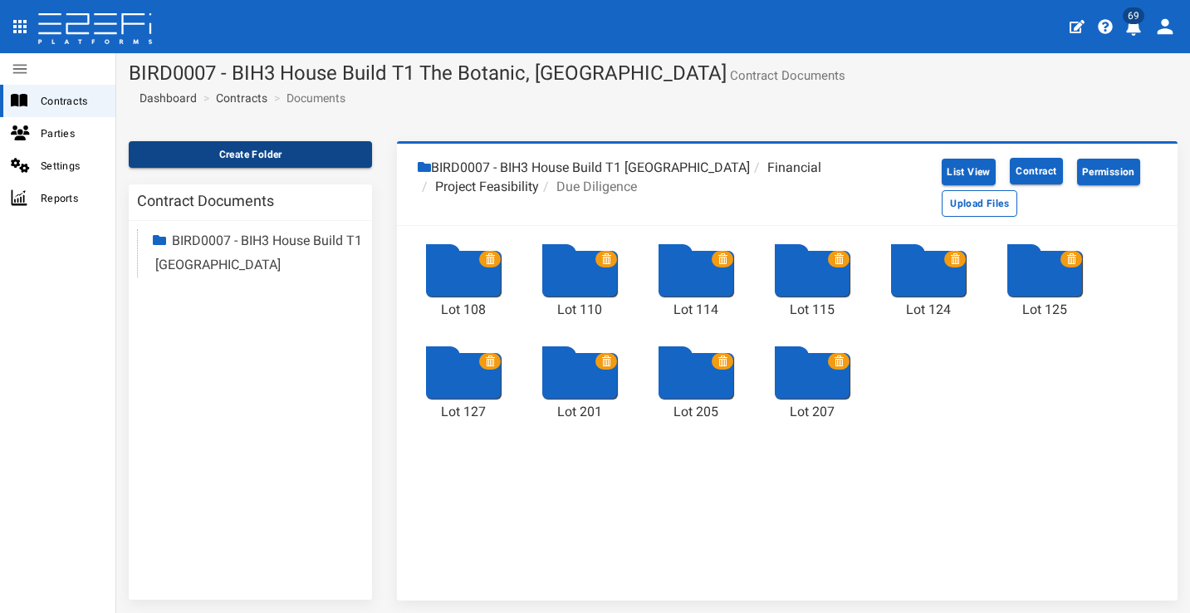
click at [246, 155] on button "Create Folder" at bounding box center [250, 154] width 243 height 27
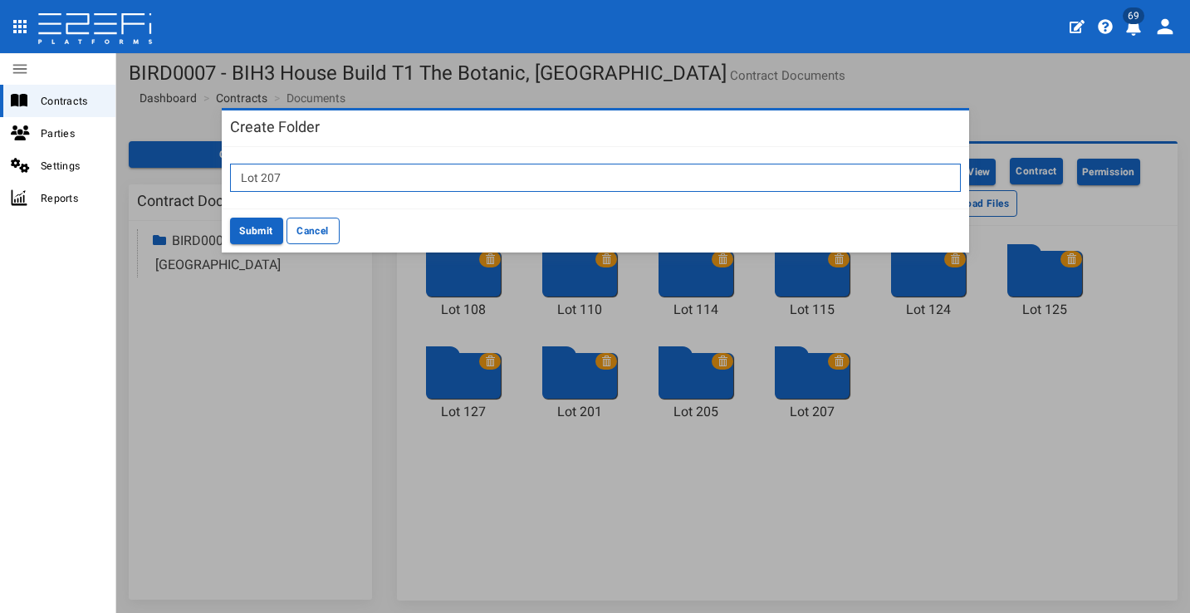
click at [282, 165] on input "Lot 207" at bounding box center [595, 178] width 731 height 28
type input "Lot 208"
click at [248, 218] on div "Submit Cancel" at bounding box center [596, 230] width 748 height 44
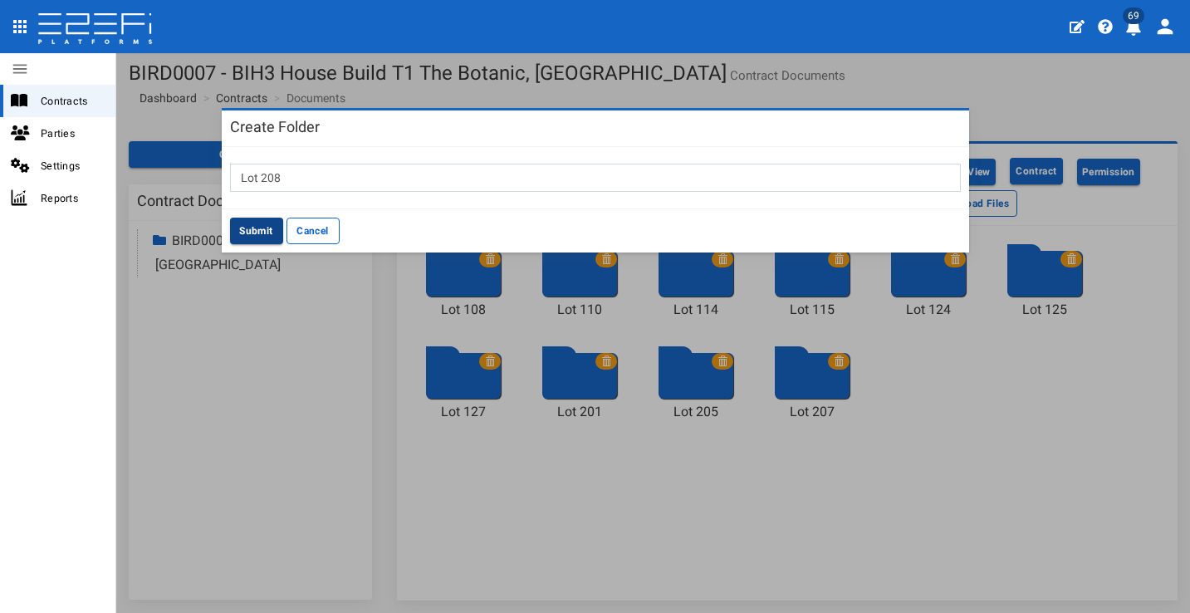
click at [251, 226] on button "Submit" at bounding box center [256, 231] width 53 height 27
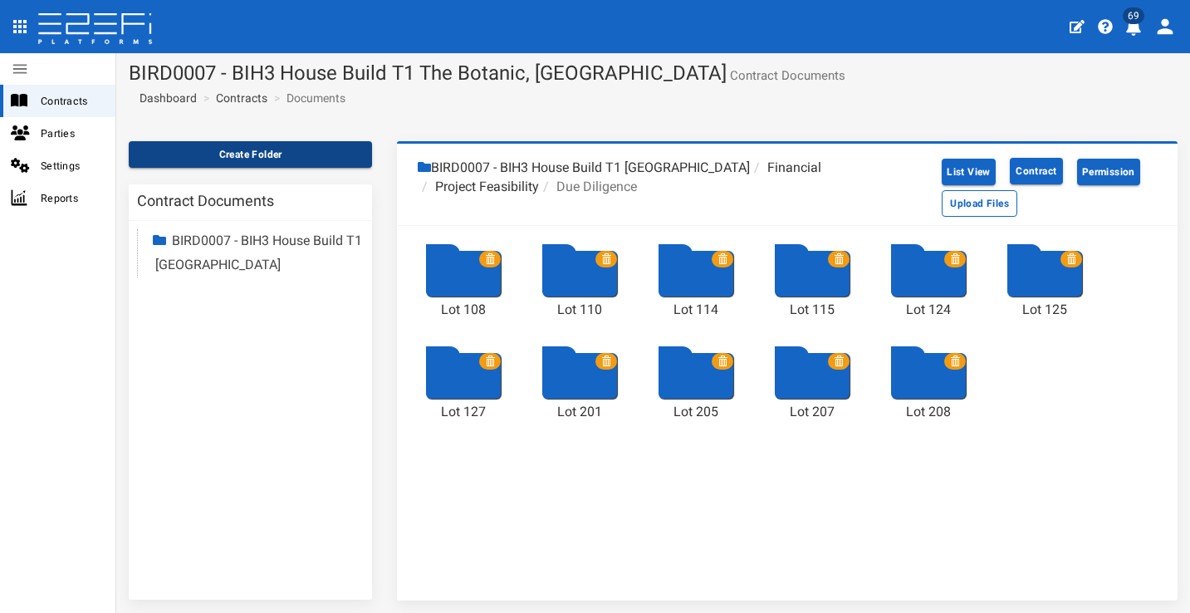
click at [261, 155] on button "Create Folder" at bounding box center [250, 154] width 243 height 27
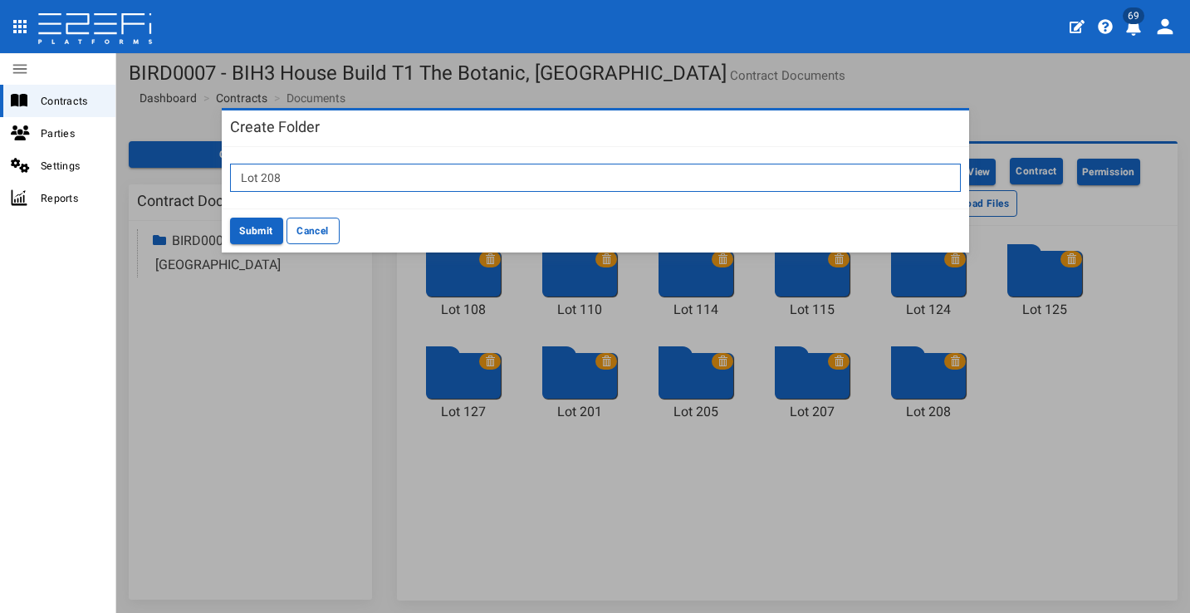
click at [344, 177] on input "Lot 208" at bounding box center [595, 178] width 731 height 28
type input "Lot 209"
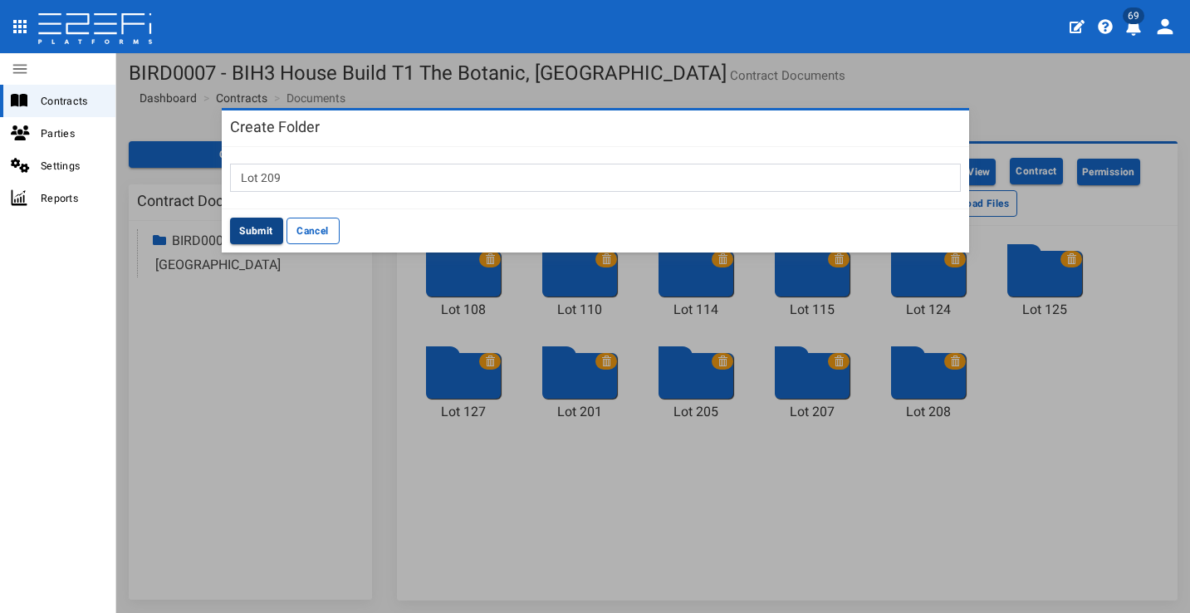
click at [260, 223] on button "Submit" at bounding box center [256, 231] width 53 height 27
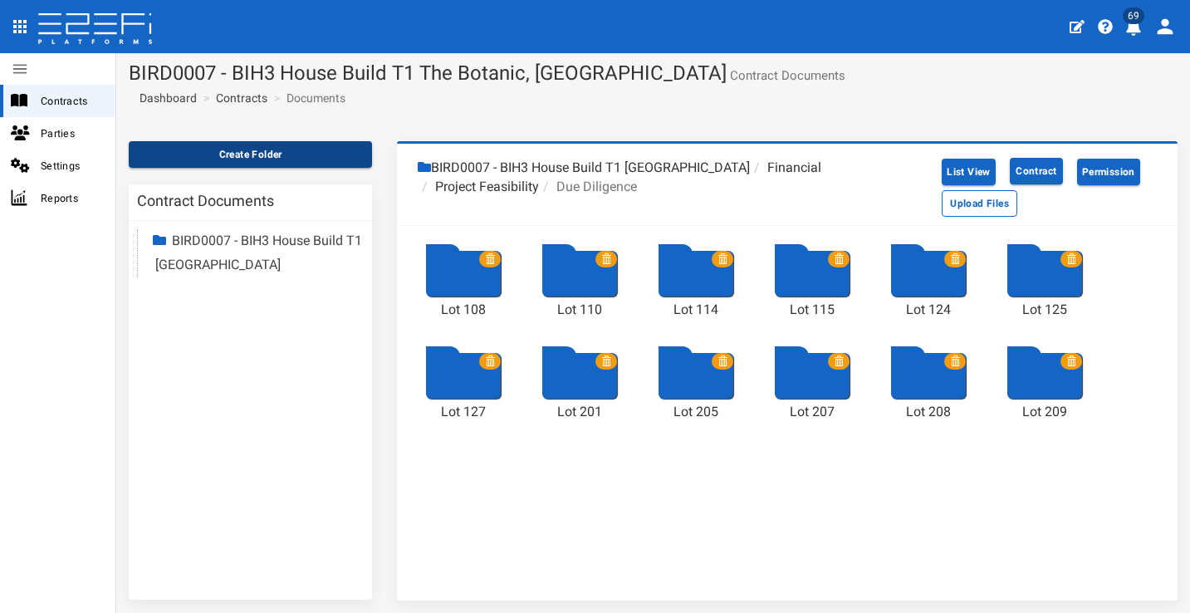
click at [272, 155] on button "Create Folder" at bounding box center [250, 154] width 243 height 27
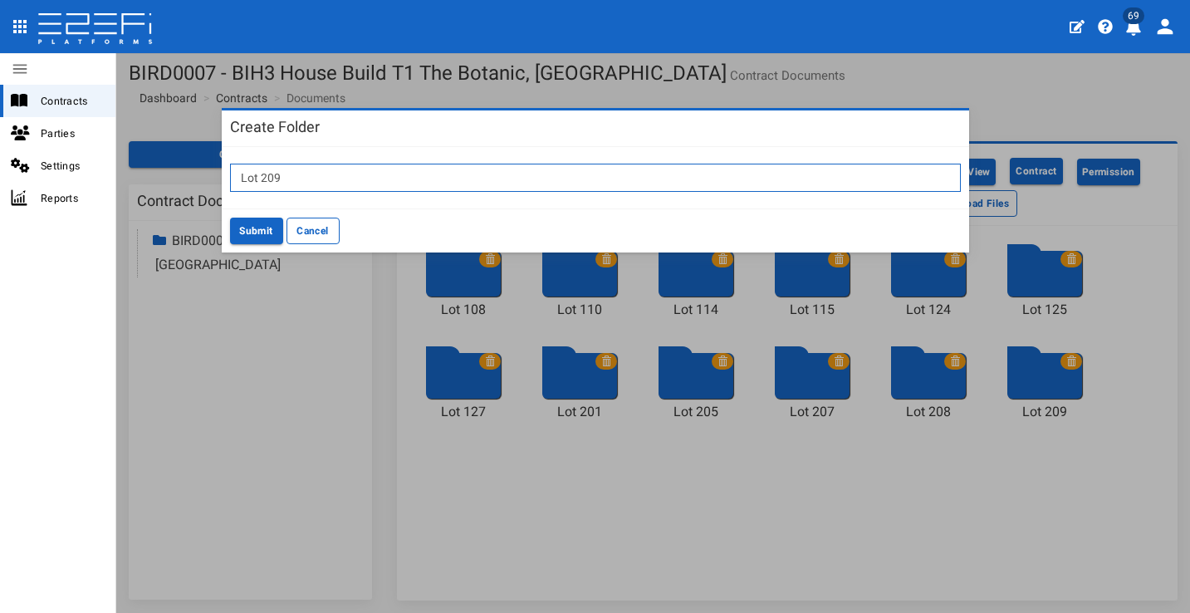
click at [283, 167] on input "Lot 209" at bounding box center [595, 178] width 731 height 28
type input "Lot 211"
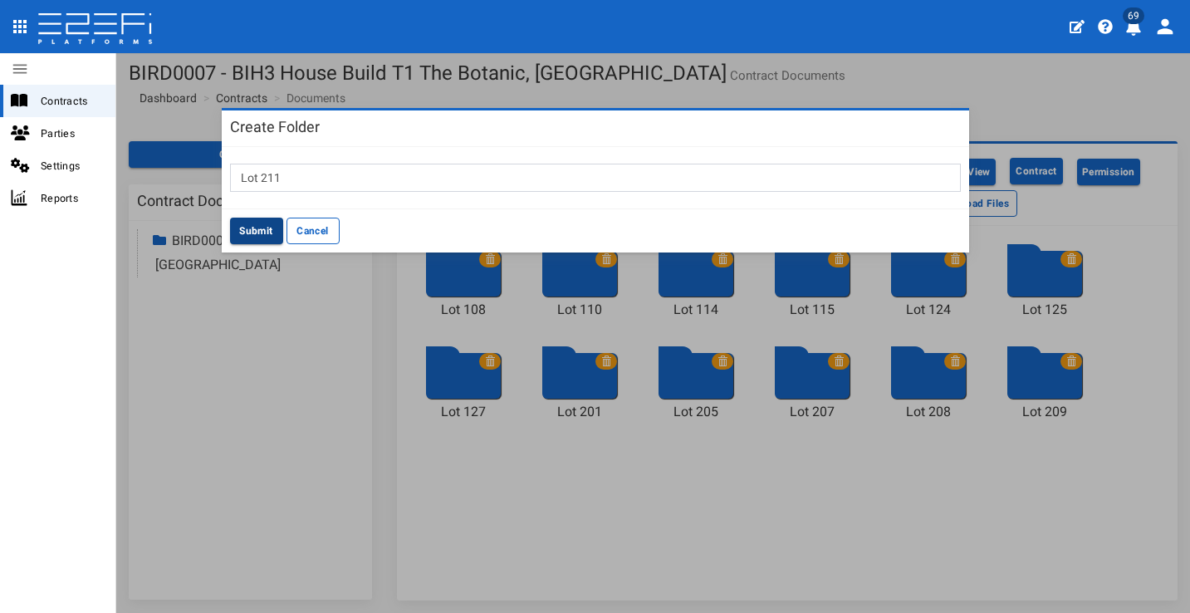
click at [260, 239] on button "Submit" at bounding box center [256, 231] width 53 height 27
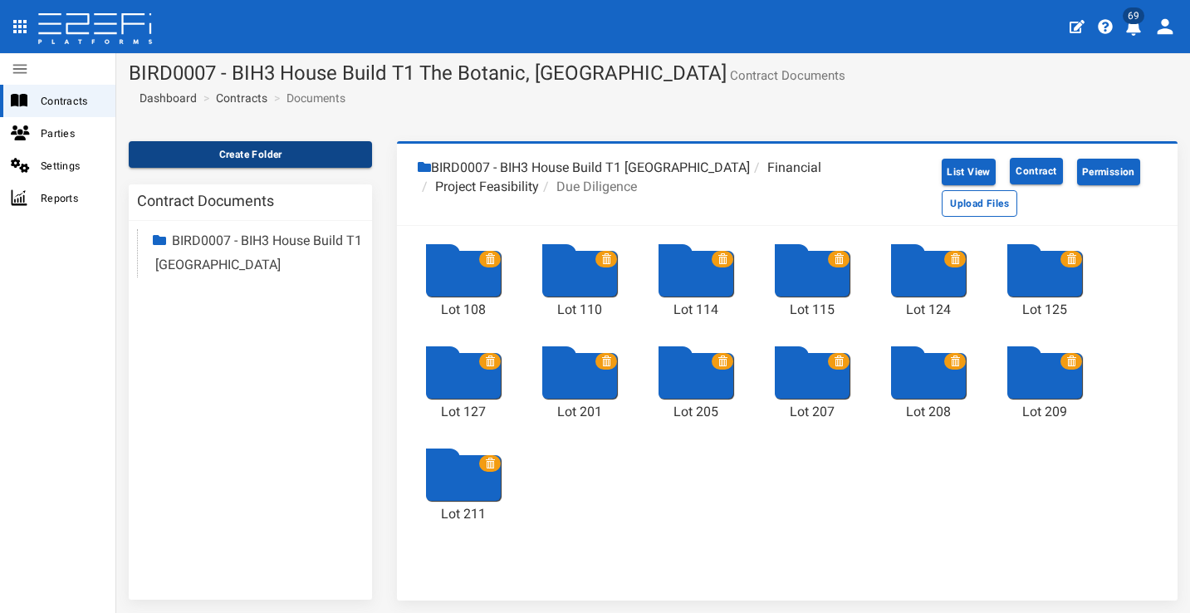
click at [258, 157] on button "Create Folder" at bounding box center [250, 154] width 243 height 27
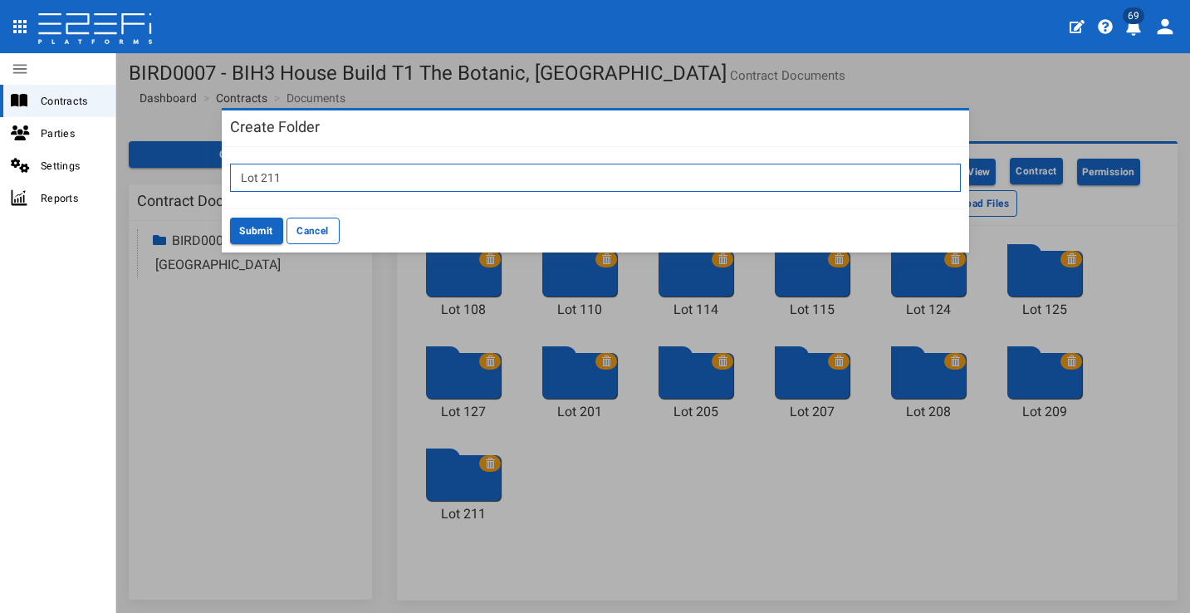
click at [356, 178] on input "Lot 211" at bounding box center [595, 178] width 731 height 28
type input "Lot 213"
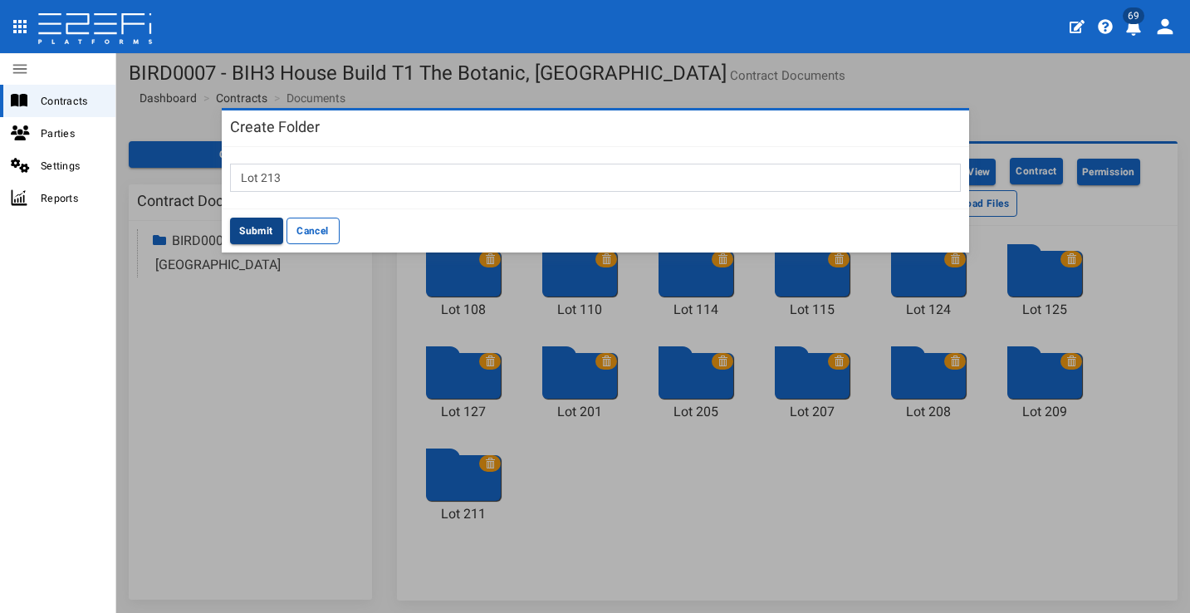
click at [262, 223] on button "Submit" at bounding box center [256, 231] width 53 height 27
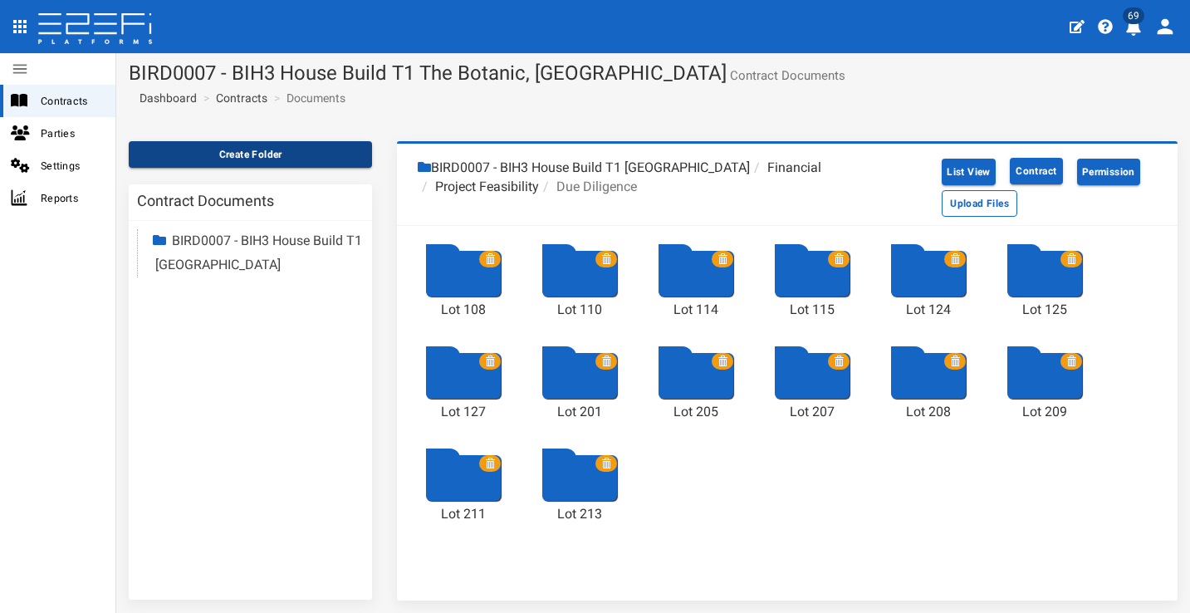
click at [284, 156] on button "Create Folder" at bounding box center [250, 154] width 243 height 27
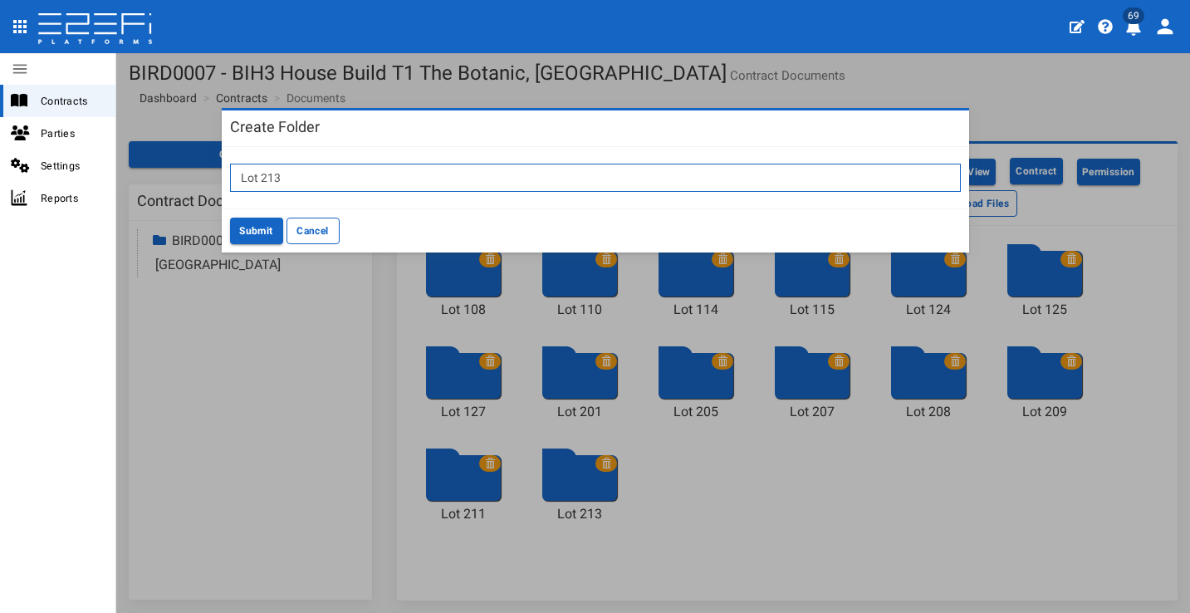
click at [345, 171] on input "Lot 213" at bounding box center [595, 178] width 731 height 28
type input "Lot 217"
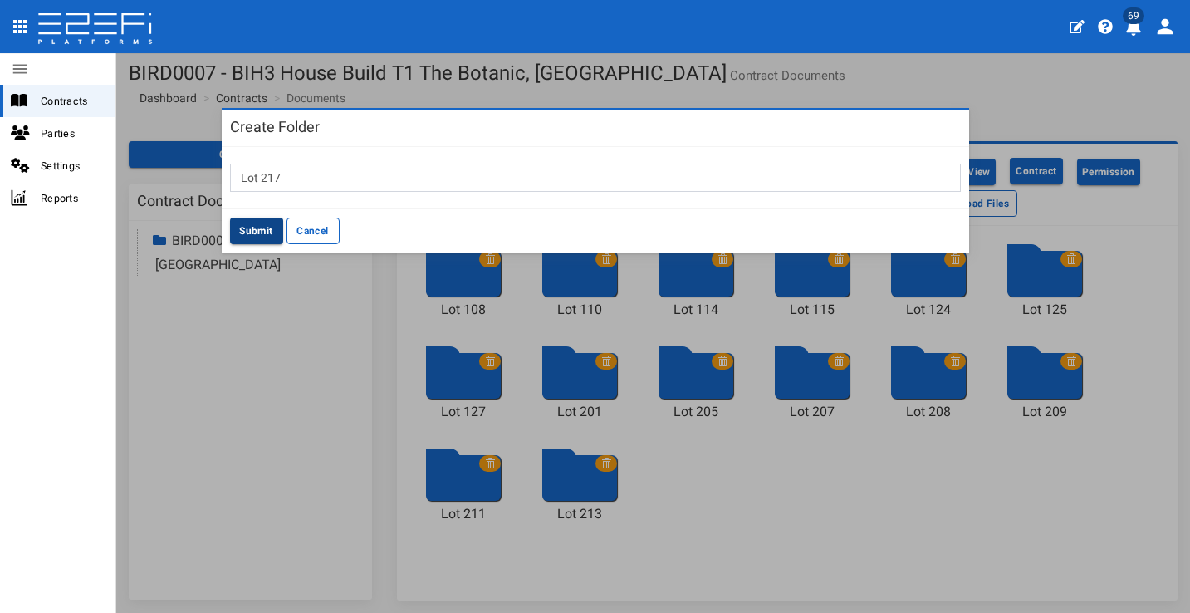
click at [246, 220] on button "Submit" at bounding box center [256, 231] width 53 height 27
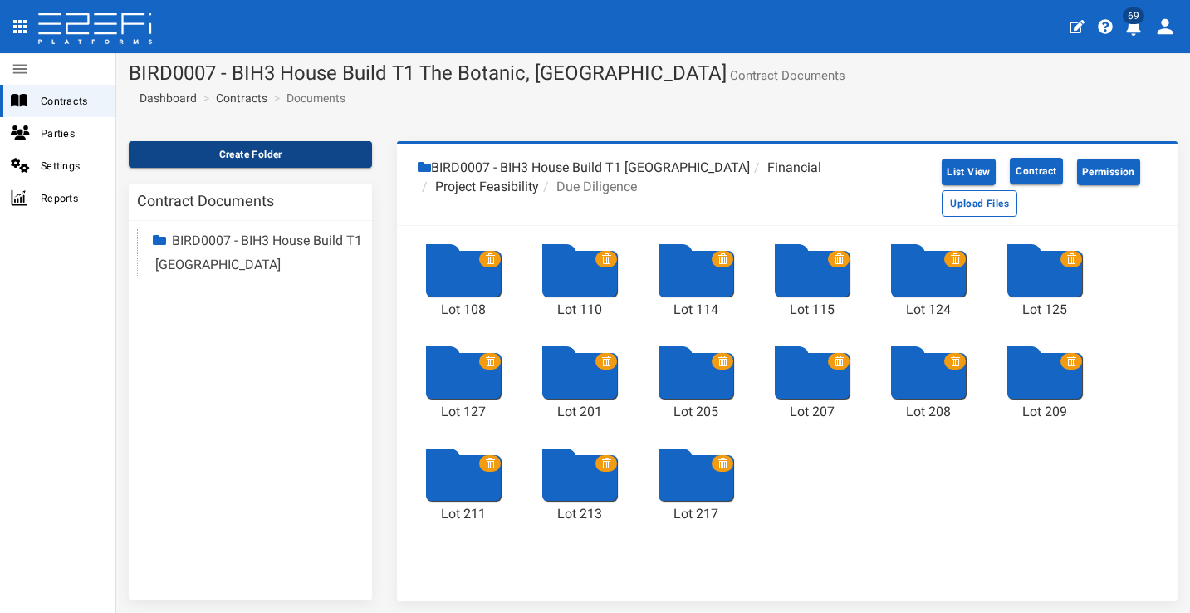
click at [274, 157] on button "Create Folder" at bounding box center [250, 154] width 243 height 27
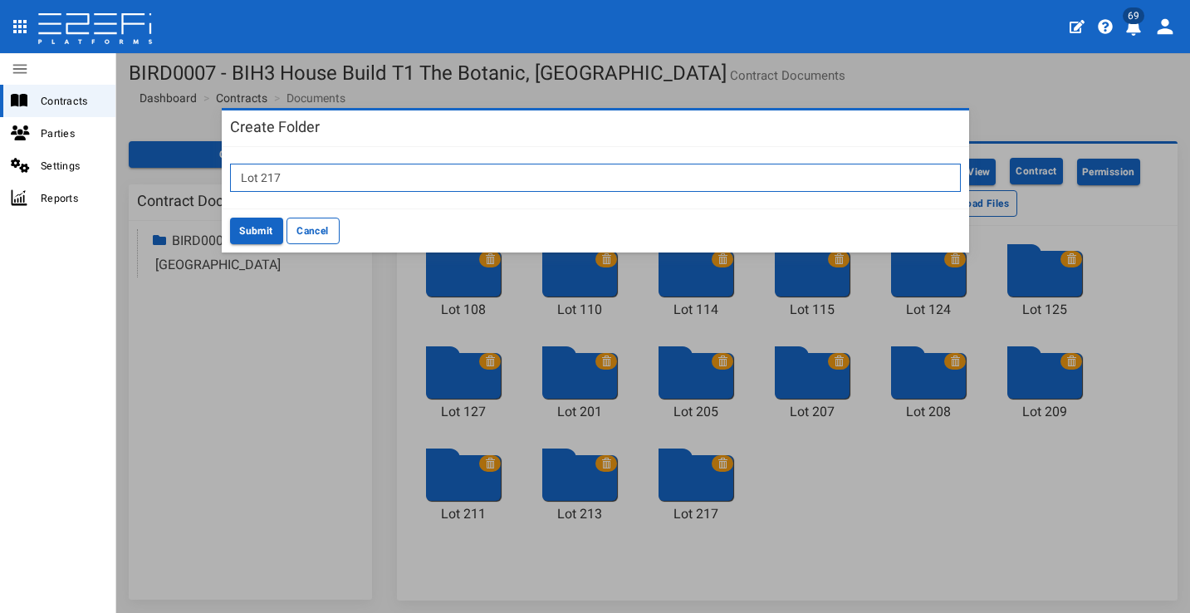
click at [336, 179] on input "Lot 217" at bounding box center [595, 178] width 731 height 28
type input "Lot 218"
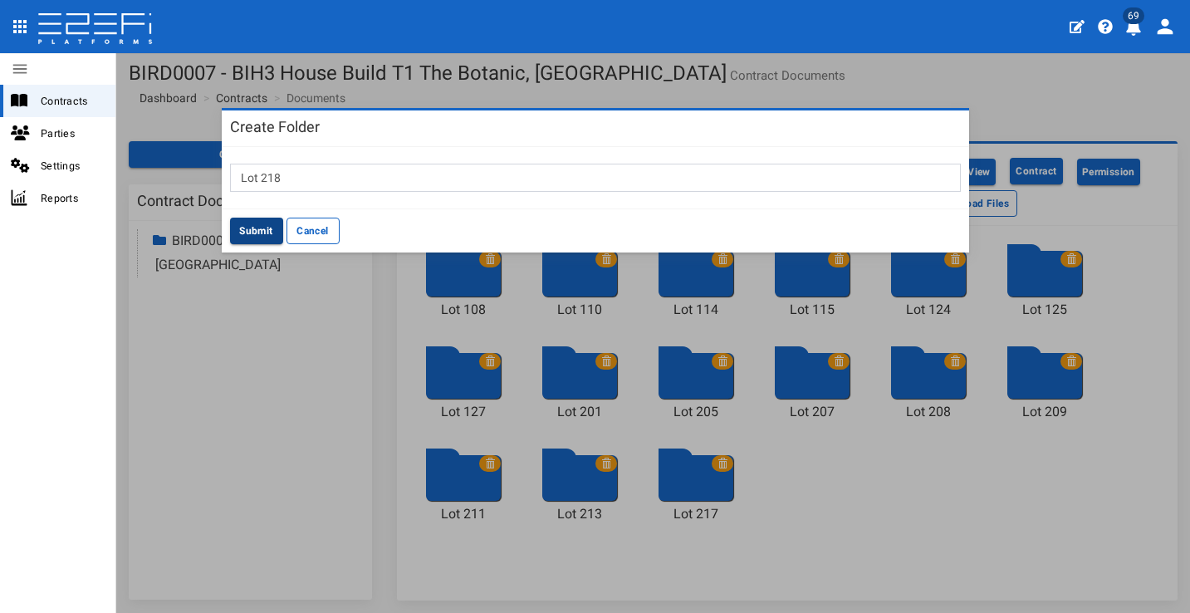
click at [252, 232] on button "Submit" at bounding box center [256, 231] width 53 height 27
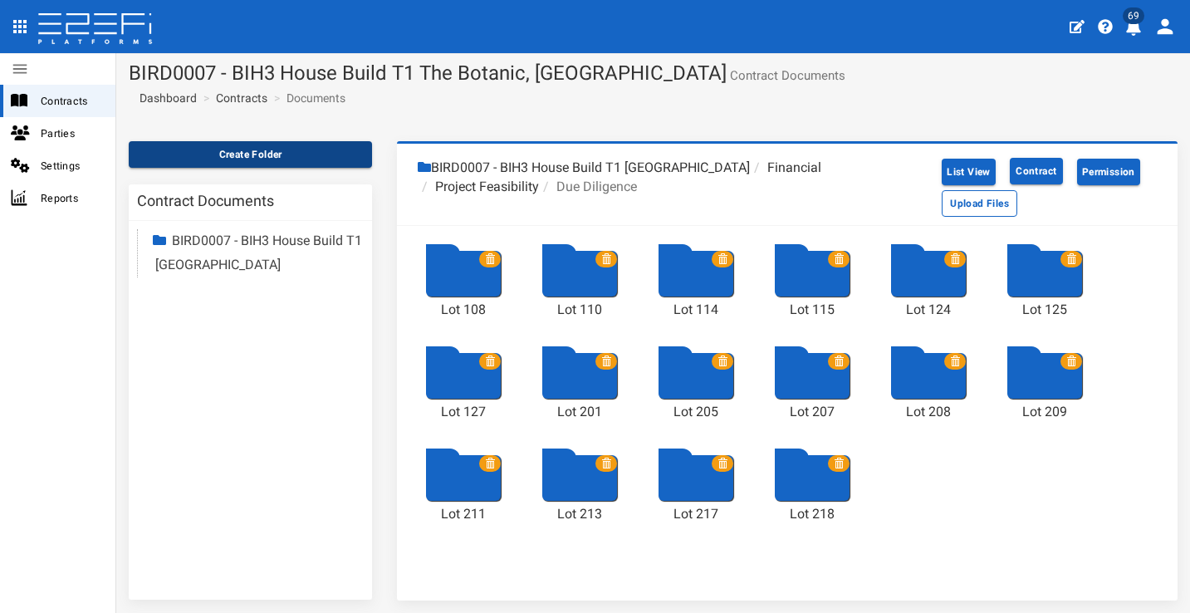
click at [268, 145] on button "Create Folder" at bounding box center [250, 154] width 243 height 27
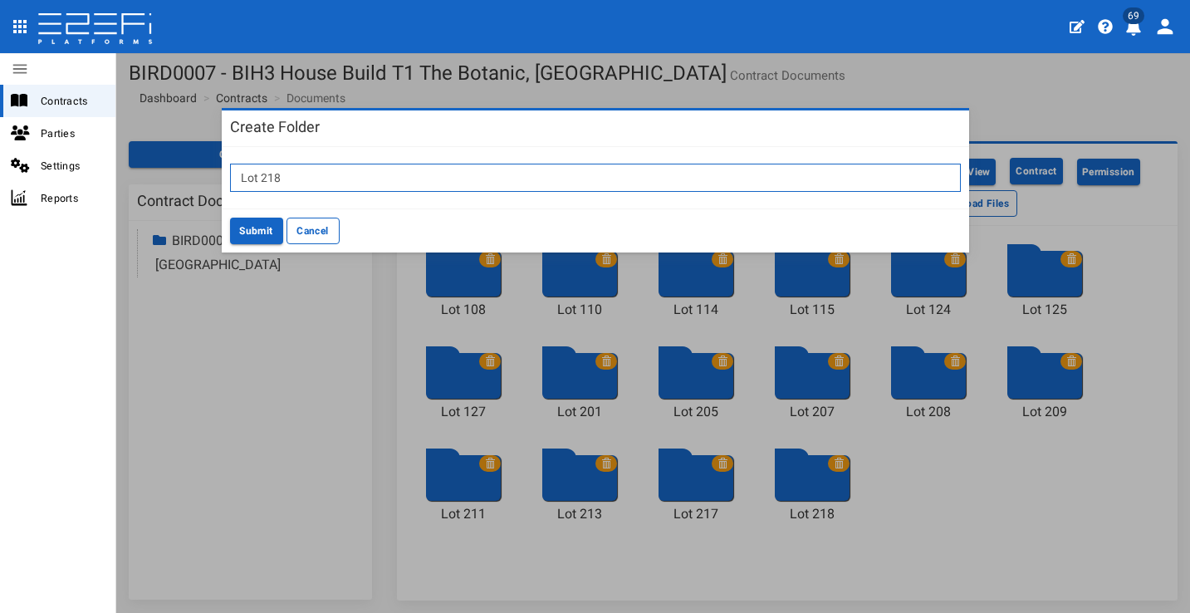
click at [403, 177] on input "Lot 218" at bounding box center [595, 178] width 731 height 28
type input "Lot 305"
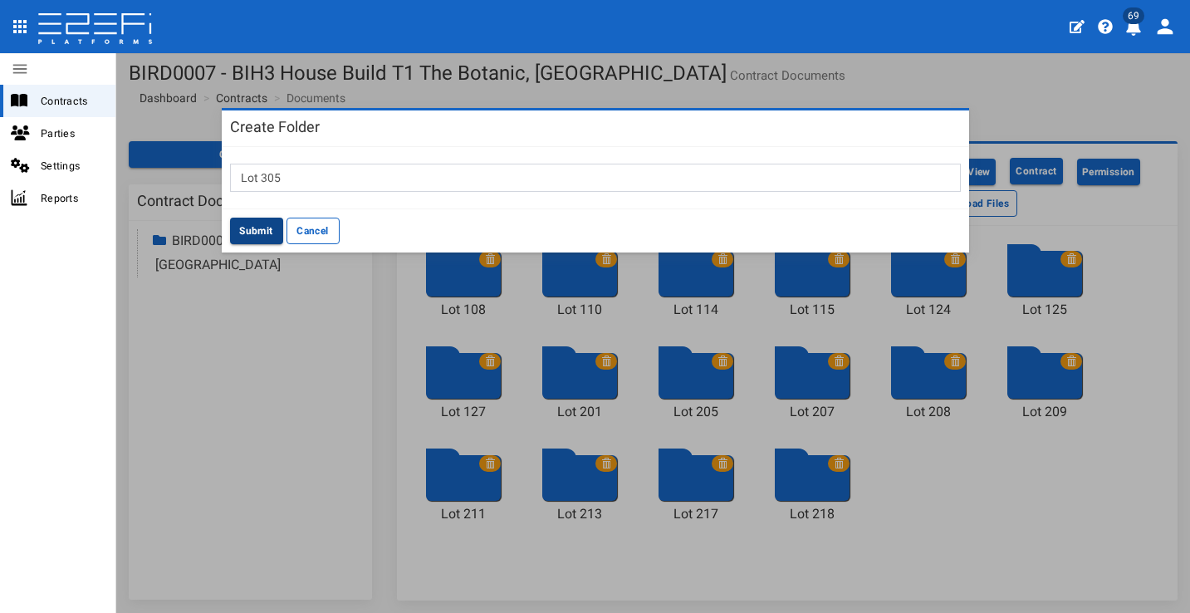
click at [255, 234] on button "Submit" at bounding box center [256, 231] width 53 height 27
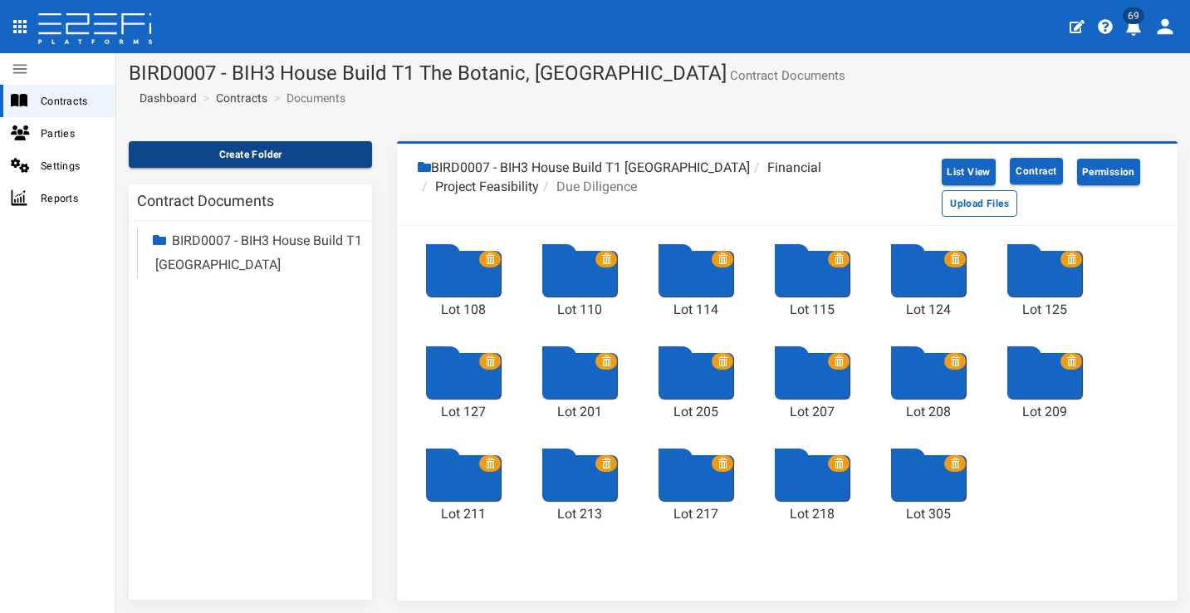
click at [302, 154] on button "Create Folder" at bounding box center [250, 154] width 243 height 27
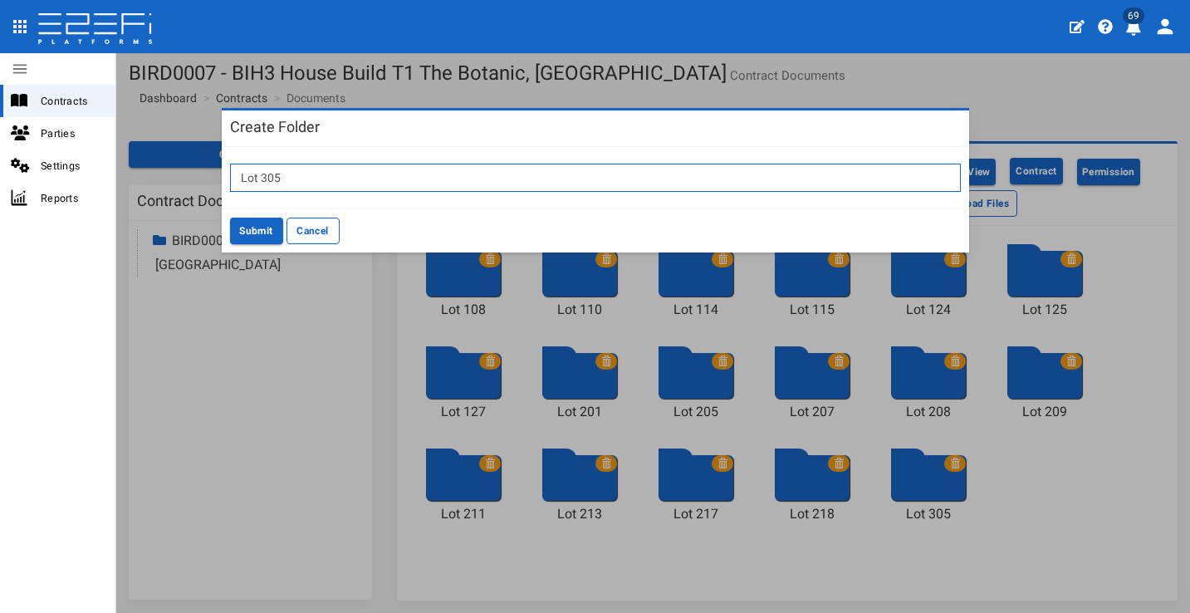
click at [371, 167] on input "Lot 305" at bounding box center [595, 178] width 731 height 28
type input "Lot 307"
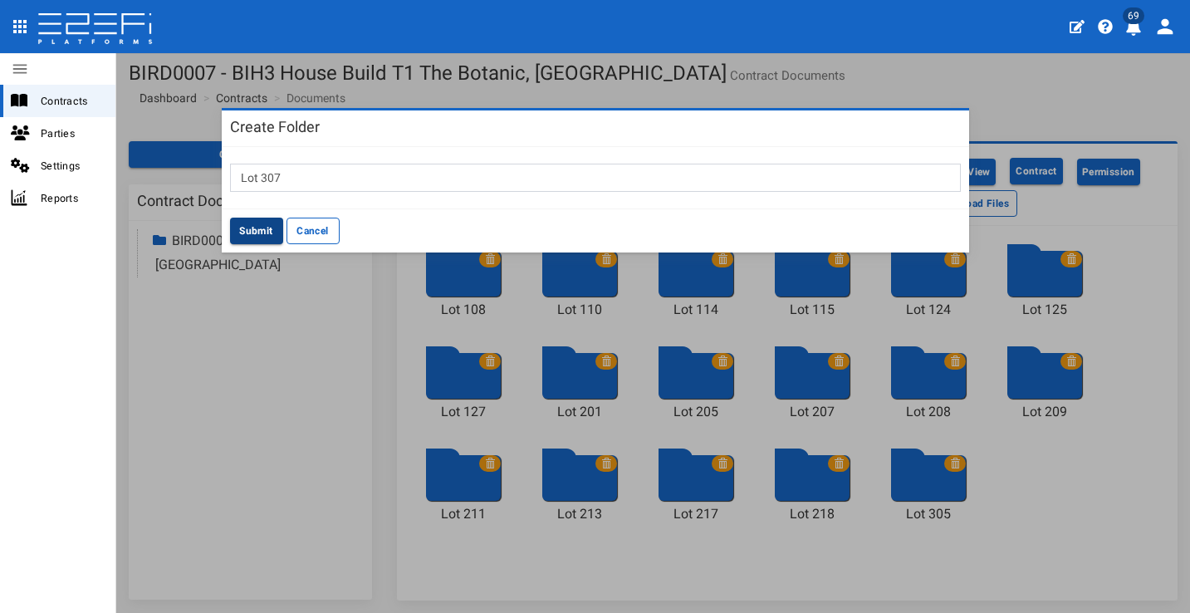
click at [253, 225] on button "Submit" at bounding box center [256, 231] width 53 height 27
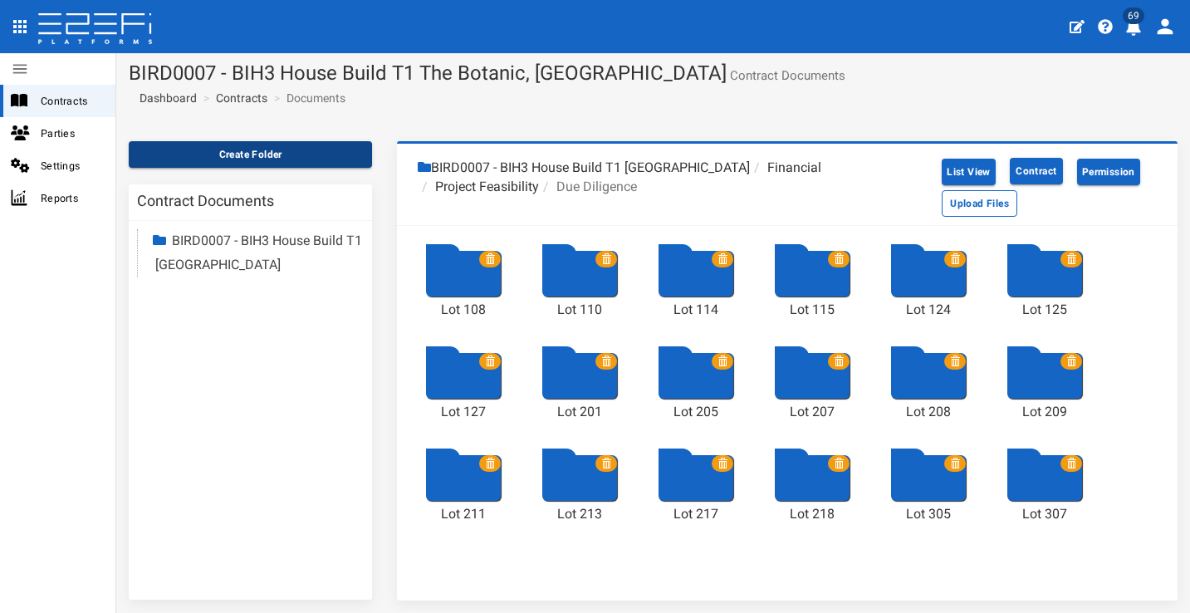
click at [302, 152] on button "Create Folder" at bounding box center [250, 154] width 243 height 27
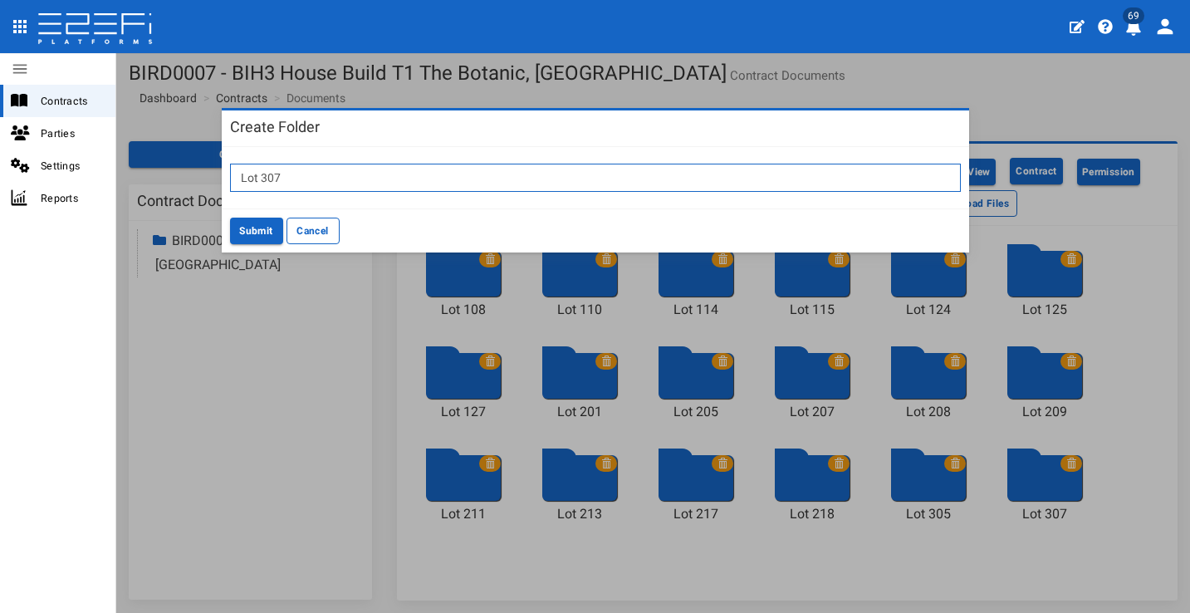
click at [306, 173] on input "Lot 307" at bounding box center [595, 178] width 731 height 28
type input "Lot 309"
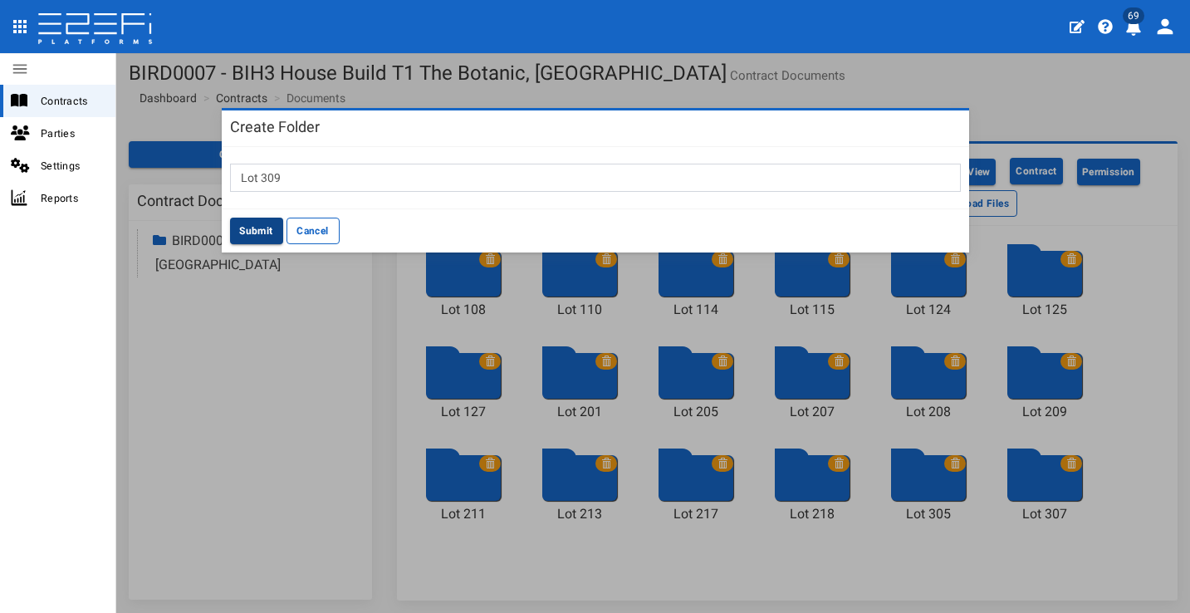
click at [259, 228] on button "Submit" at bounding box center [256, 231] width 53 height 27
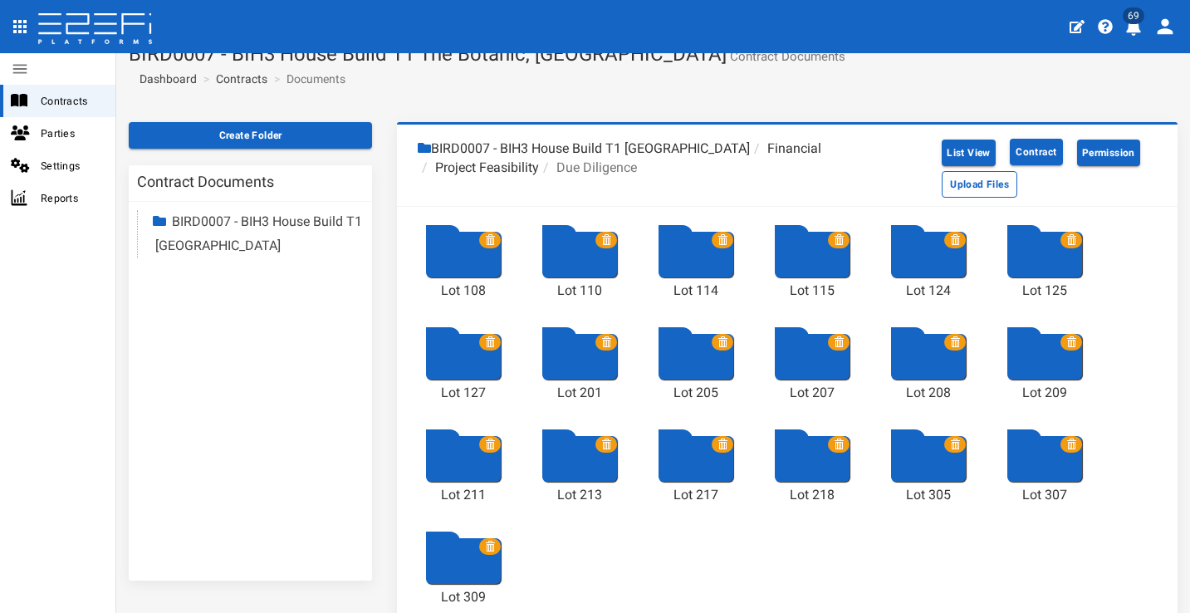
scroll to position [62, 0]
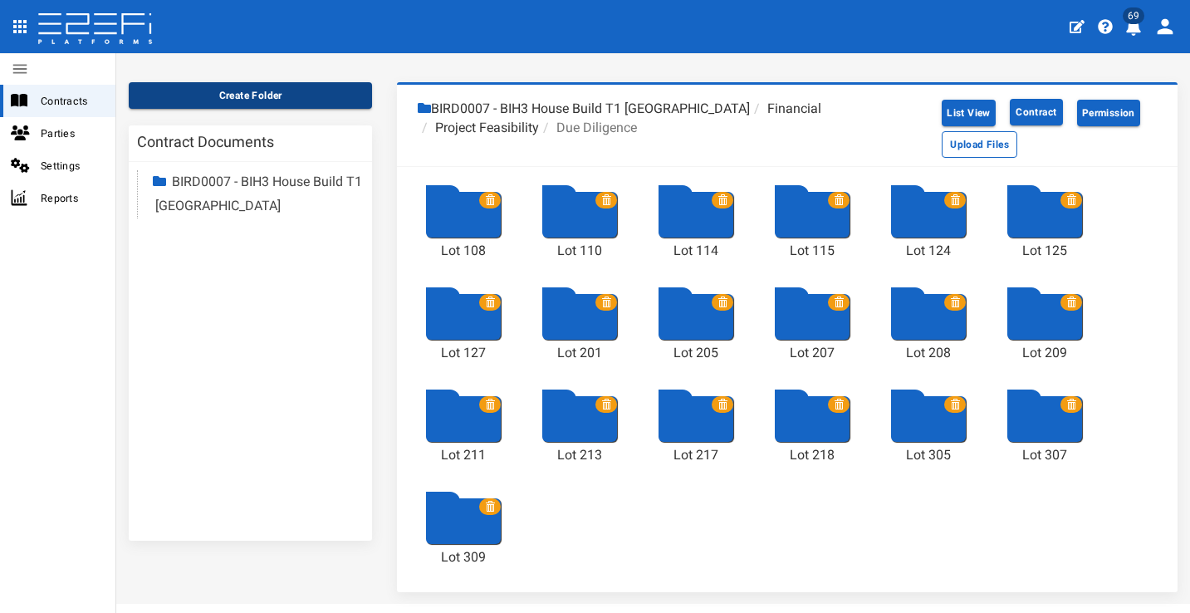
click at [333, 91] on button "Create Folder" at bounding box center [250, 95] width 243 height 27
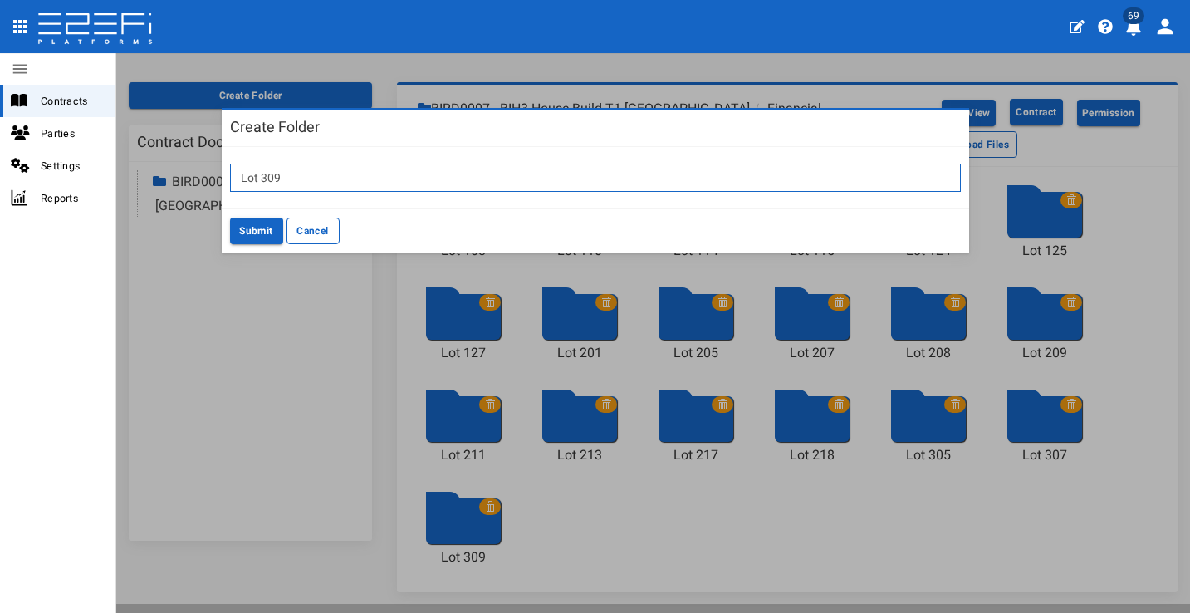
click at [386, 172] on input "Lot 309" at bounding box center [595, 178] width 731 height 28
type input "Lot 311"
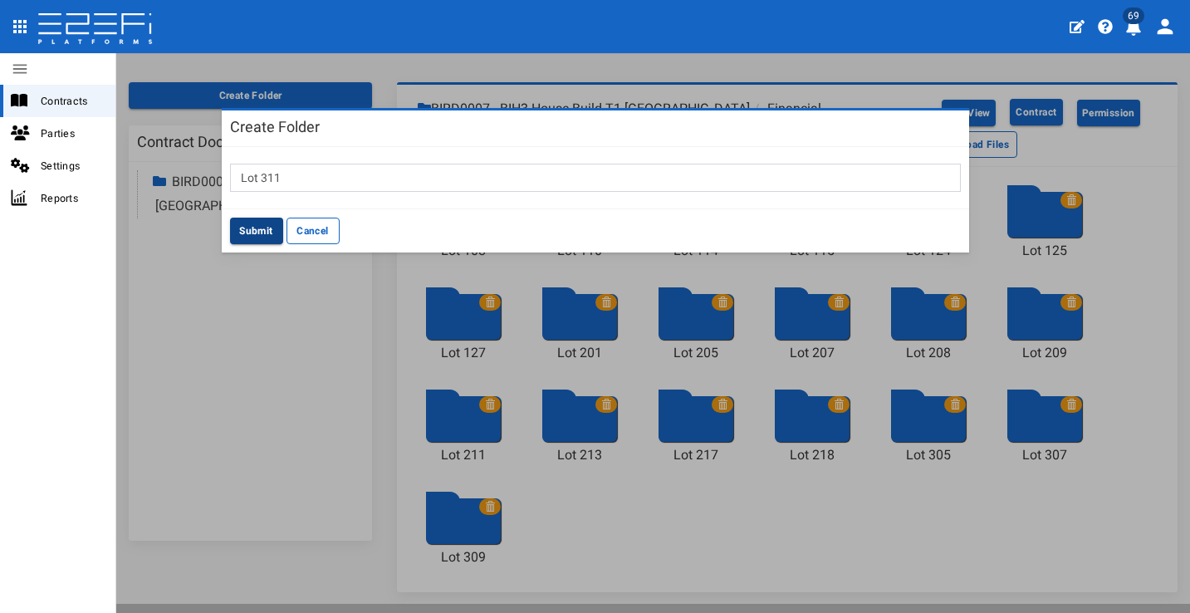
click at [253, 231] on button "Submit" at bounding box center [256, 231] width 53 height 27
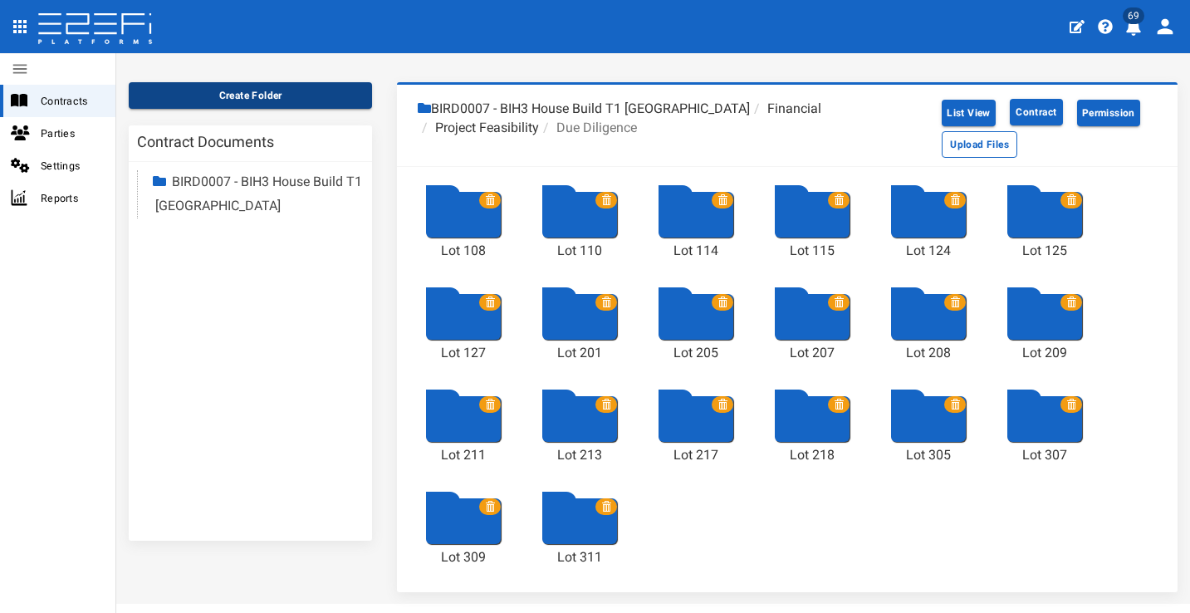
click at [313, 100] on button "Create Folder" at bounding box center [250, 95] width 243 height 27
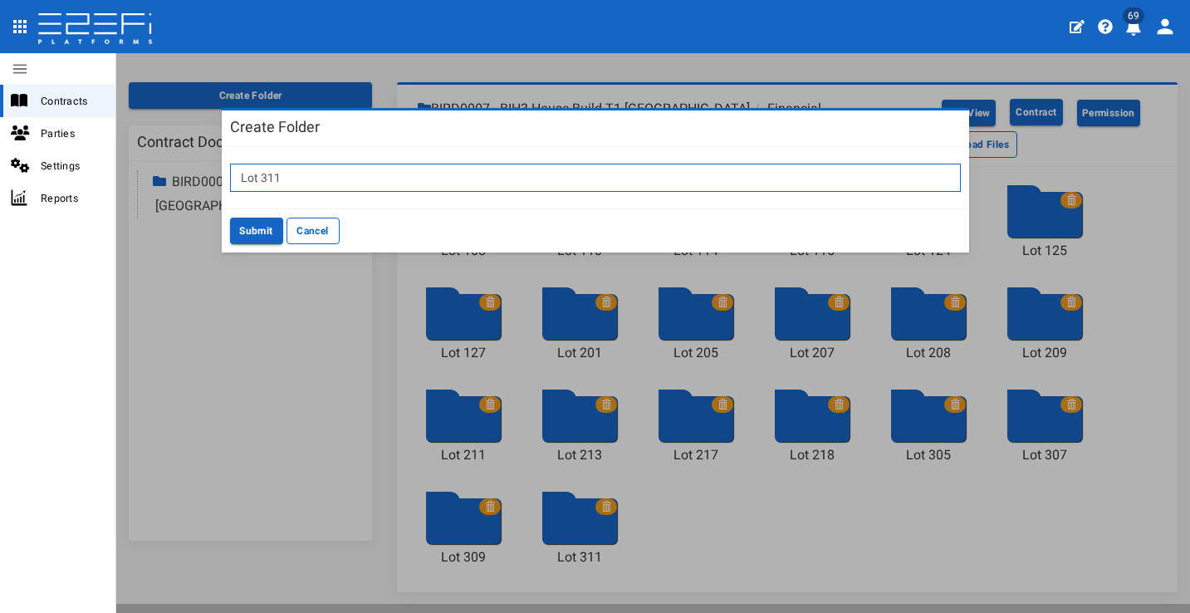
click at [449, 179] on input "Lot 311" at bounding box center [595, 178] width 731 height 28
type input "Lot 314"
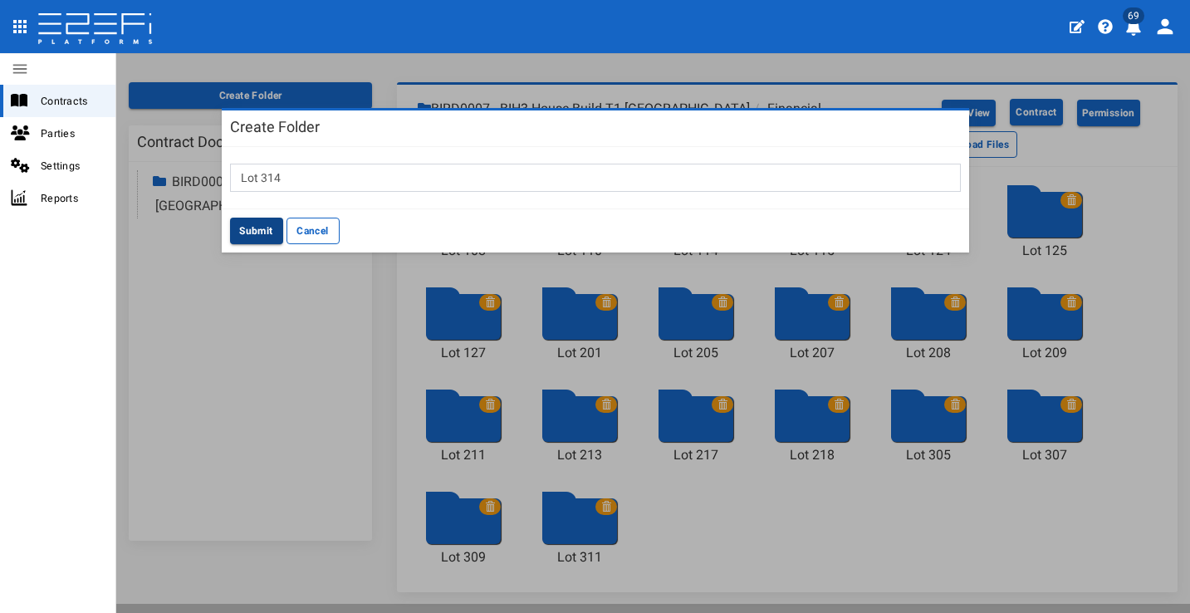
click at [257, 225] on button "Submit" at bounding box center [256, 231] width 53 height 27
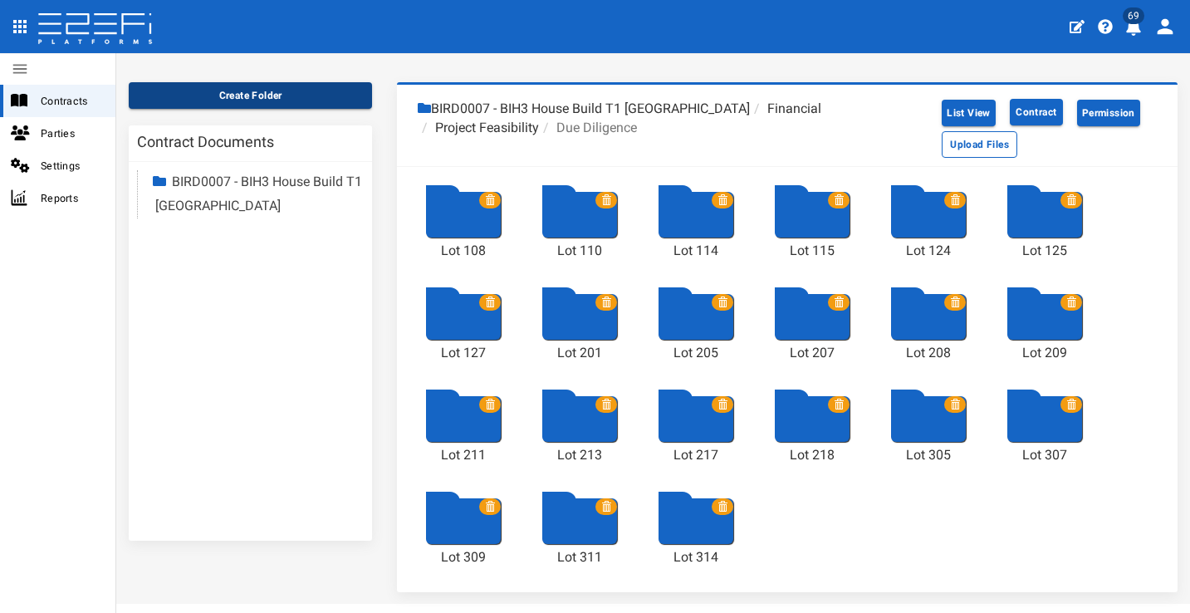
click at [276, 102] on button "Create Folder" at bounding box center [250, 95] width 243 height 27
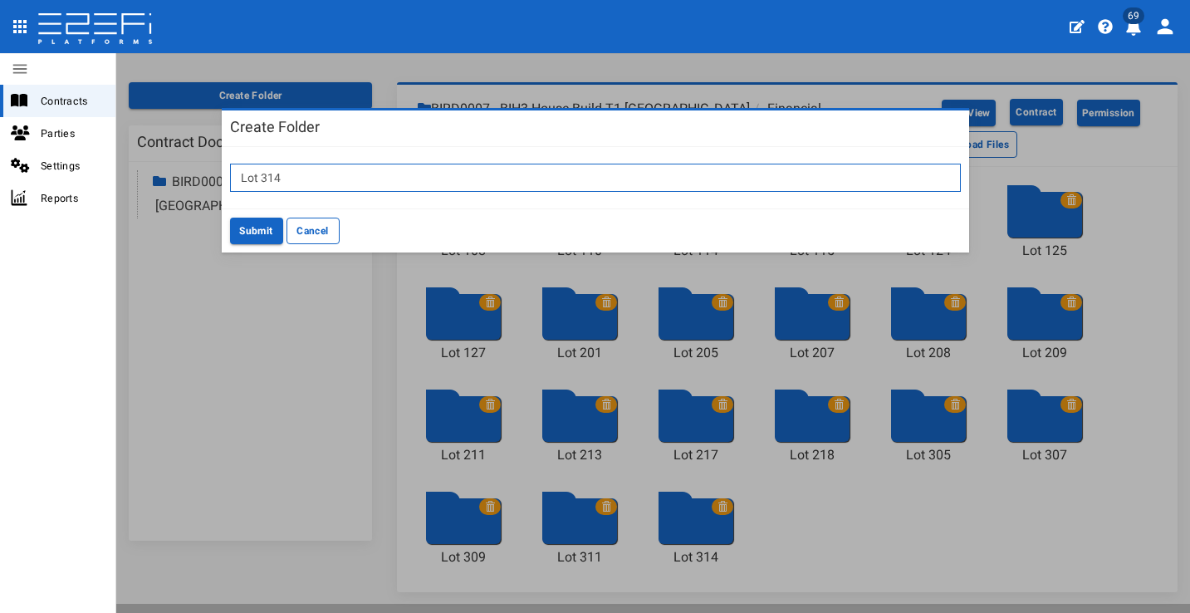
click at [313, 167] on input "Lot 314" at bounding box center [595, 178] width 731 height 28
type input "Lot 315"
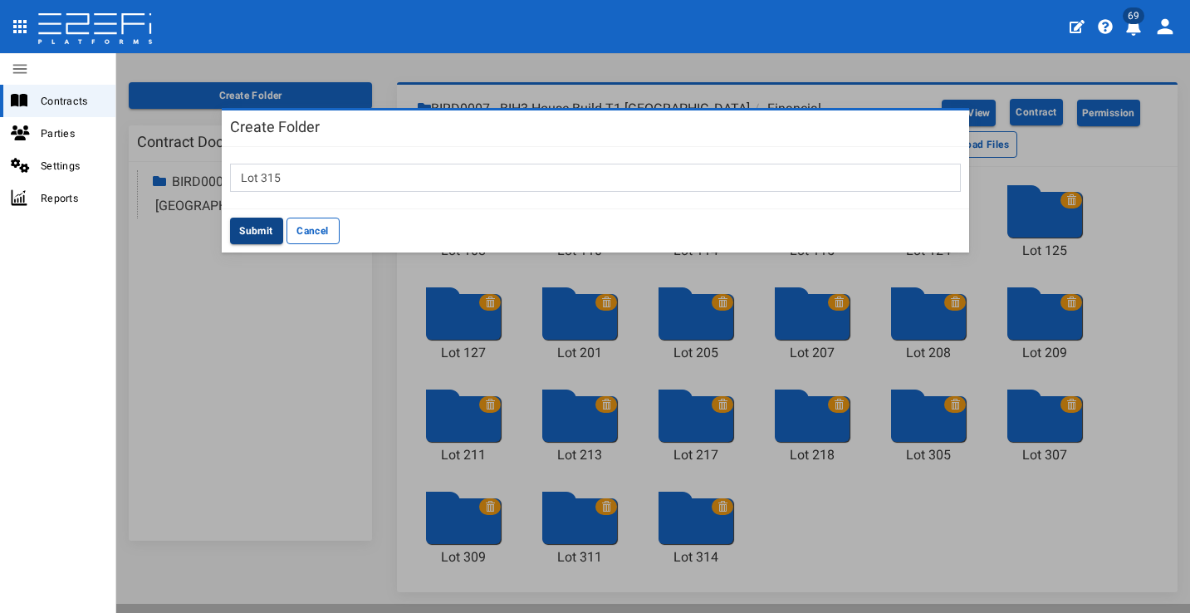
click at [255, 230] on button "Submit" at bounding box center [256, 231] width 53 height 27
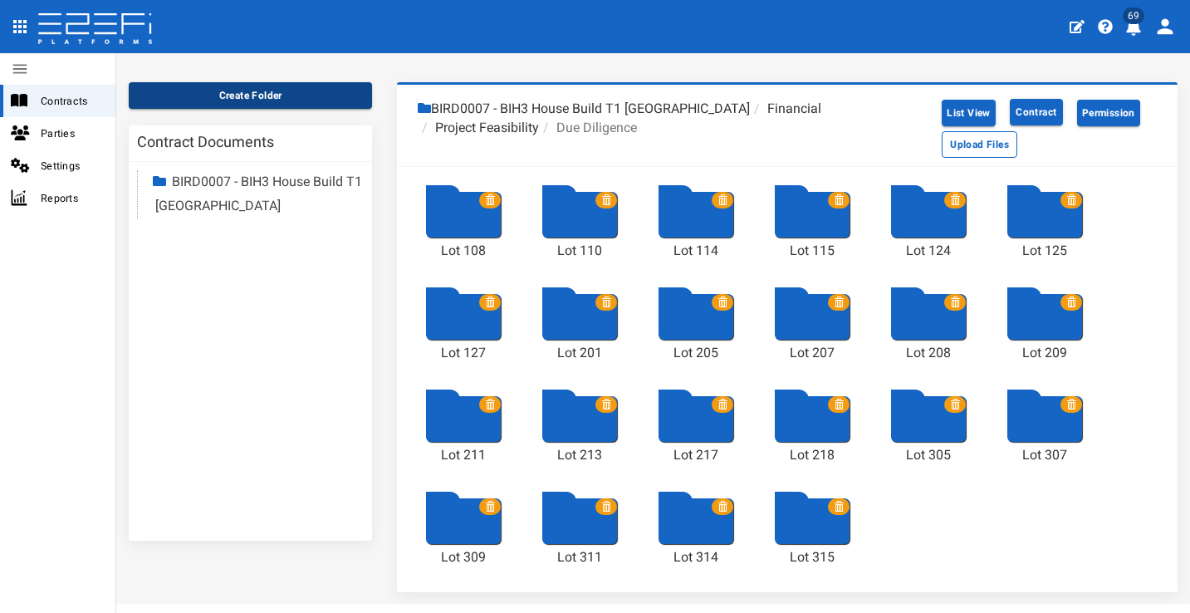
click at [313, 97] on button "Create Folder" at bounding box center [250, 95] width 243 height 27
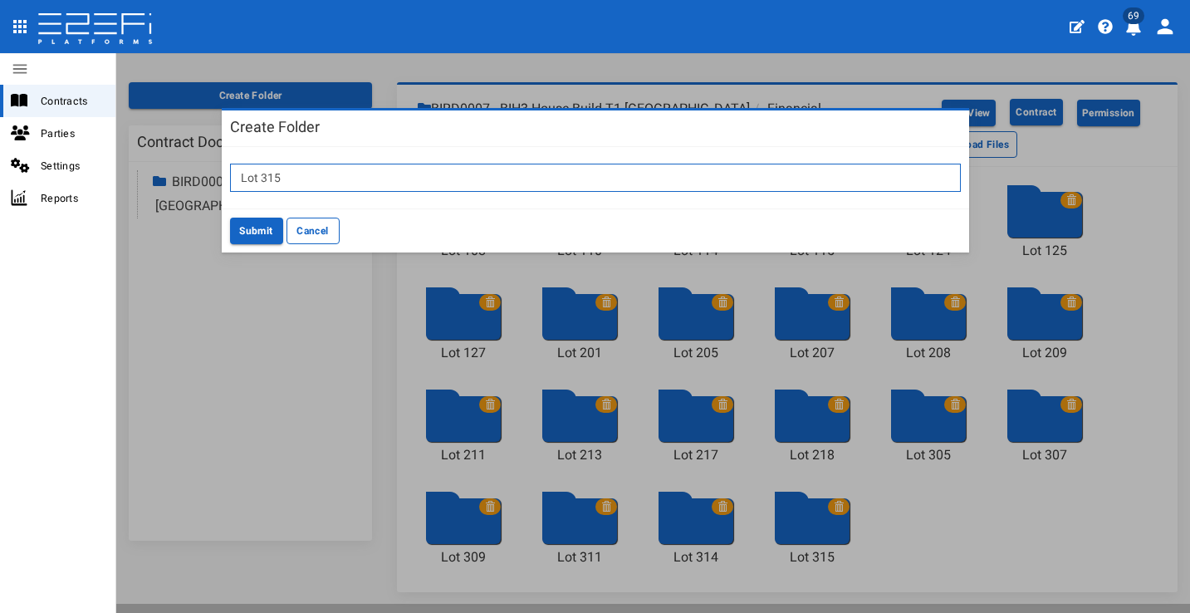
click at [359, 169] on input "Lot 315" at bounding box center [595, 178] width 731 height 28
type input "Lot 316"
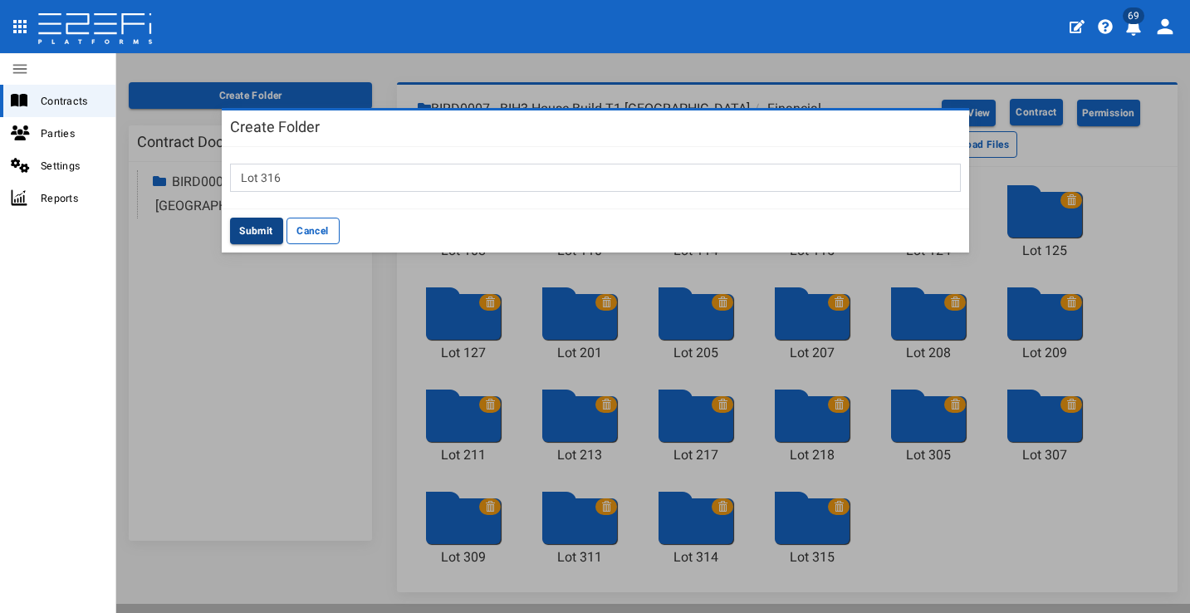
click at [257, 228] on button "Submit" at bounding box center [256, 231] width 53 height 27
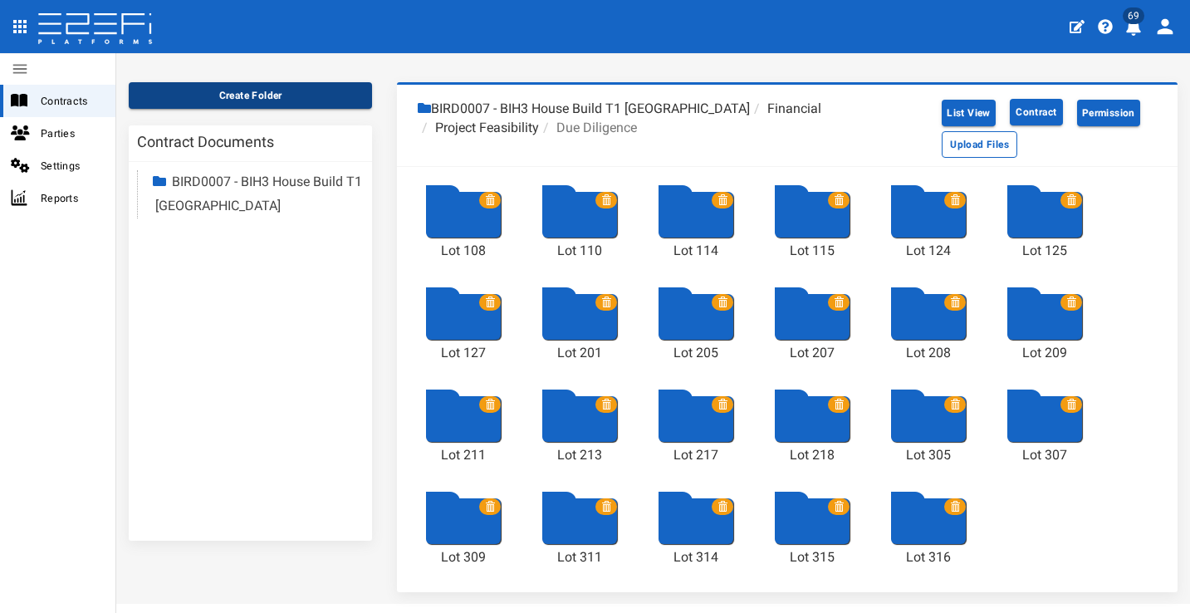
click at [260, 100] on button "Create Folder" at bounding box center [250, 95] width 243 height 27
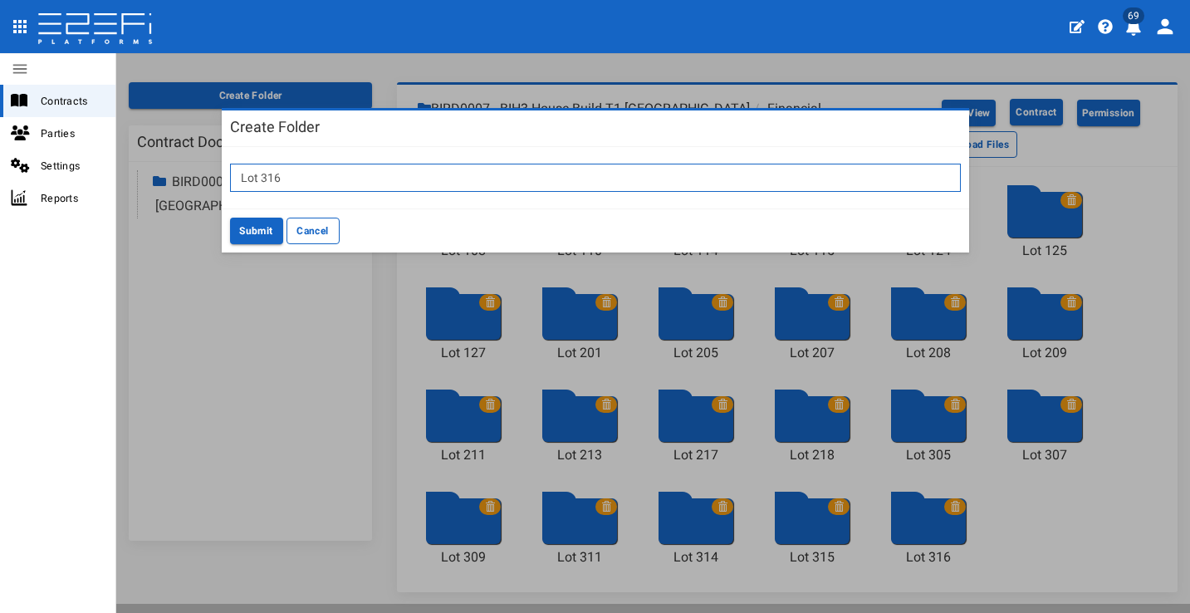
click at [345, 169] on input "Lot 316" at bounding box center [595, 178] width 731 height 28
type input "Lot 320"
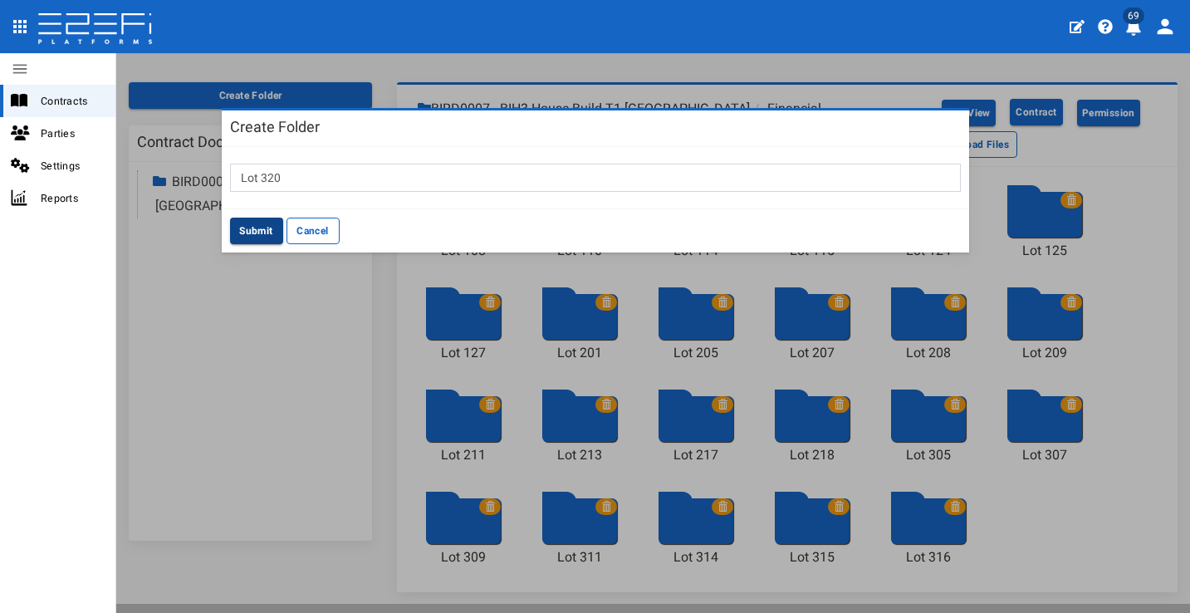
click at [270, 228] on button "Submit" at bounding box center [256, 231] width 53 height 27
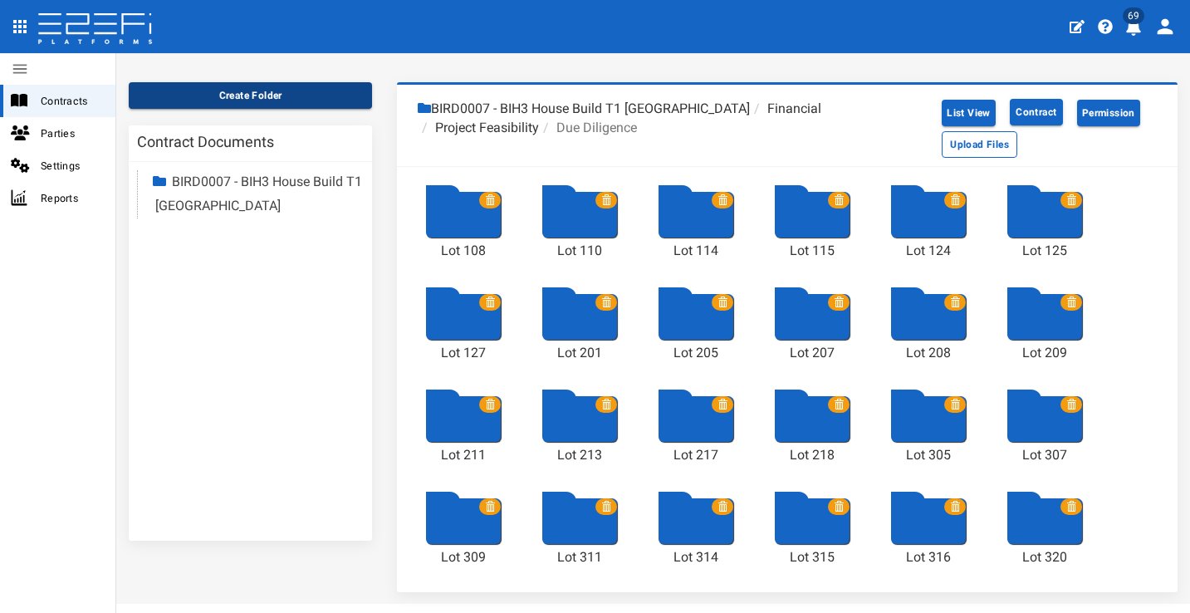
drag, startPoint x: 314, startPoint y: 87, endPoint x: 329, endPoint y: 96, distance: 17.1
click at [315, 87] on button "Create Folder" at bounding box center [250, 95] width 243 height 27
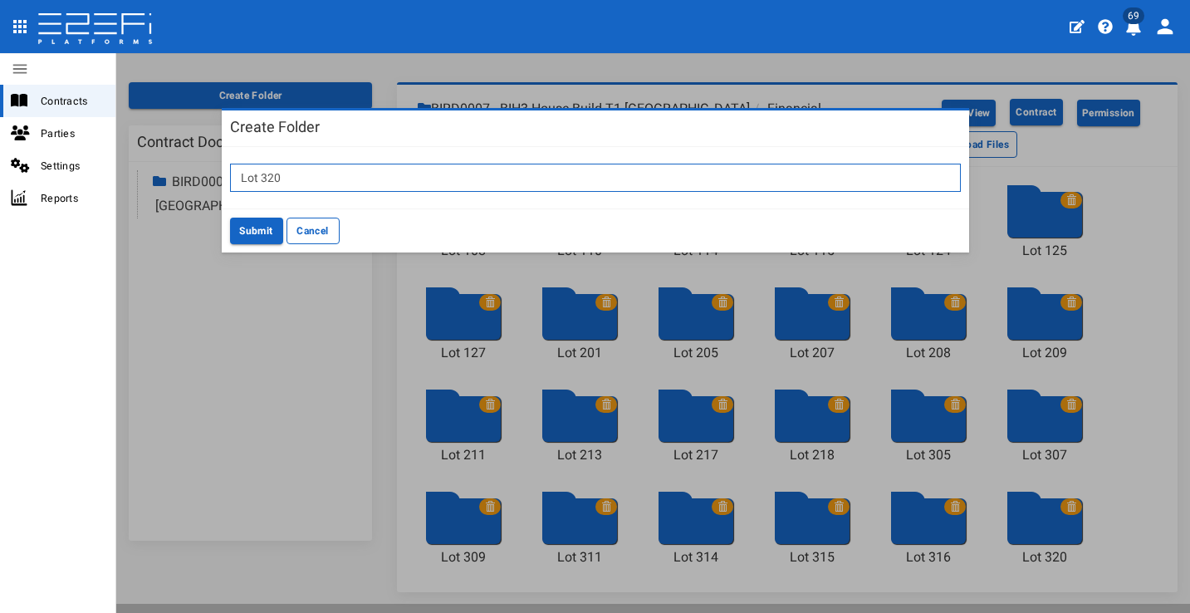
click at [389, 172] on input "Lot 320" at bounding box center [595, 178] width 731 height 28
type input "Lot 322"
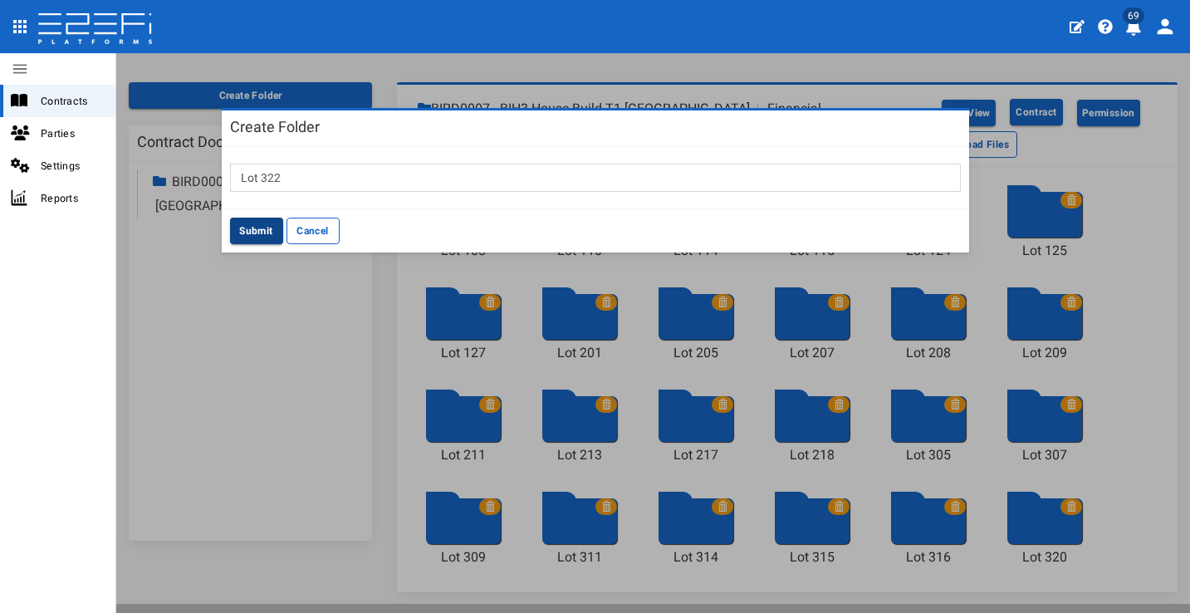
click at [255, 233] on button "Submit" at bounding box center [256, 231] width 53 height 27
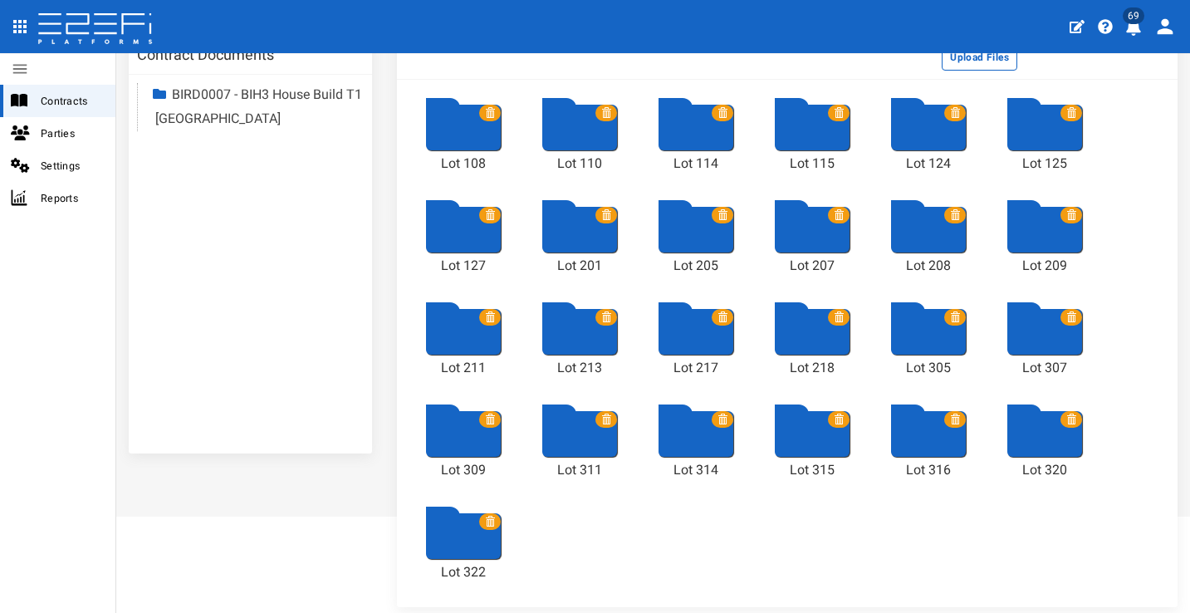
scroll to position [32, 0]
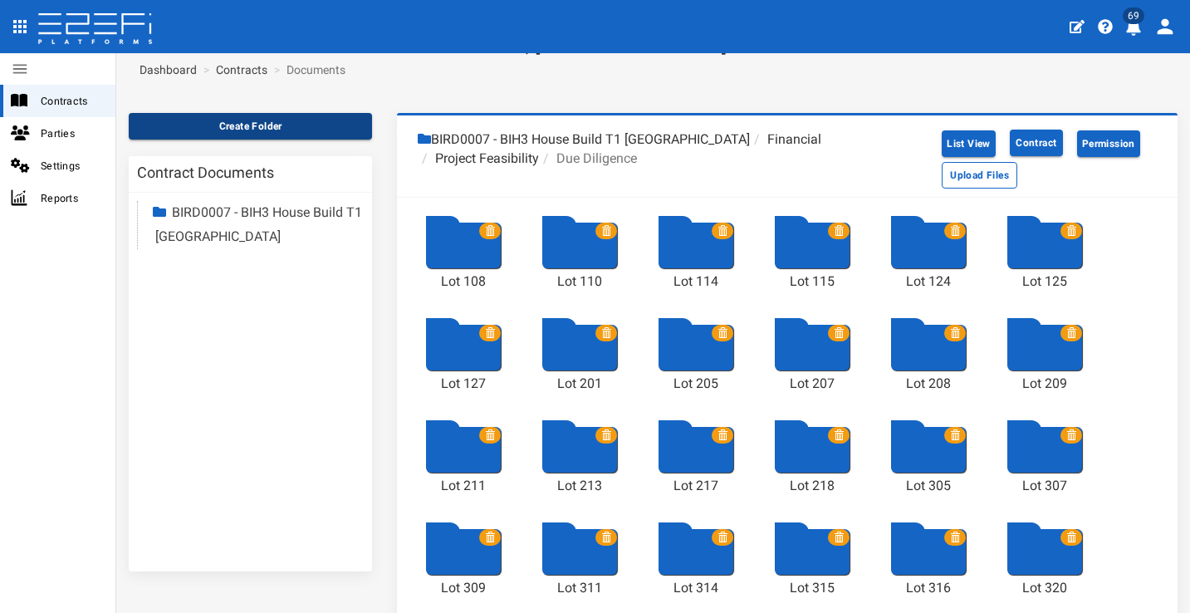
click at [309, 134] on button "Create Folder" at bounding box center [250, 126] width 243 height 27
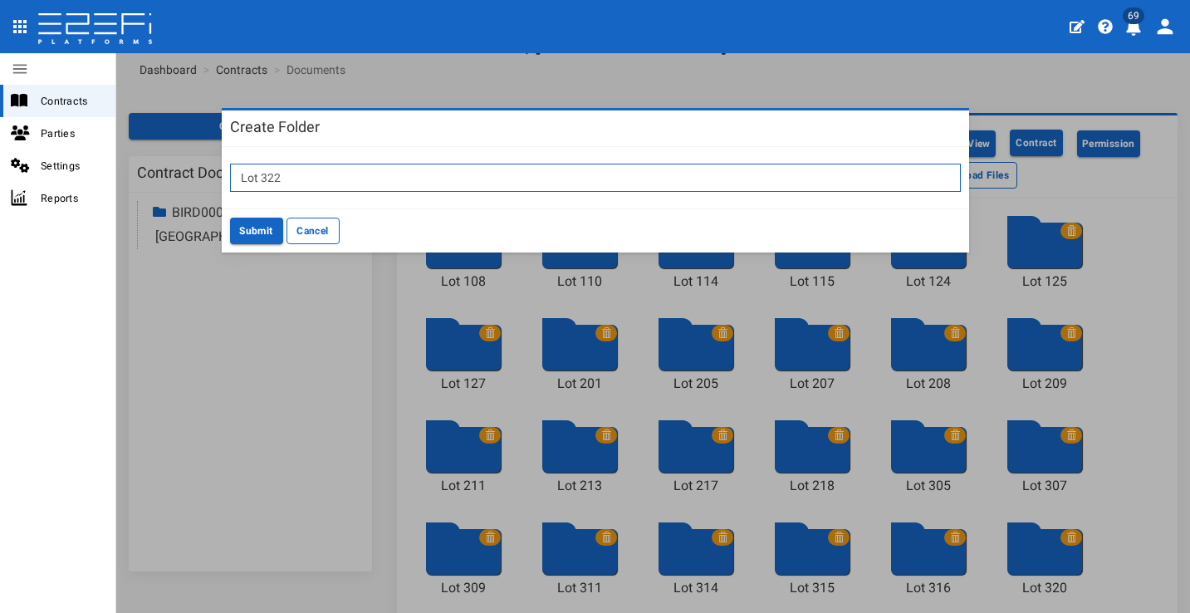
click at [364, 166] on input "Lot 322" at bounding box center [595, 178] width 731 height 28
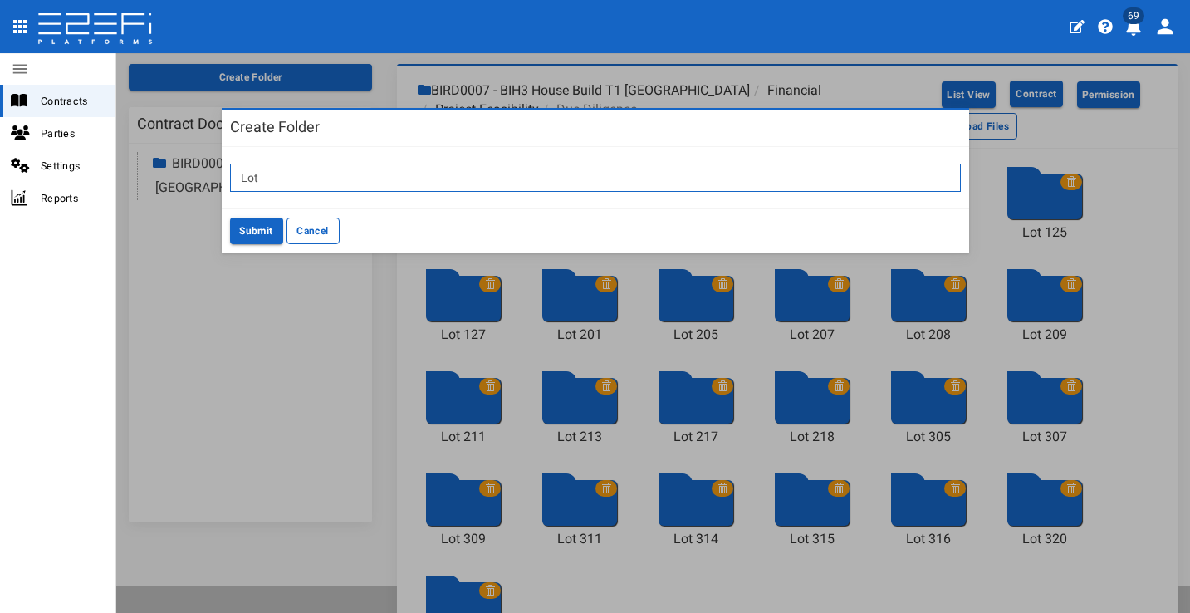
scroll to position [77, 0]
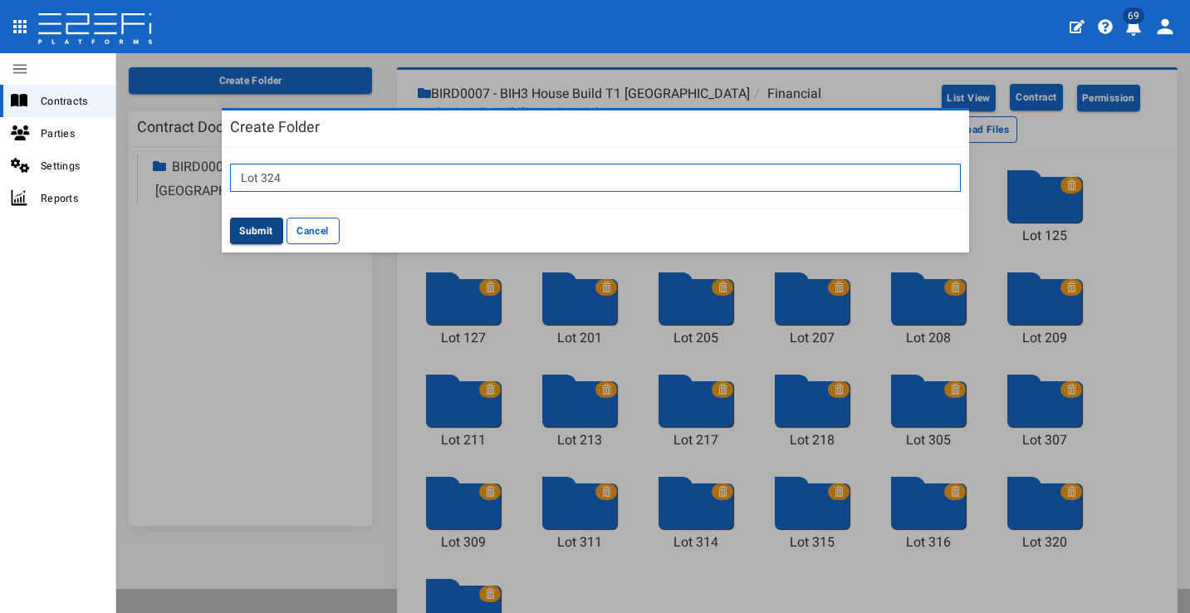
type input "Lot 324"
click at [258, 222] on button "Submit" at bounding box center [256, 231] width 53 height 27
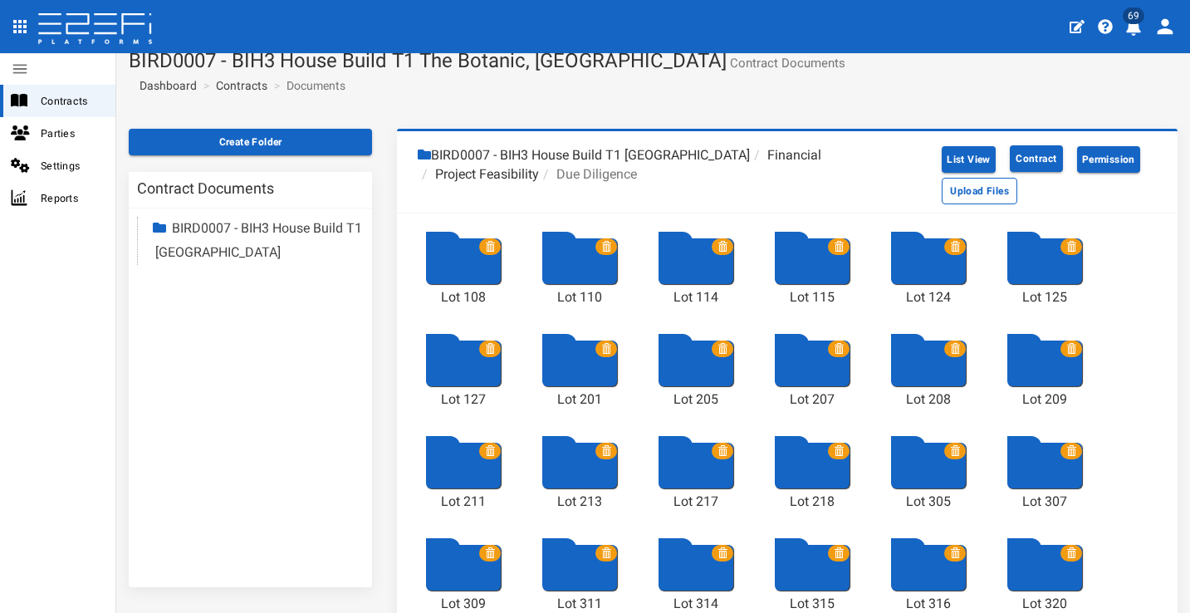
scroll to position [0, 0]
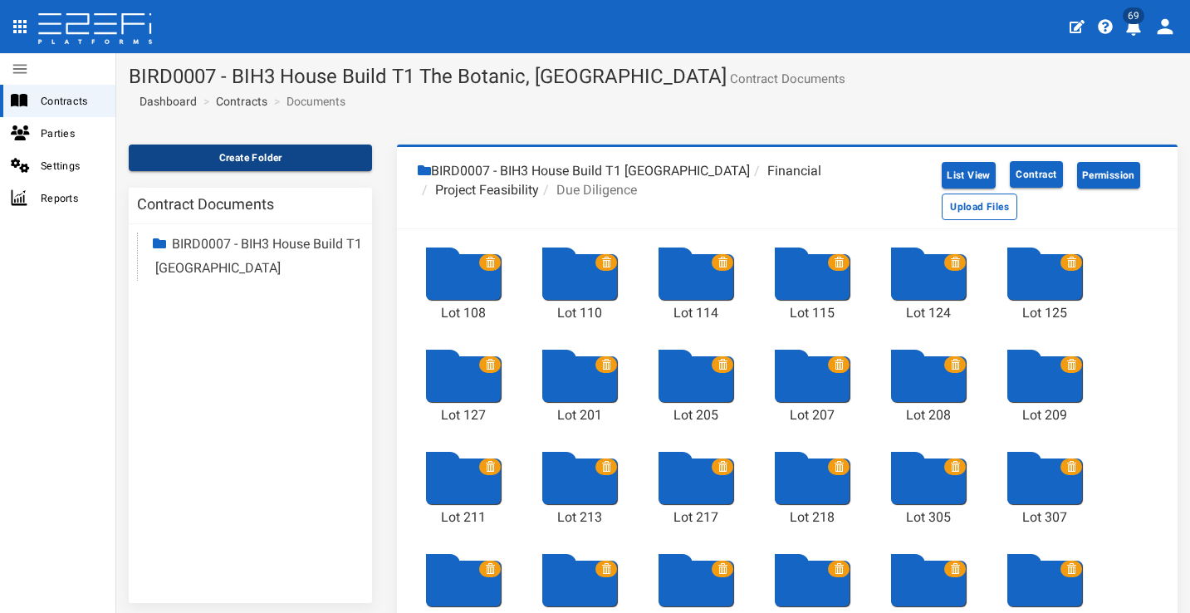
click at [307, 158] on button "Create Folder" at bounding box center [250, 158] width 243 height 27
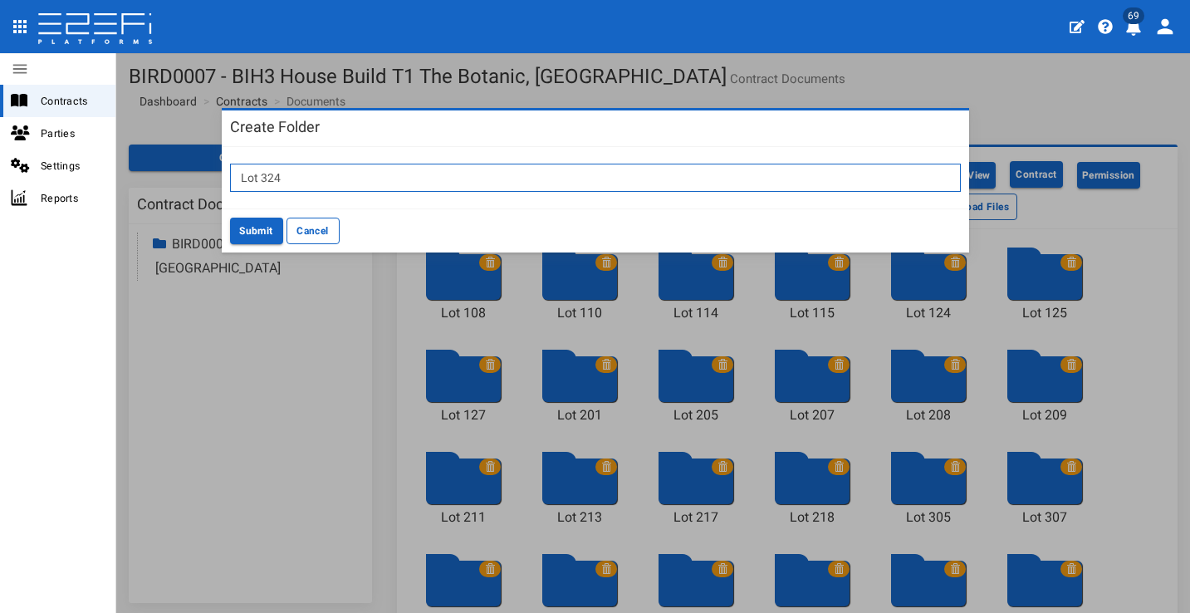
click at [408, 182] on input "Lot 324" at bounding box center [595, 178] width 731 height 28
type input "Lot 326"
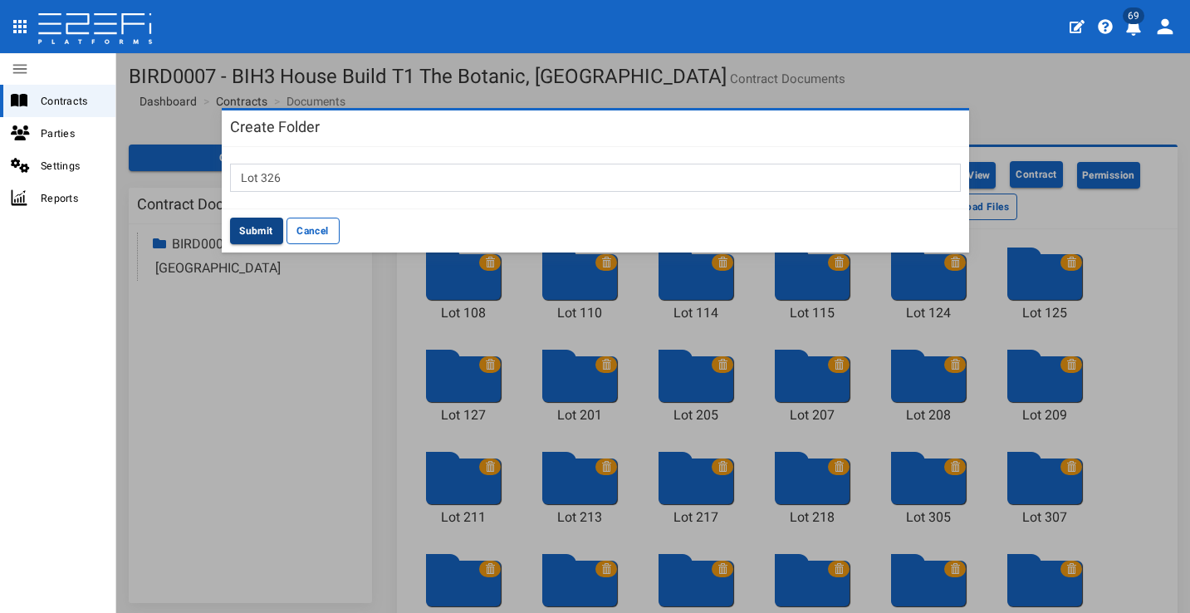
click at [248, 229] on button "Submit" at bounding box center [256, 231] width 53 height 27
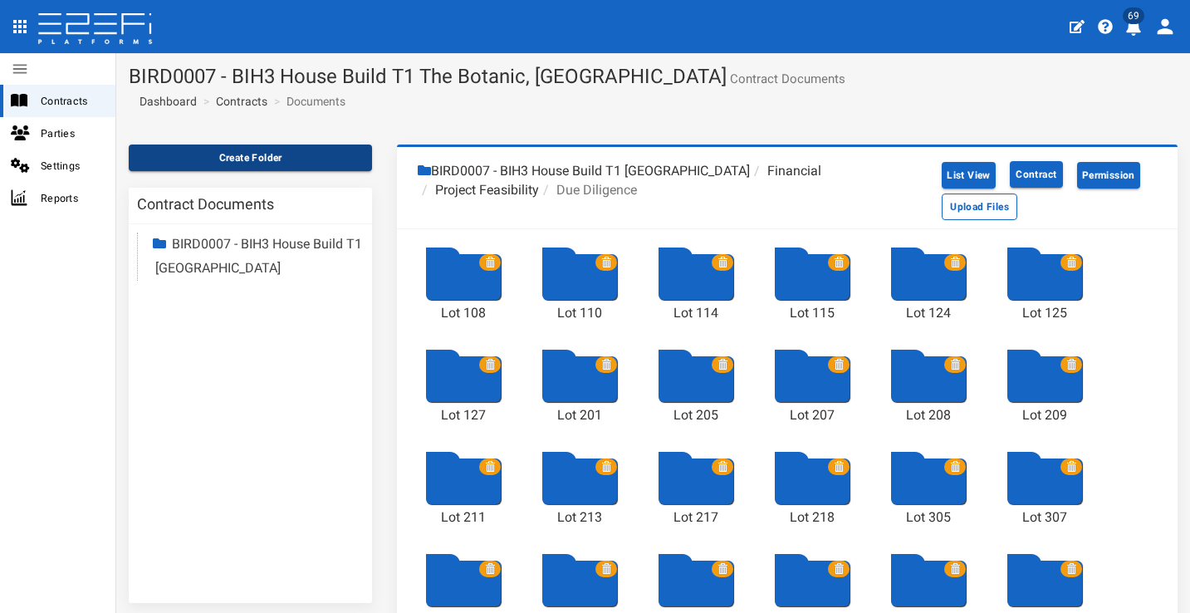
click at [272, 155] on button "Create Folder" at bounding box center [250, 158] width 243 height 27
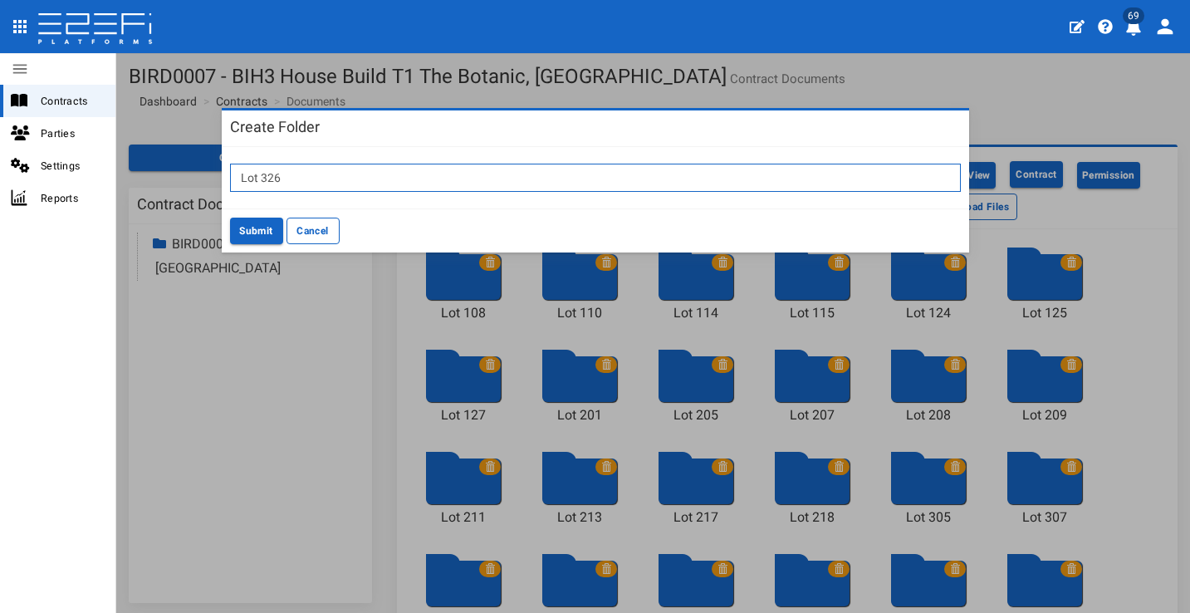
click at [346, 171] on input "Lot 326" at bounding box center [595, 178] width 731 height 28
type input "Lot 328"
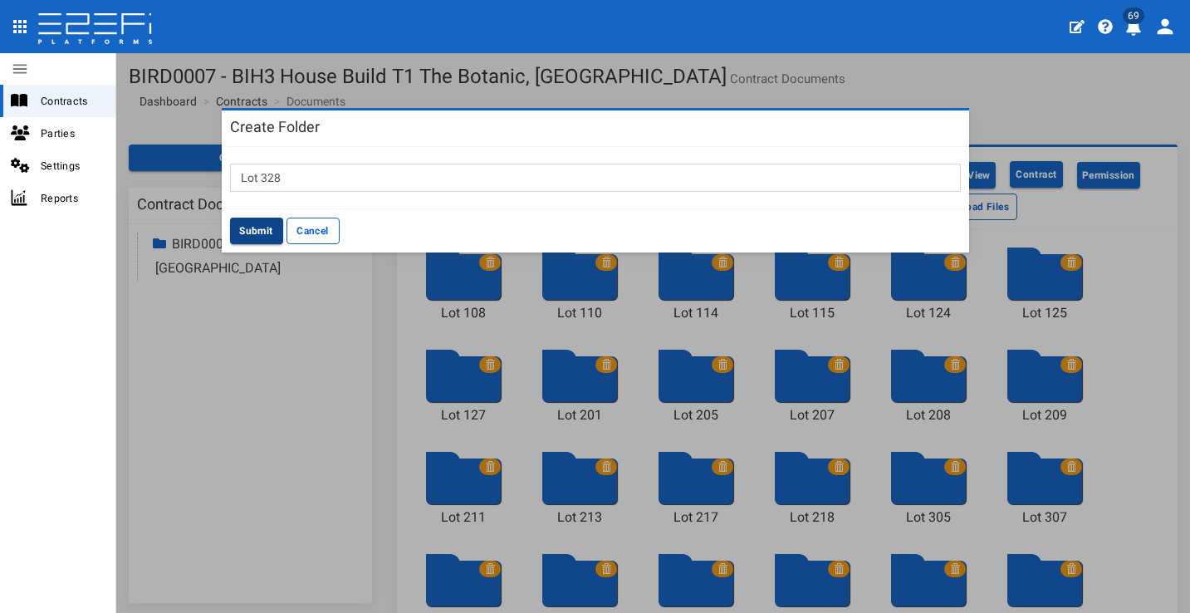
click at [259, 232] on button "Submit" at bounding box center [256, 231] width 53 height 27
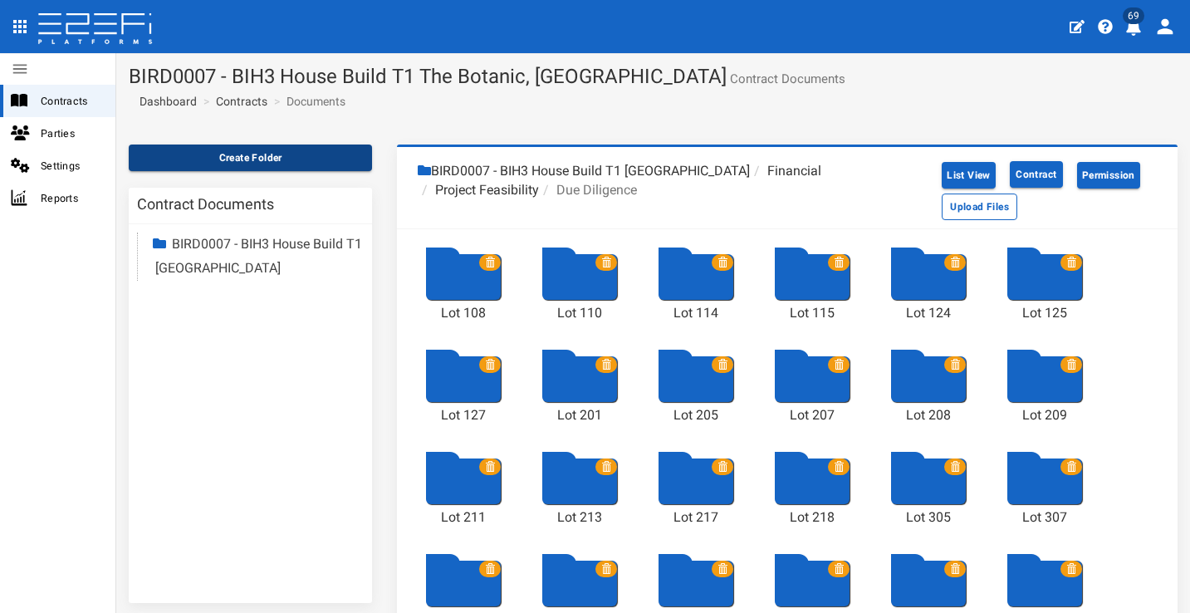
click at [308, 153] on button "Create Folder" at bounding box center [250, 158] width 243 height 27
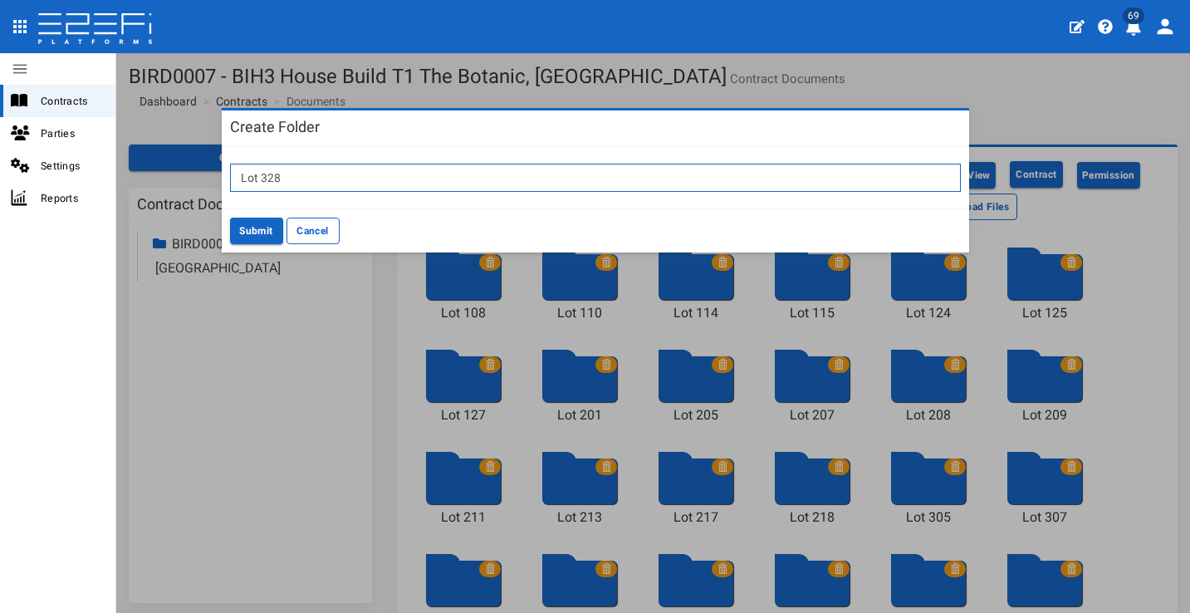
click at [379, 180] on input "Lot 328" at bounding box center [595, 178] width 731 height 28
type input "Lot 329"
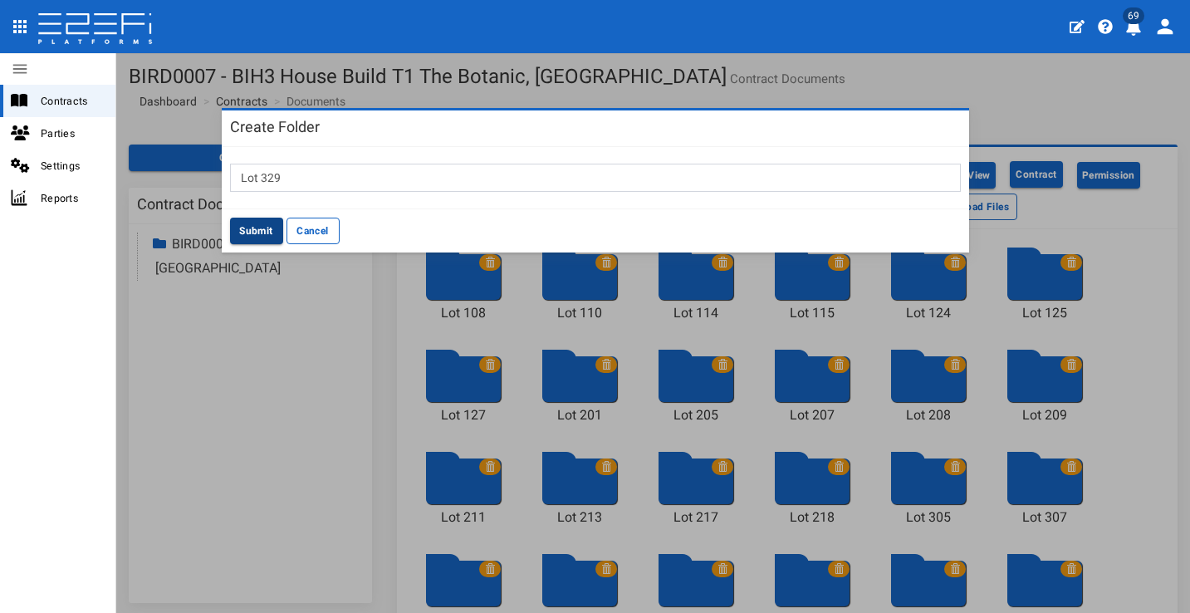
click at [262, 233] on button "Submit" at bounding box center [256, 231] width 53 height 27
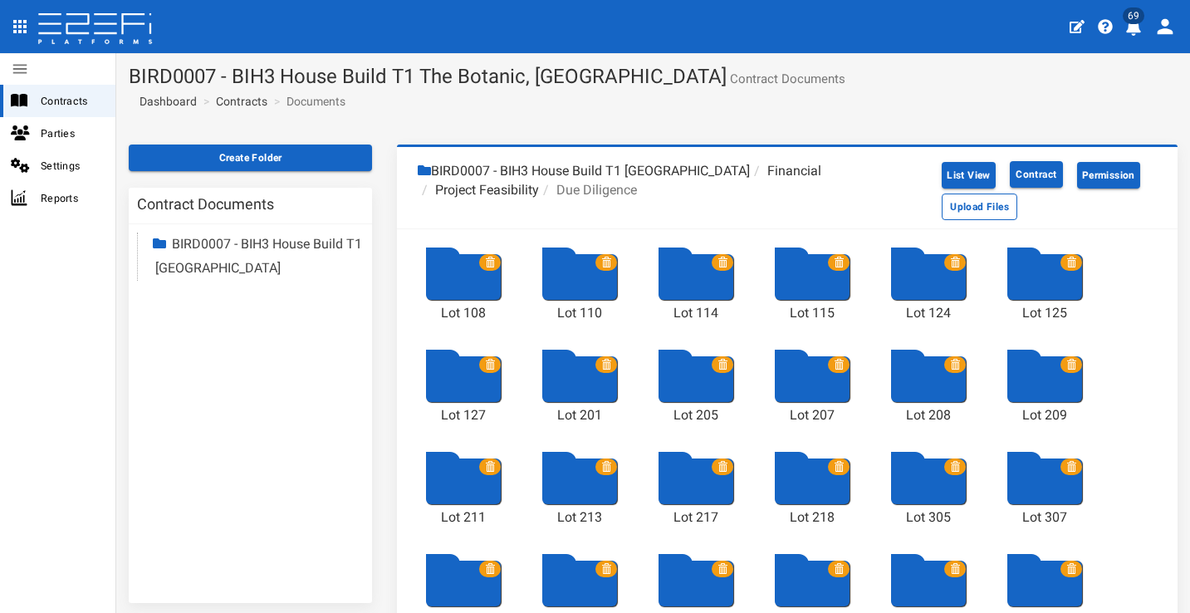
drag, startPoint x: 334, startPoint y: 163, endPoint x: 408, endPoint y: 202, distance: 83.6
click at [334, 164] on button "Create Folder" at bounding box center [250, 158] width 243 height 27
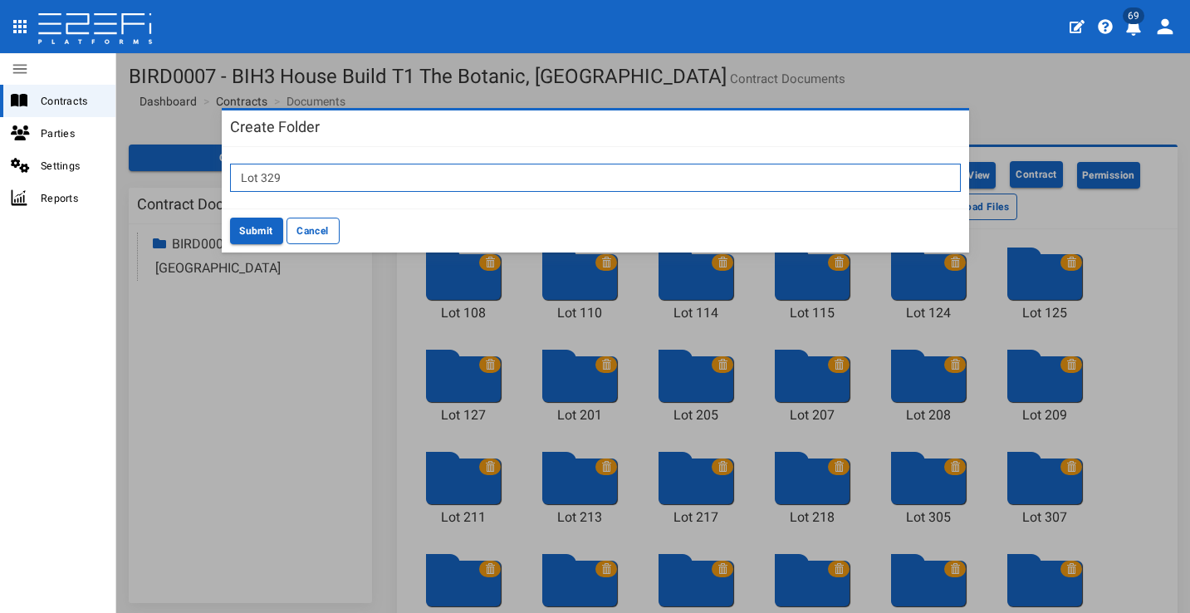
click at [560, 182] on input "Lot 329" at bounding box center [595, 178] width 731 height 28
type input "Lot 330"
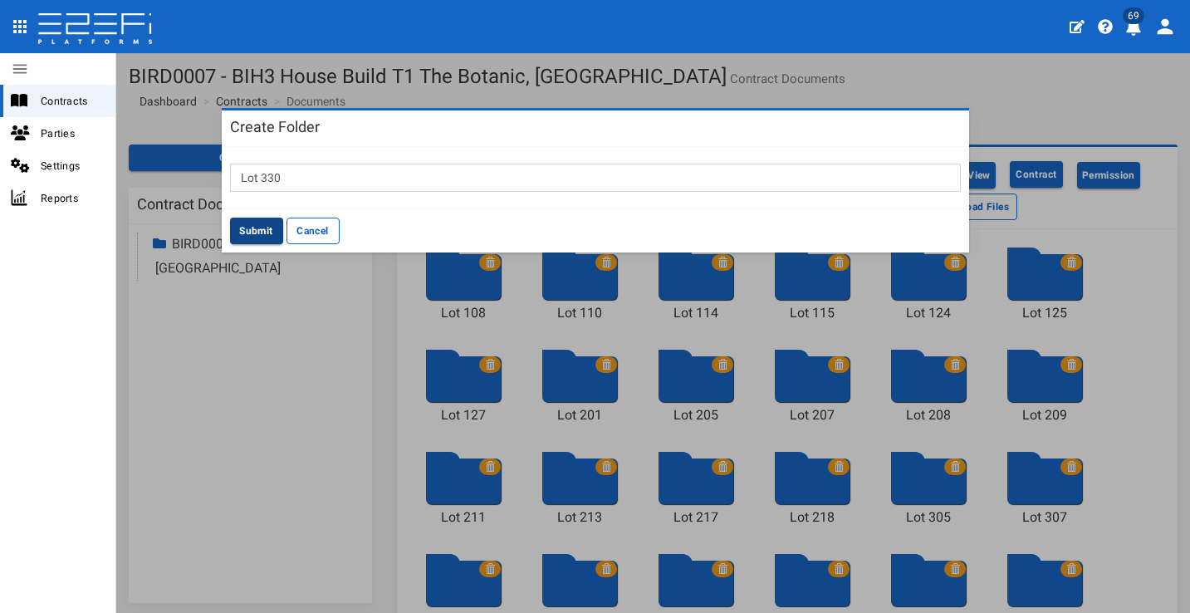
click at [267, 223] on button "Submit" at bounding box center [256, 231] width 53 height 27
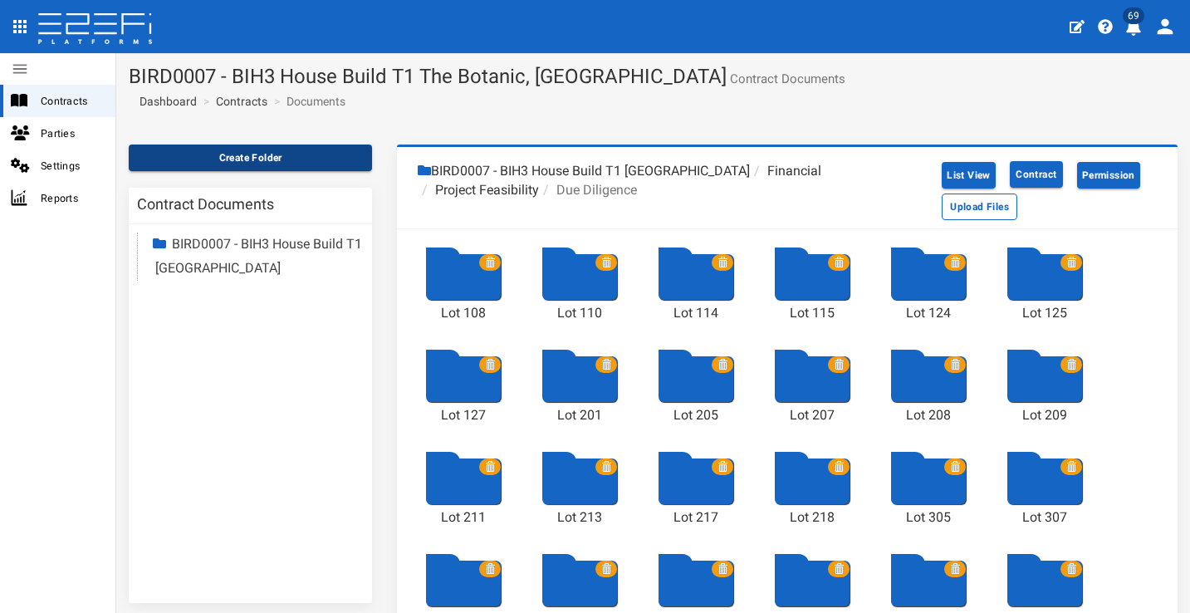
click at [281, 156] on button "Create Folder" at bounding box center [250, 158] width 243 height 27
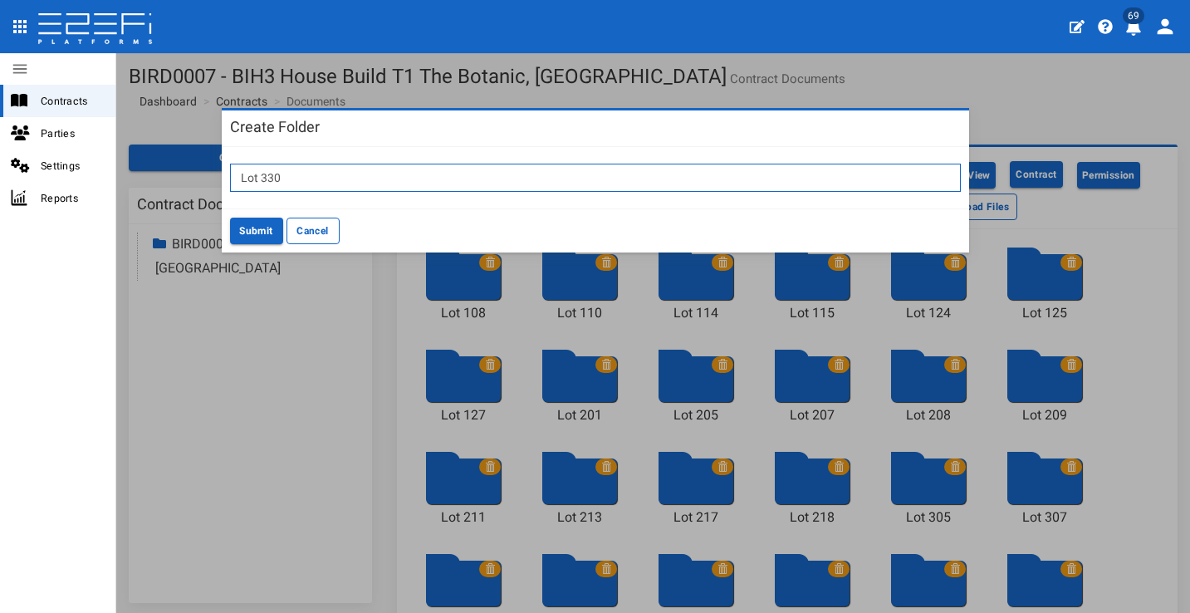
click at [414, 173] on input "Lot 330" at bounding box center [595, 178] width 731 height 28
type input "Lot 335"
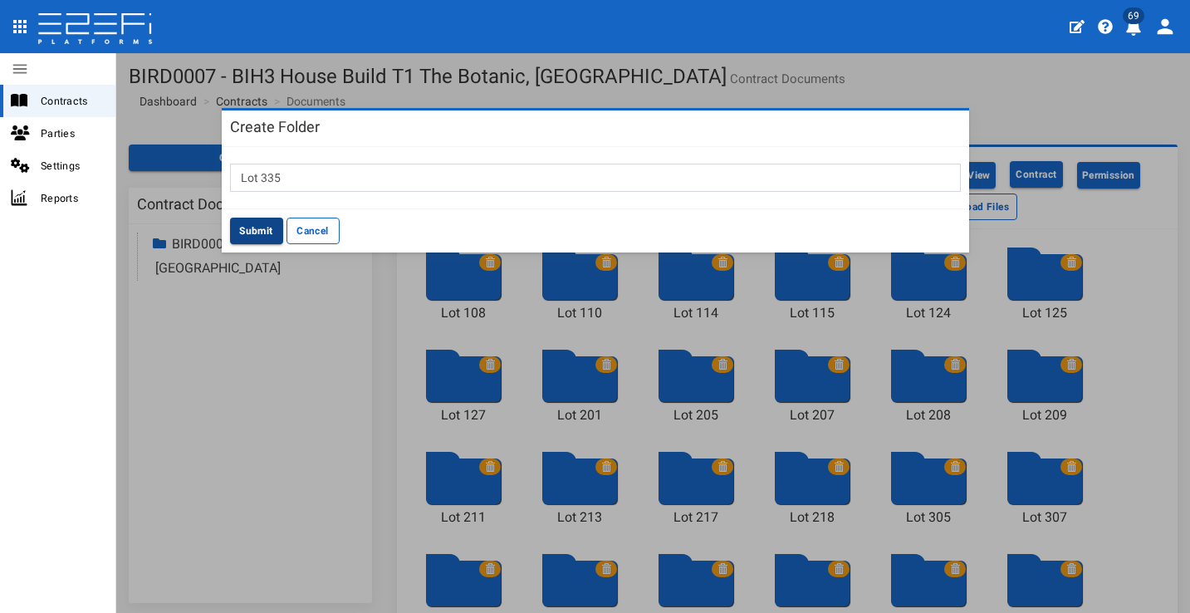
click at [238, 228] on button "Submit" at bounding box center [256, 231] width 53 height 27
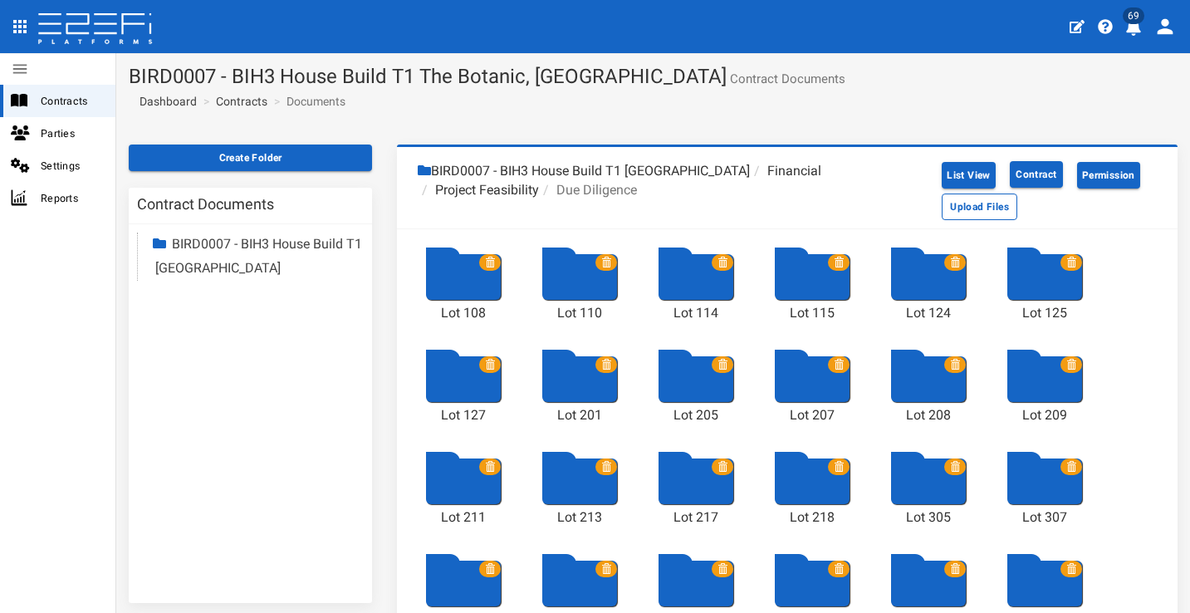
click at [596, 187] on li "Due Diligence" at bounding box center [588, 190] width 98 height 19
click at [467, 183] on li "Project Feasibility" at bounding box center [478, 190] width 121 height 19
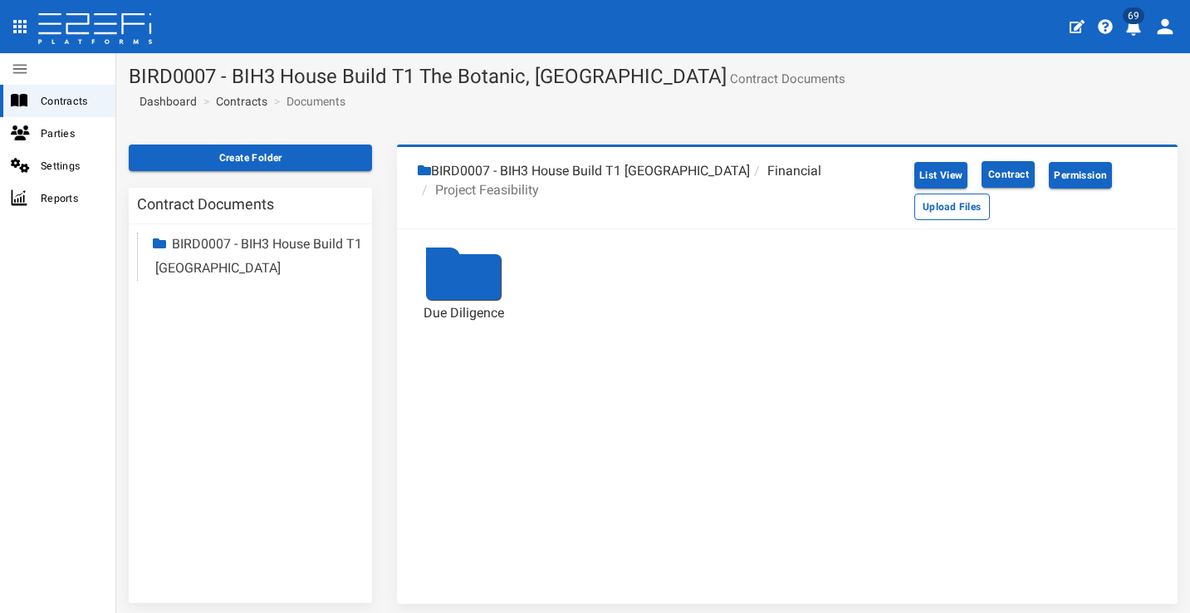
click at [466, 263] on div at bounding box center [463, 277] width 75 height 46
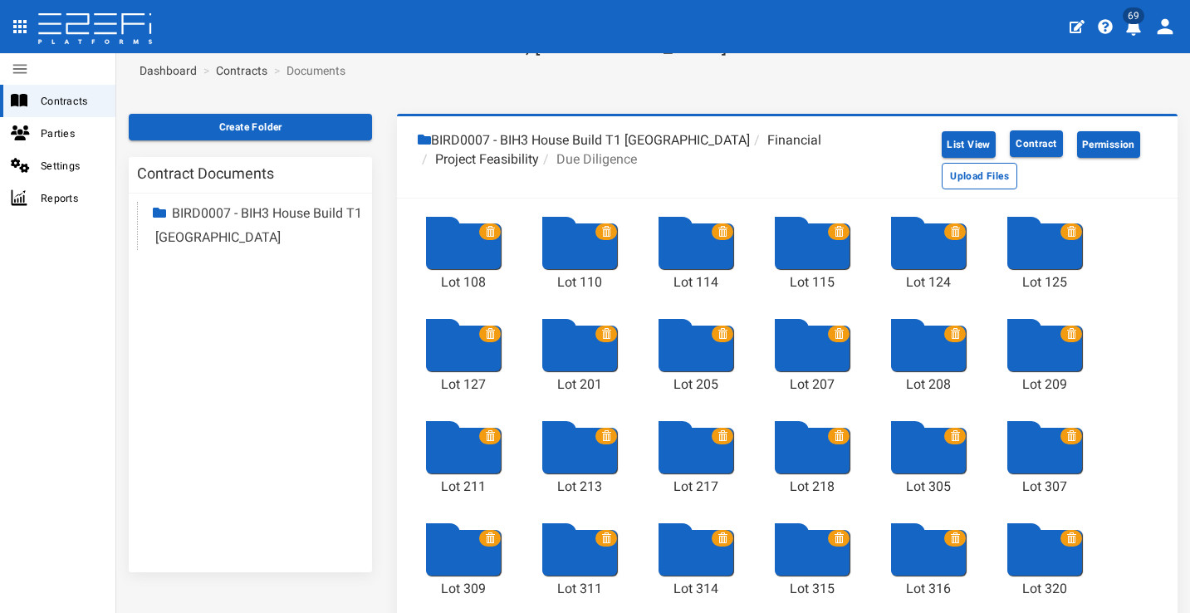
scroll to position [27, 0]
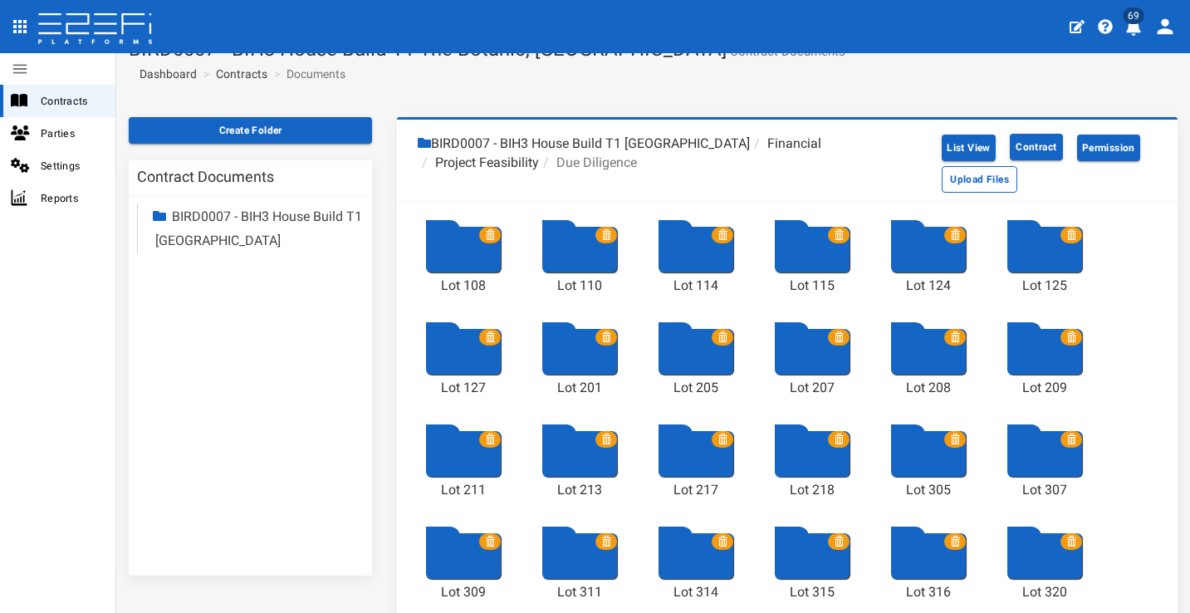
click at [1150, 363] on div "Lot 108 Lot 110 Lot 114 Lot 115 Lot 124 Lot 125 Lot 127 Lot 201 Lot 205 Lot 207…" at bounding box center [787, 516] width 781 height 629
click at [52, 91] on span "Contracts" at bounding box center [71, 100] width 61 height 19
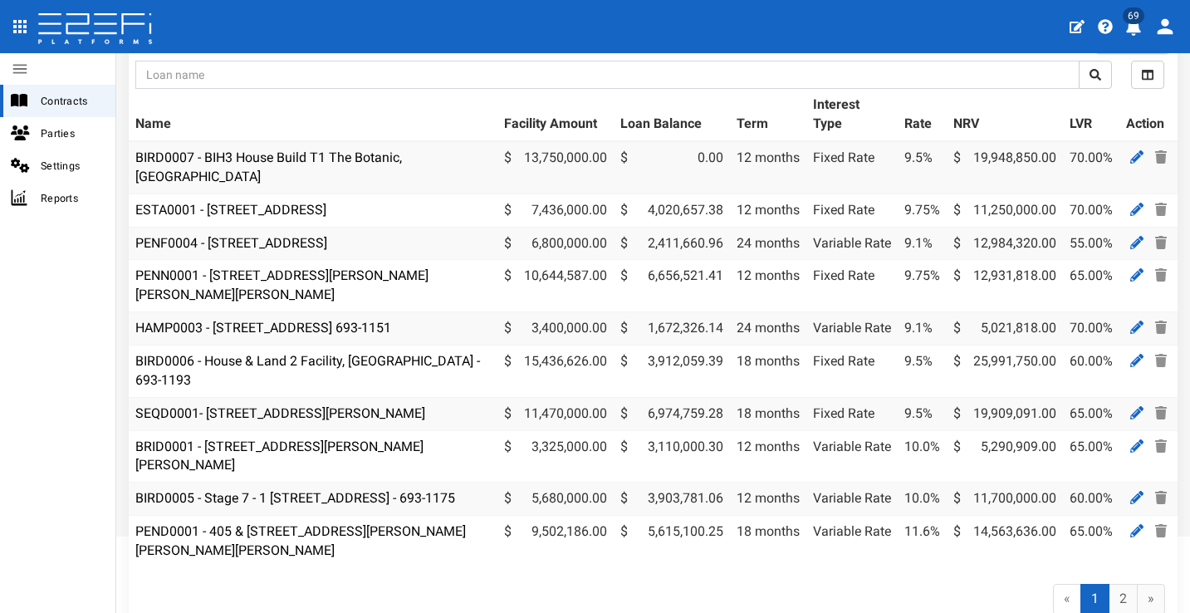
scroll to position [112, 0]
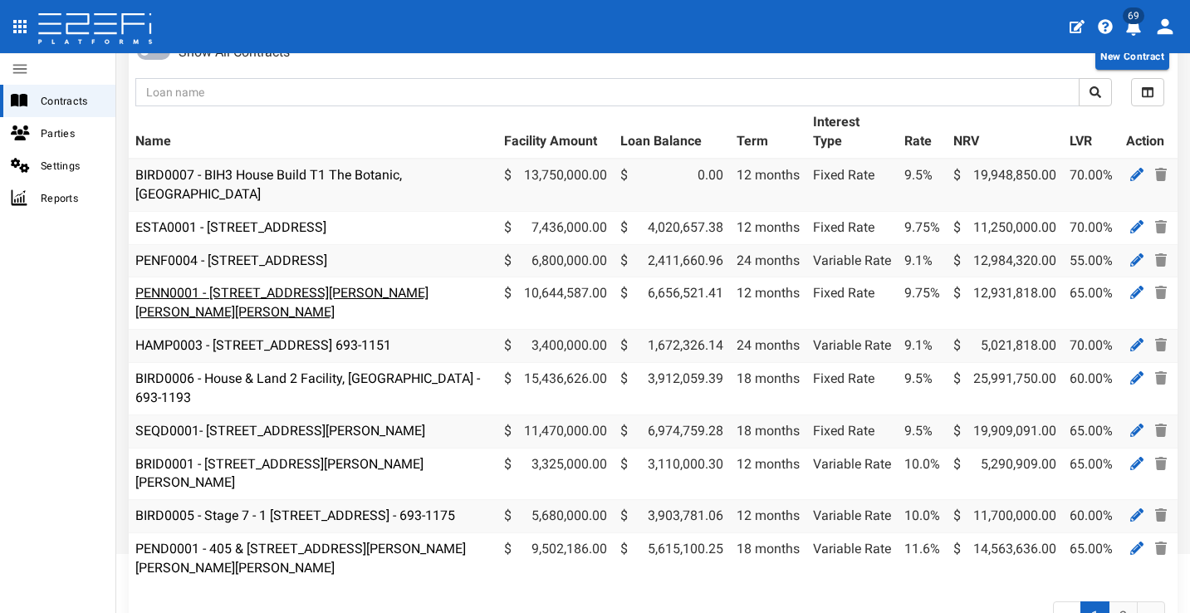
click at [385, 285] on link "PENN0001 - 206 Graham Road, Bridgeman Downs - 693-1185" at bounding box center [281, 302] width 293 height 35
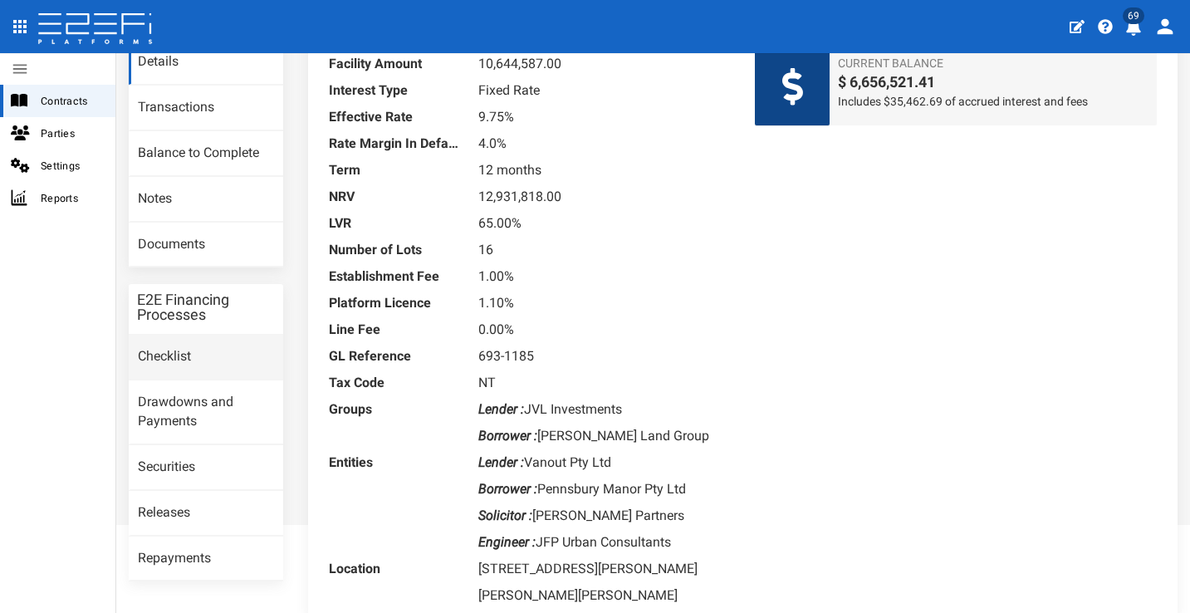
scroll to position [101, 0]
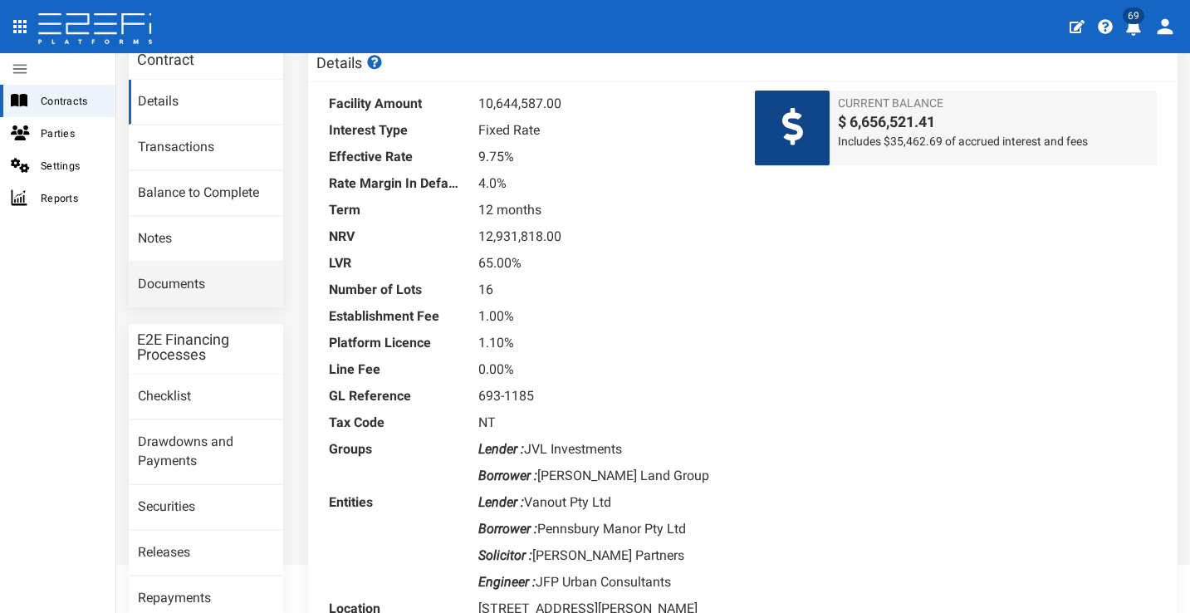
click at [238, 288] on link "Documents" at bounding box center [206, 284] width 155 height 45
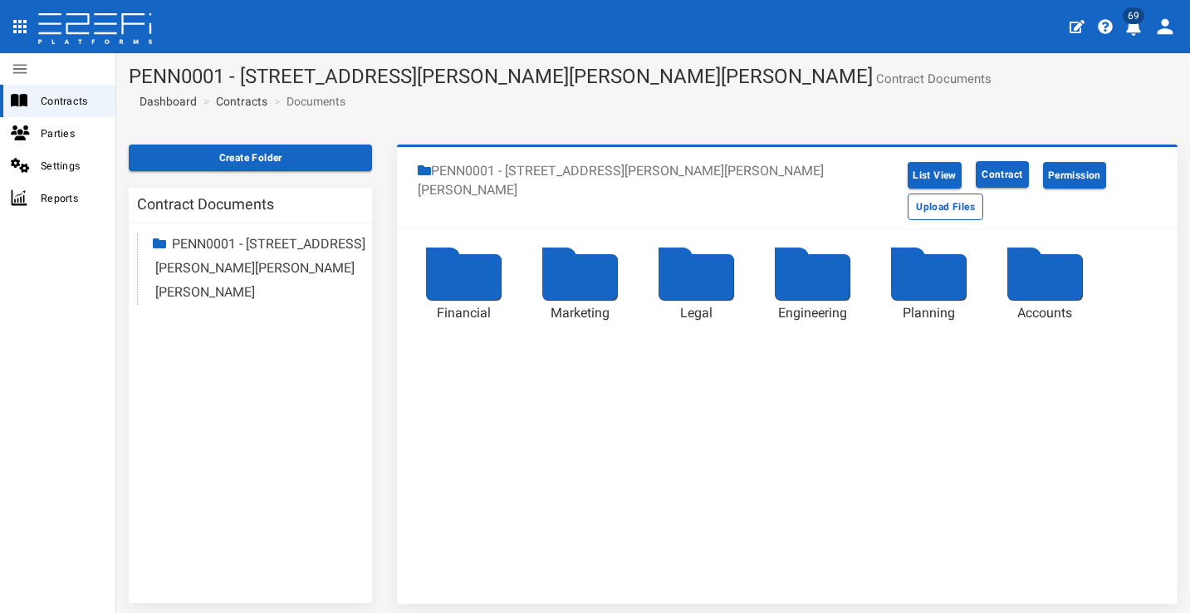
click at [940, 257] on div at bounding box center [928, 277] width 75 height 46
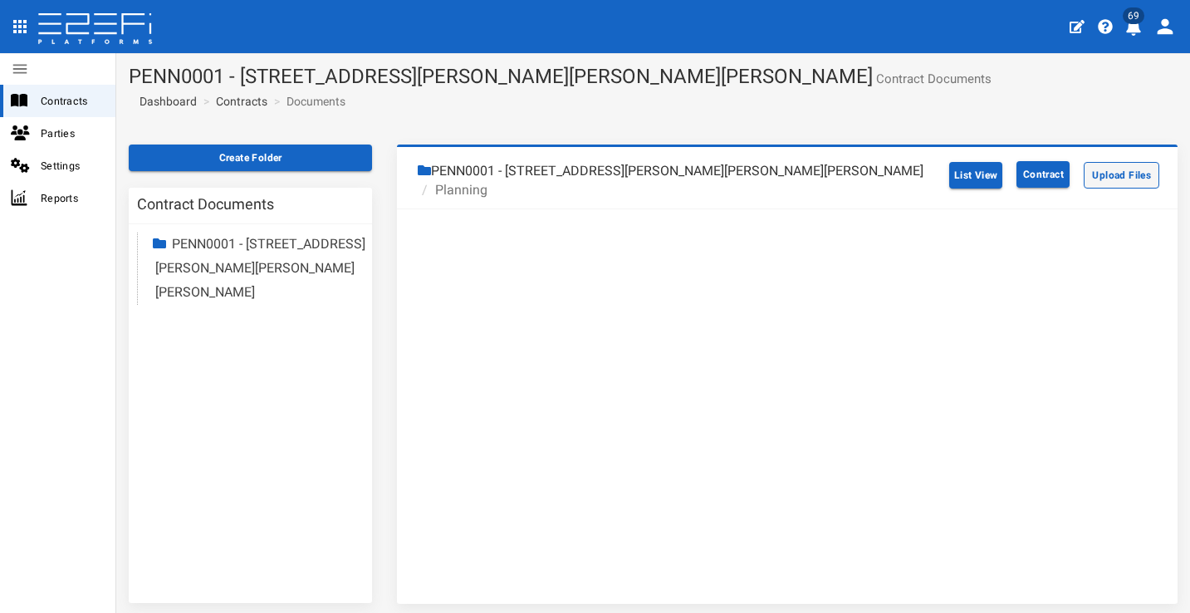
click at [1140, 180] on button "Upload Files" at bounding box center [1122, 175] width 76 height 27
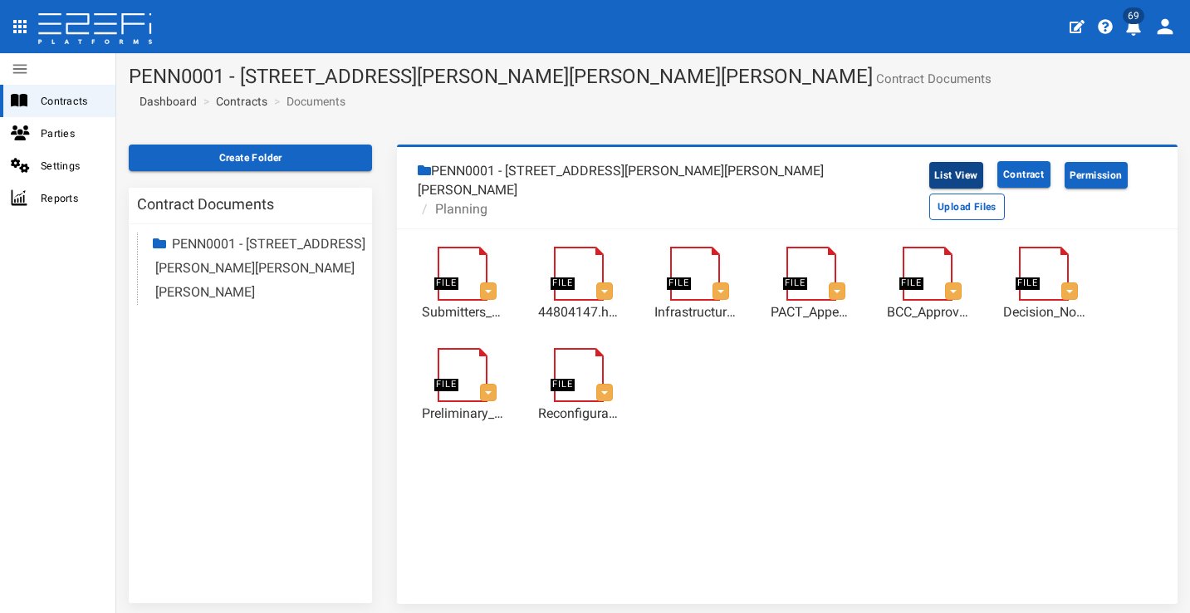
click at [930, 179] on button "List View" at bounding box center [957, 175] width 54 height 27
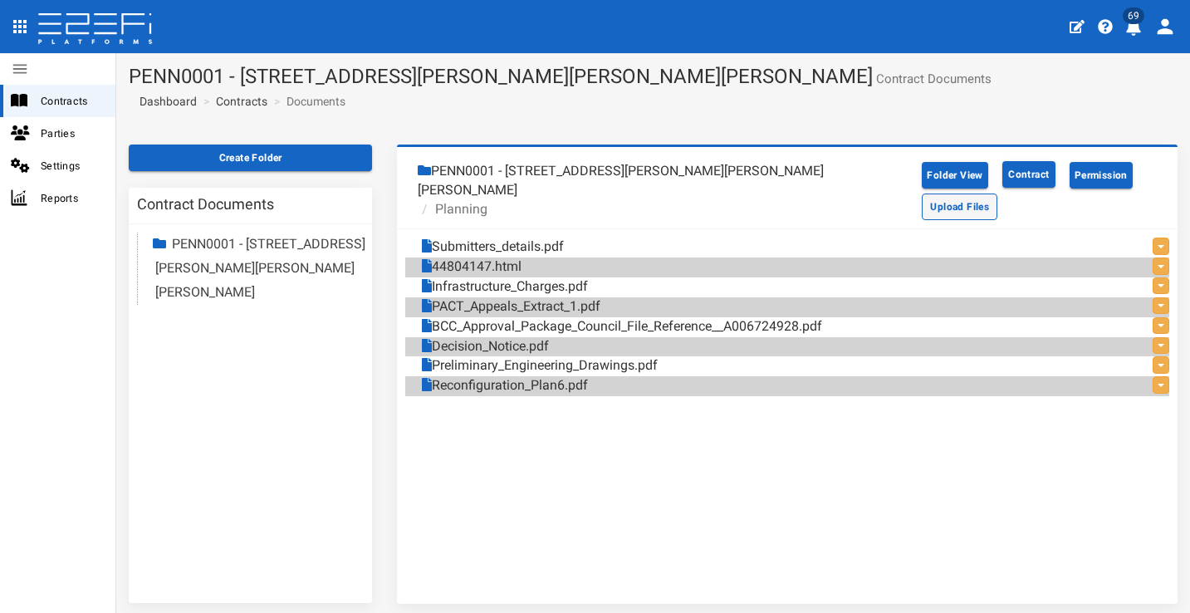
click at [998, 194] on button "Upload Files" at bounding box center [960, 207] width 76 height 27
